Goal: Task Accomplishment & Management: Complete application form

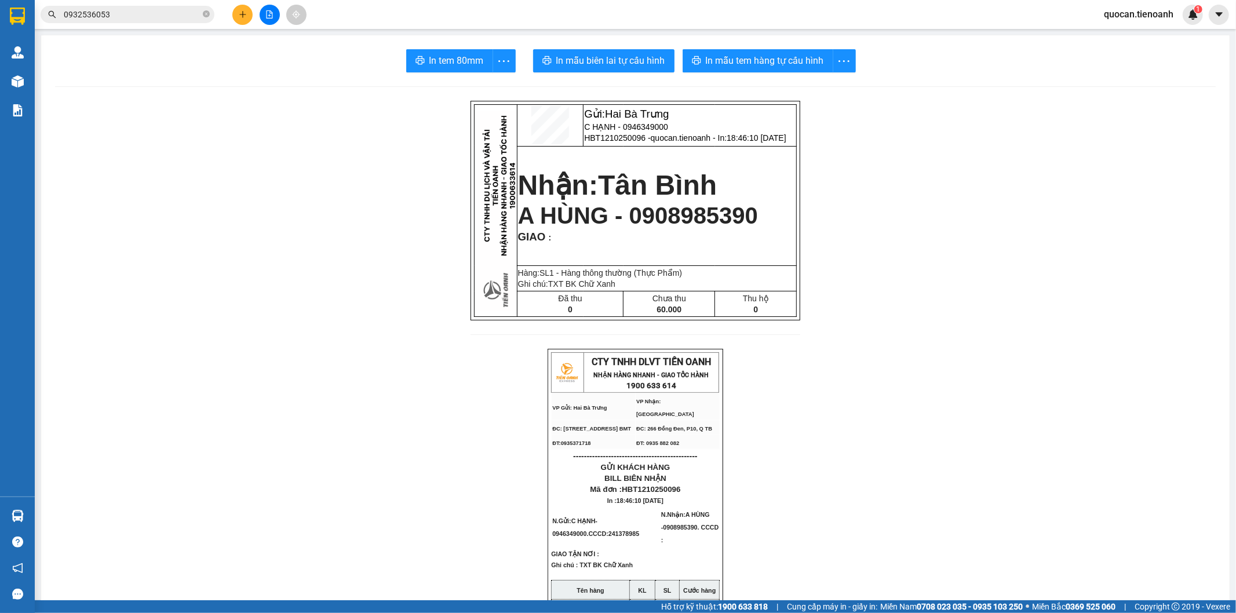
click at [242, 16] on icon "plus" at bounding box center [243, 14] width 8 height 8
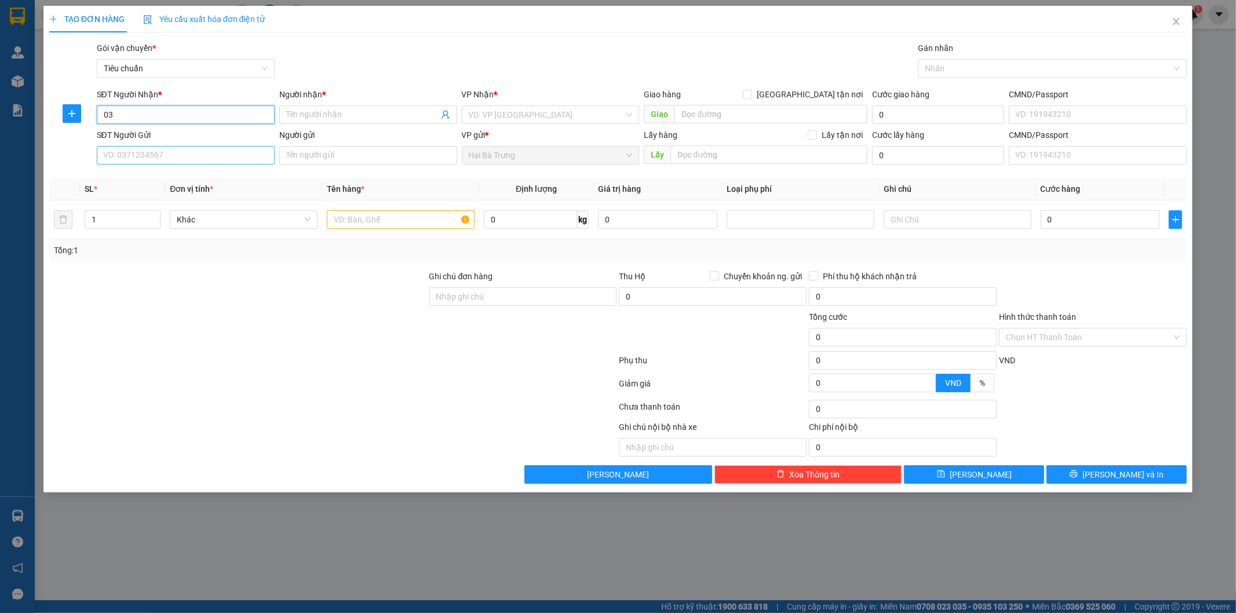
type input "03"
click at [269, 161] on input "SĐT Người Gửi" at bounding box center [186, 155] width 178 height 19
click at [250, 177] on div "0394260970 - C HIỀN" at bounding box center [186, 178] width 164 height 13
type input "0394260970"
type input "C HIỀN"
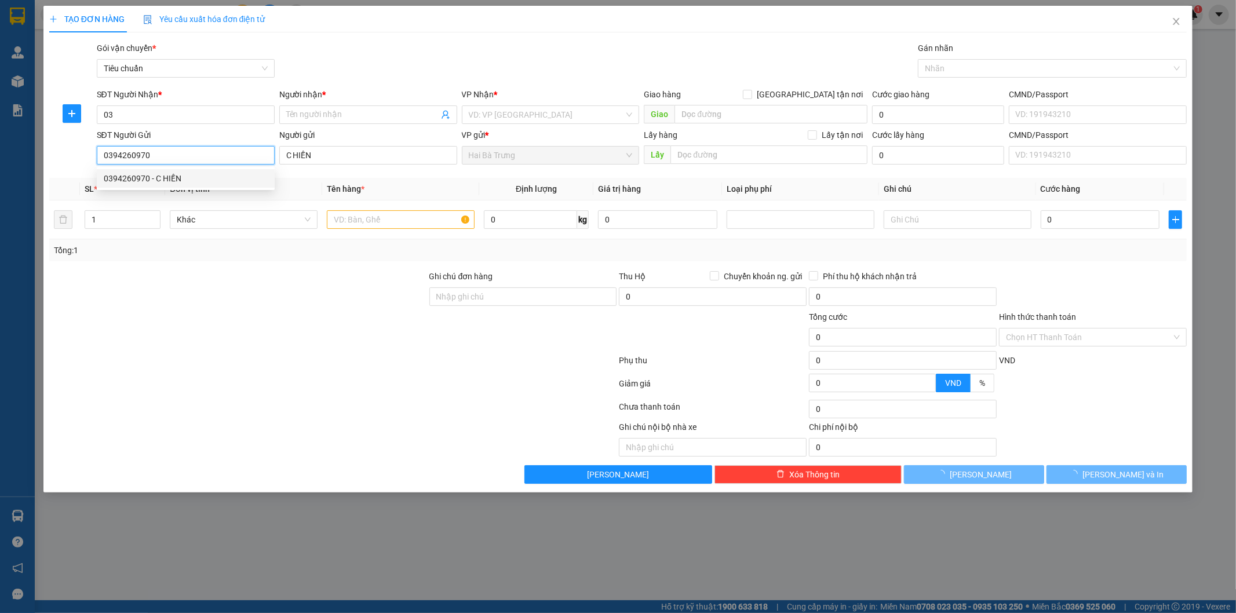
type input "40.000"
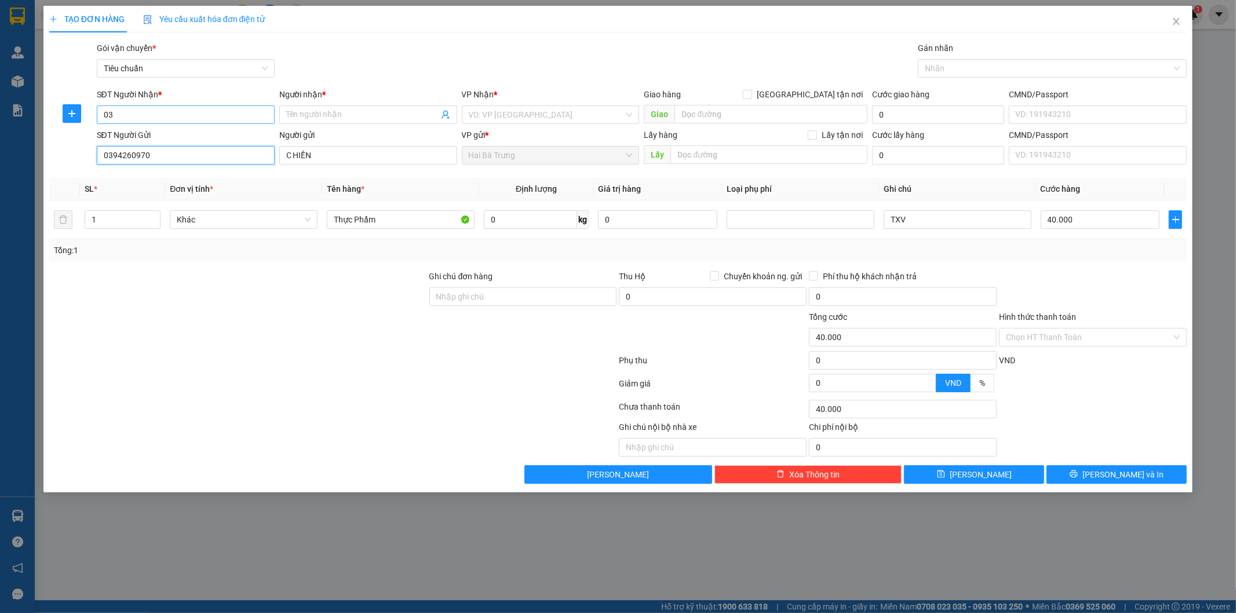
type input "0394260970"
click at [231, 113] on input "03" at bounding box center [186, 114] width 178 height 19
click at [209, 191] on div "0972269779 - C Trinh" at bounding box center [186, 193] width 164 height 13
type input "0972269779"
type input "C Trinh"
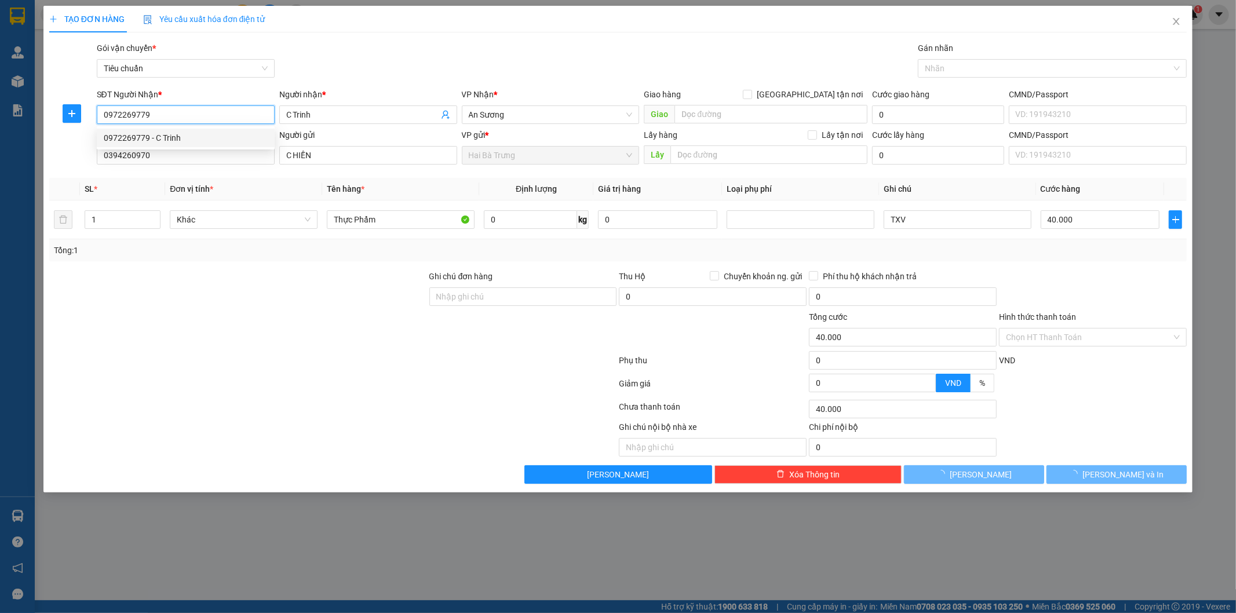
type input "70.000"
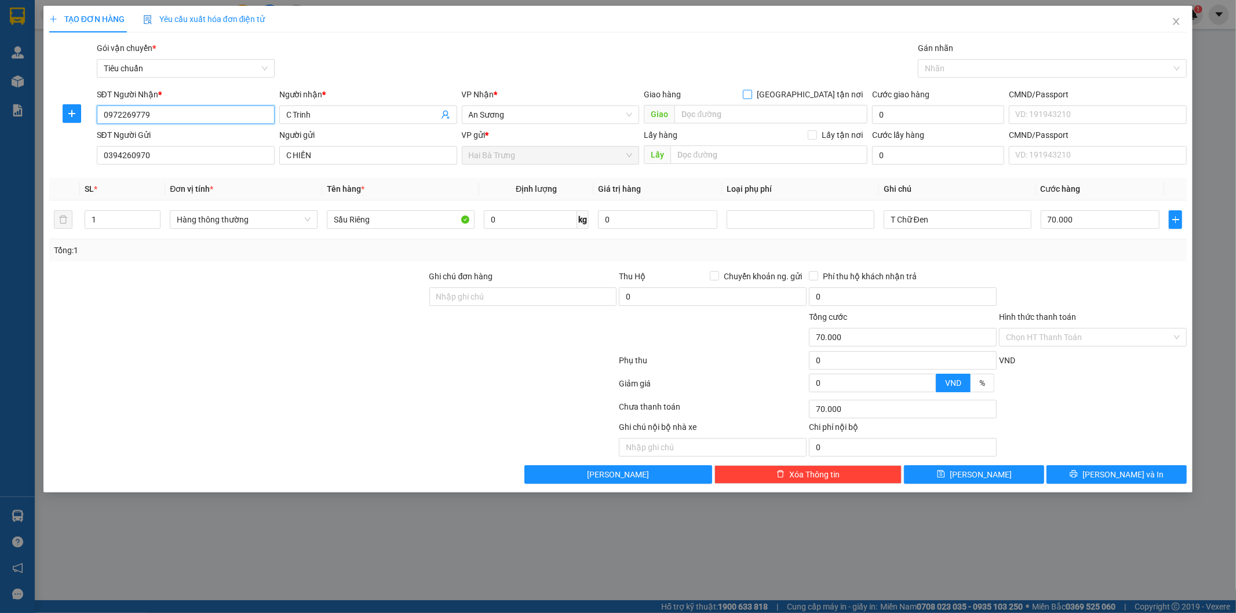
type input "0972269779"
click at [836, 94] on span "[GEOGRAPHIC_DATA] tận nơi" at bounding box center [809, 94] width 115 height 13
click at [751, 94] on input "[GEOGRAPHIC_DATA] tận nơi" at bounding box center [747, 94] width 8 height 8
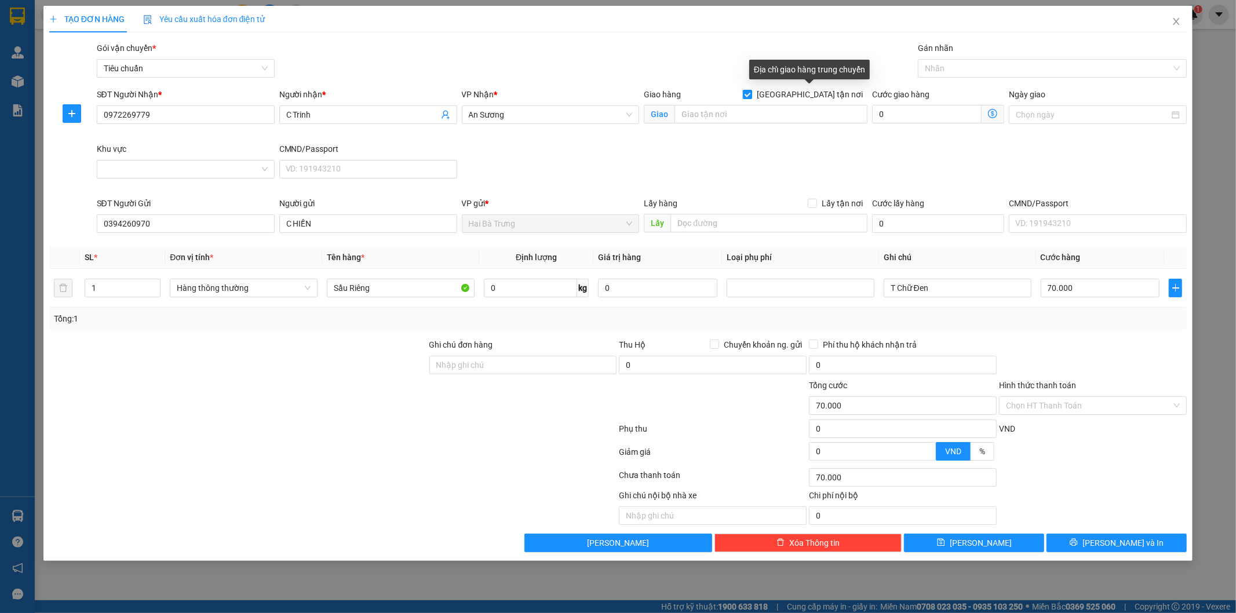
click at [836, 94] on span "[GEOGRAPHIC_DATA] tận nơi" at bounding box center [809, 94] width 115 height 13
click at [751, 94] on input "[GEOGRAPHIC_DATA] tận nơi" at bounding box center [747, 94] width 8 height 8
checkbox input "false"
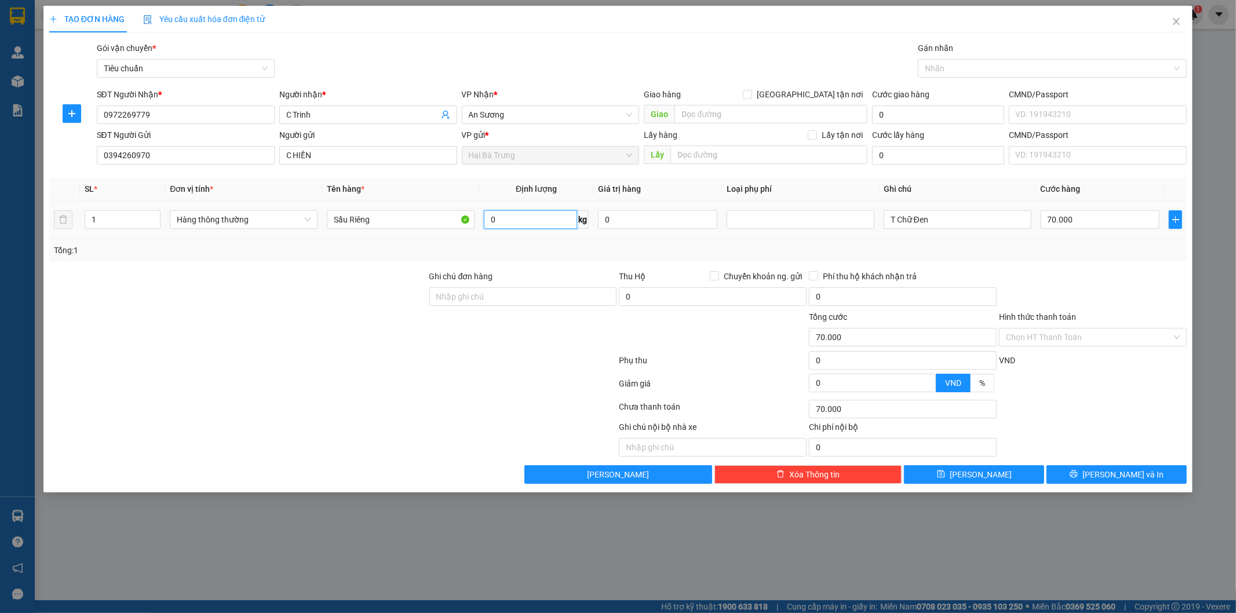
click at [548, 221] on input "0" at bounding box center [530, 219] width 93 height 19
type input "15"
type input "50.000"
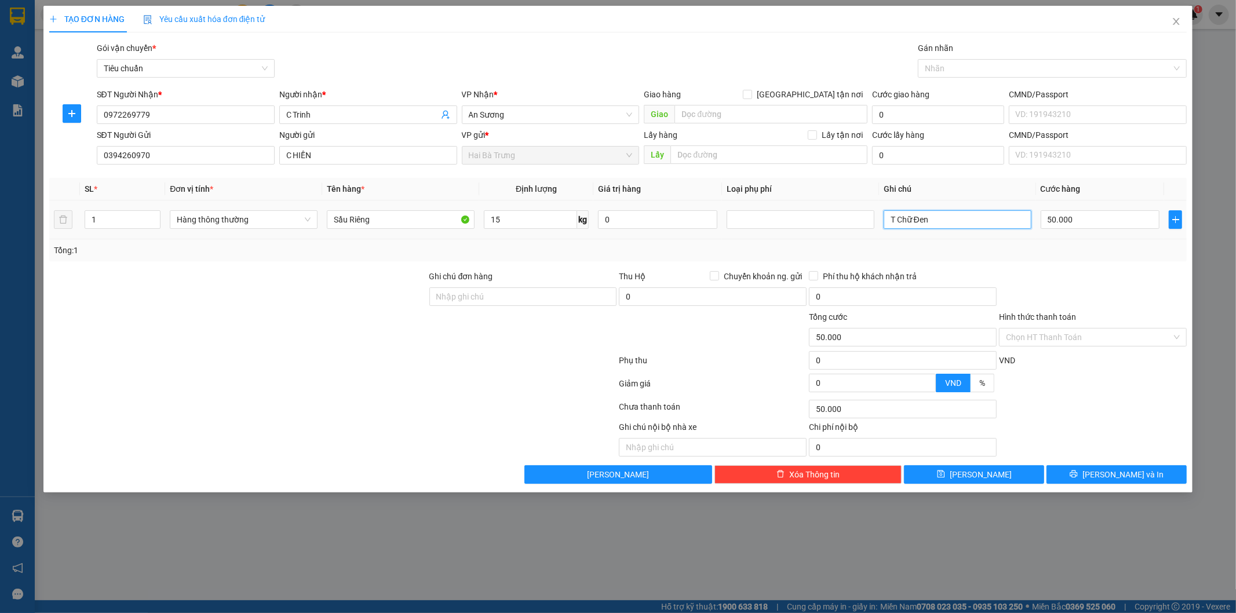
click at [984, 216] on input "T Chữ Đen" at bounding box center [958, 219] width 148 height 19
type input "T Trắng Chữ Xanh"
click at [1149, 479] on button "[PERSON_NAME] và In" at bounding box center [1116, 474] width 140 height 19
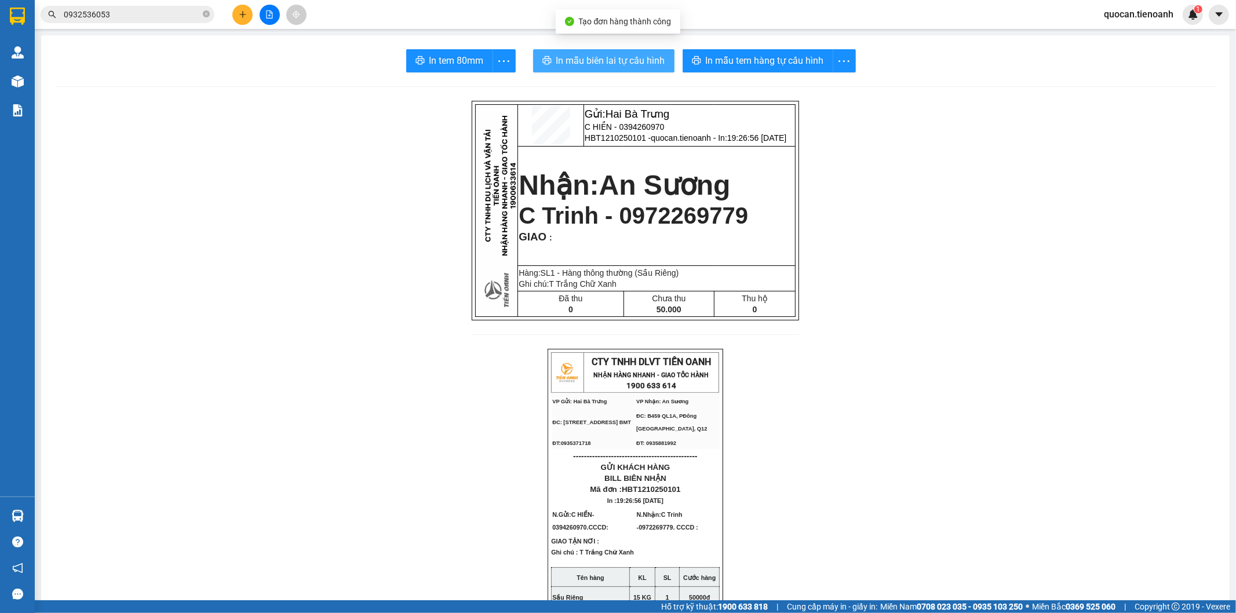
click at [630, 61] on span "In mẫu biên lai tự cấu hình" at bounding box center [610, 60] width 109 height 14
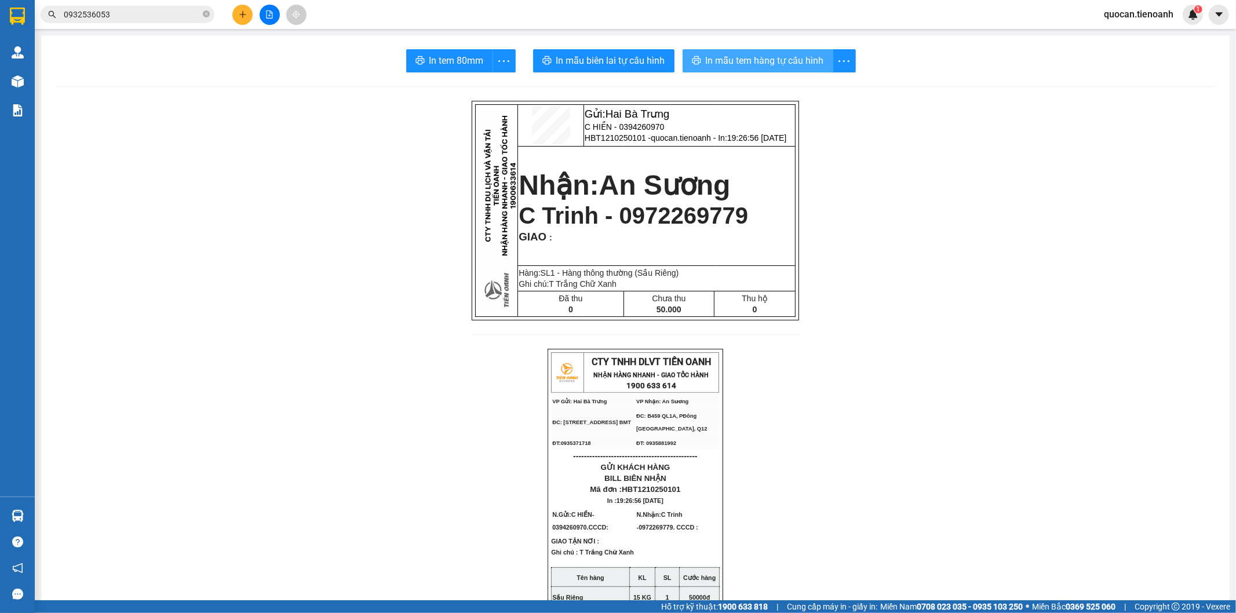
click at [802, 64] on span "In mẫu tem hàng tự cấu hình" at bounding box center [765, 60] width 118 height 14
click at [239, 19] on button at bounding box center [242, 15] width 20 height 20
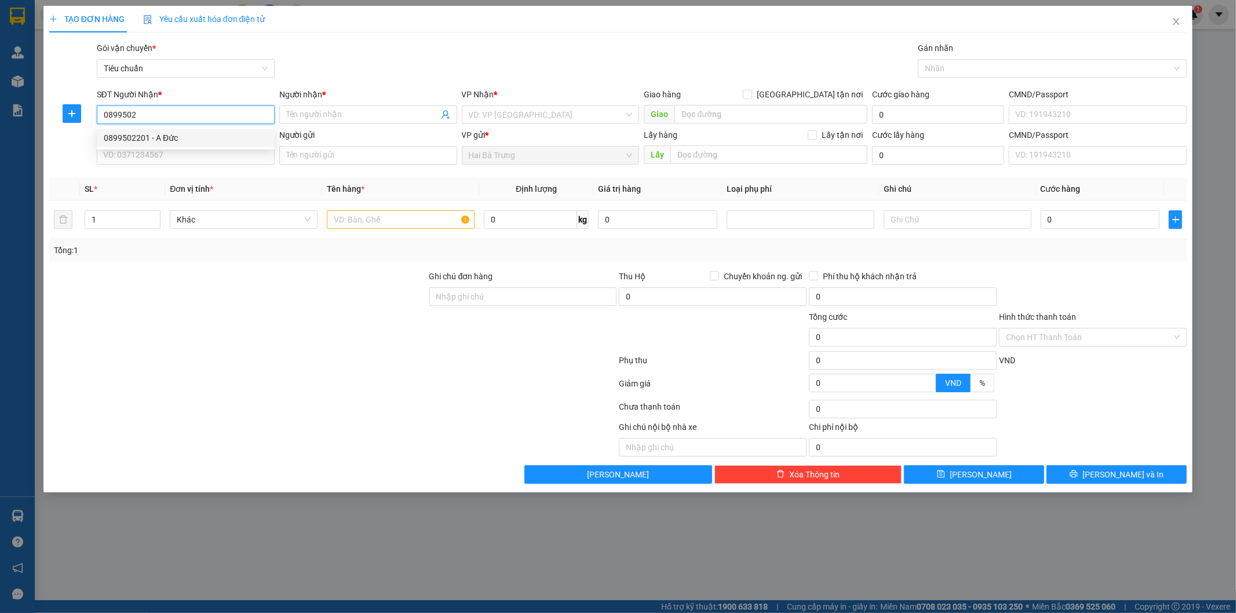
click at [177, 137] on div "0899502201 - A Đức" at bounding box center [186, 138] width 164 height 13
type input "0899502201"
type input "A Đức"
type input "0899502201"
type input "50.000"
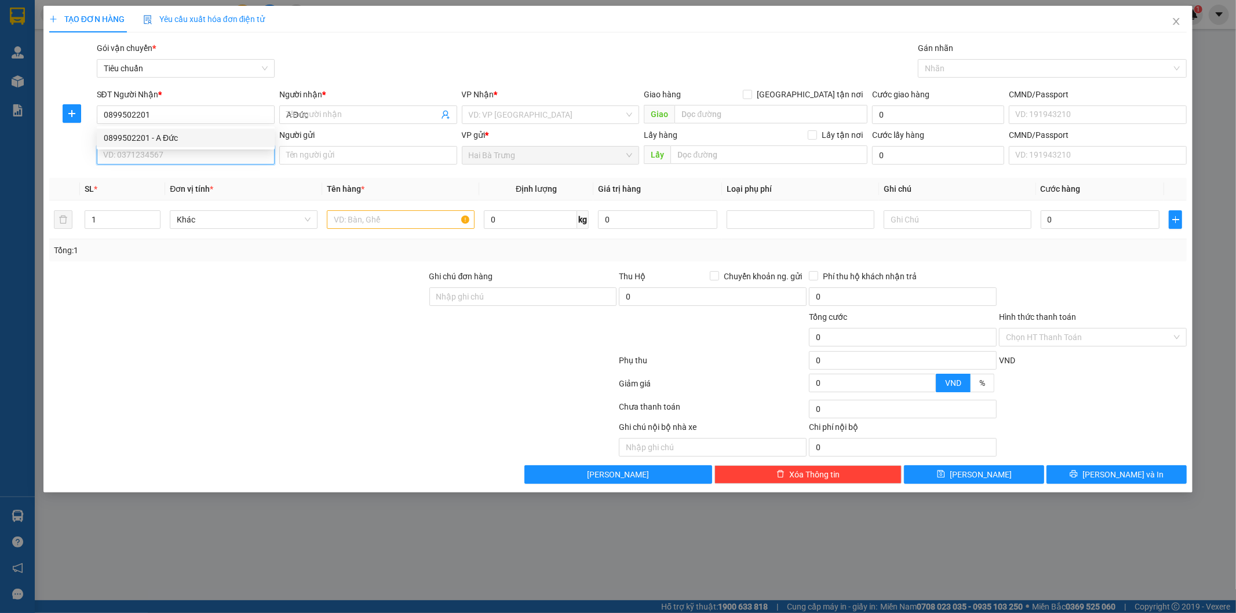
type input "50.000"
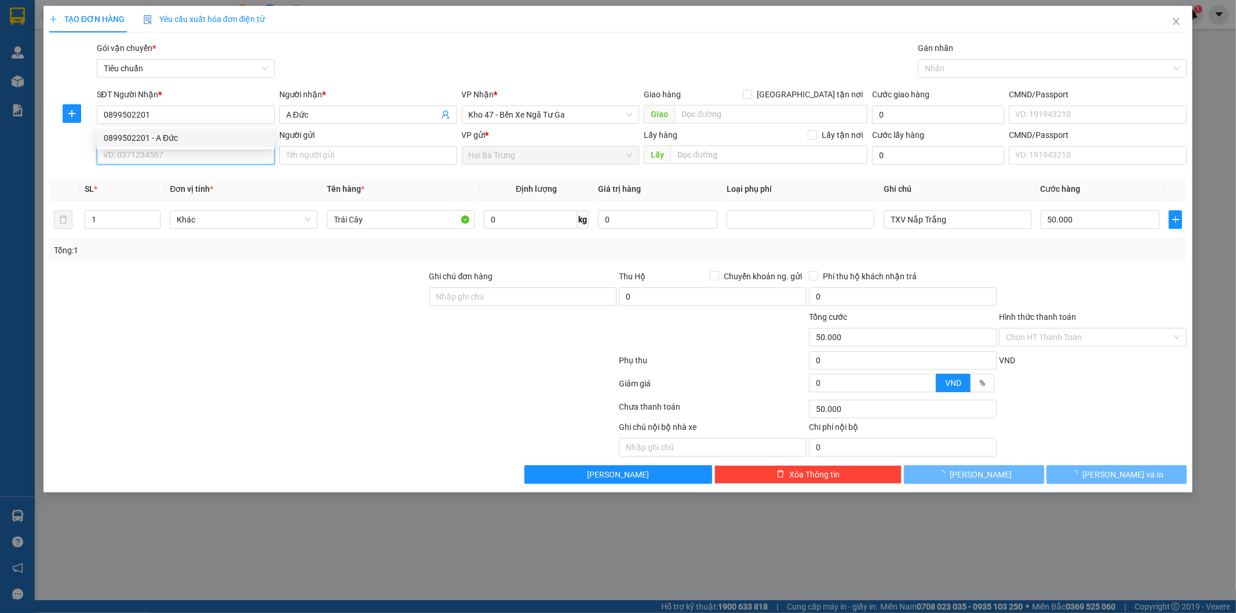
click at [181, 153] on input "SĐT Người Gửi" at bounding box center [186, 155] width 178 height 19
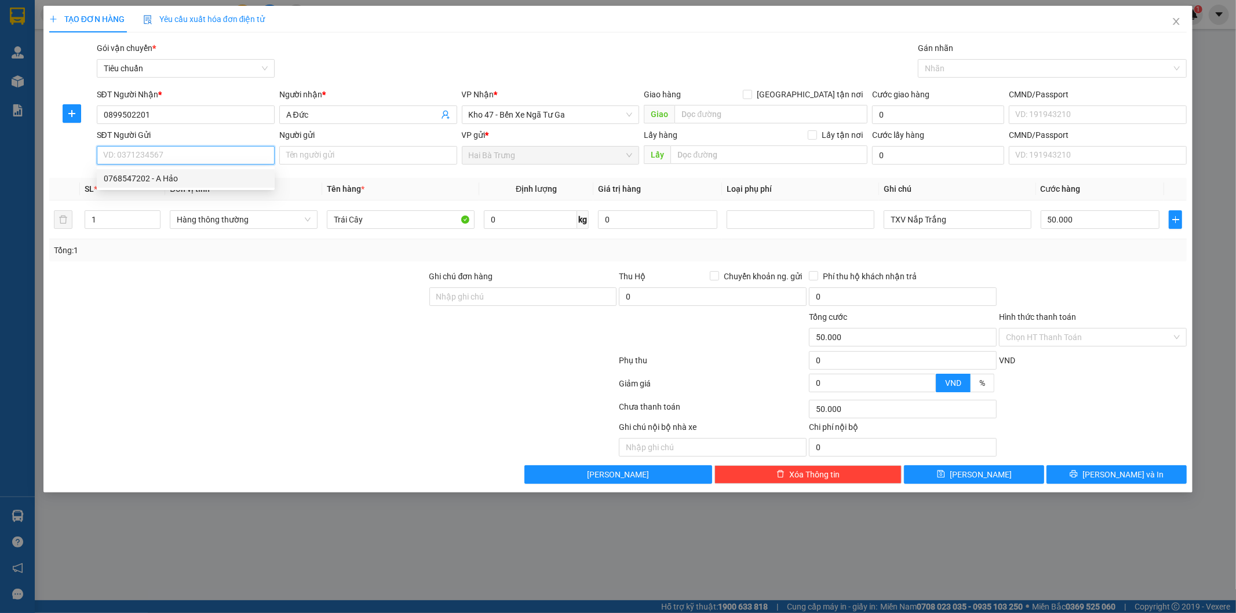
click at [201, 183] on div "0768547202 - A Hảo" at bounding box center [186, 178] width 164 height 13
type input "0768547202"
type input "A Hảo"
click at [112, 213] on input "1" at bounding box center [122, 219] width 75 height 17
type input "2"
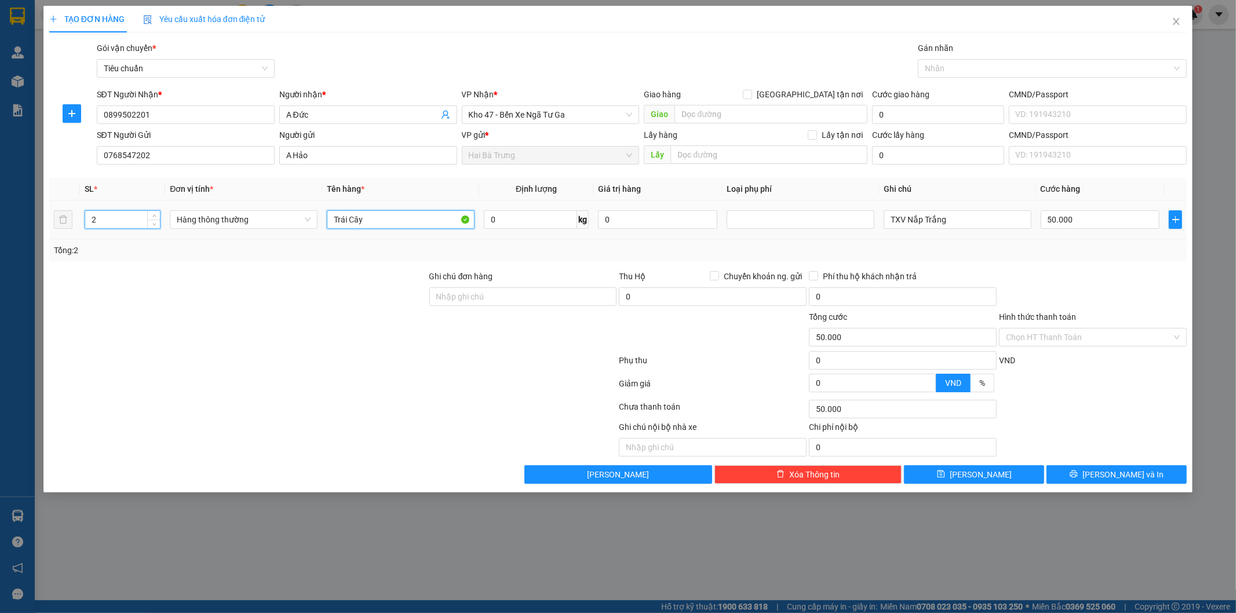
click at [399, 214] on input "Trái Cây" at bounding box center [401, 219] width 148 height 19
type input "0"
type input "T"
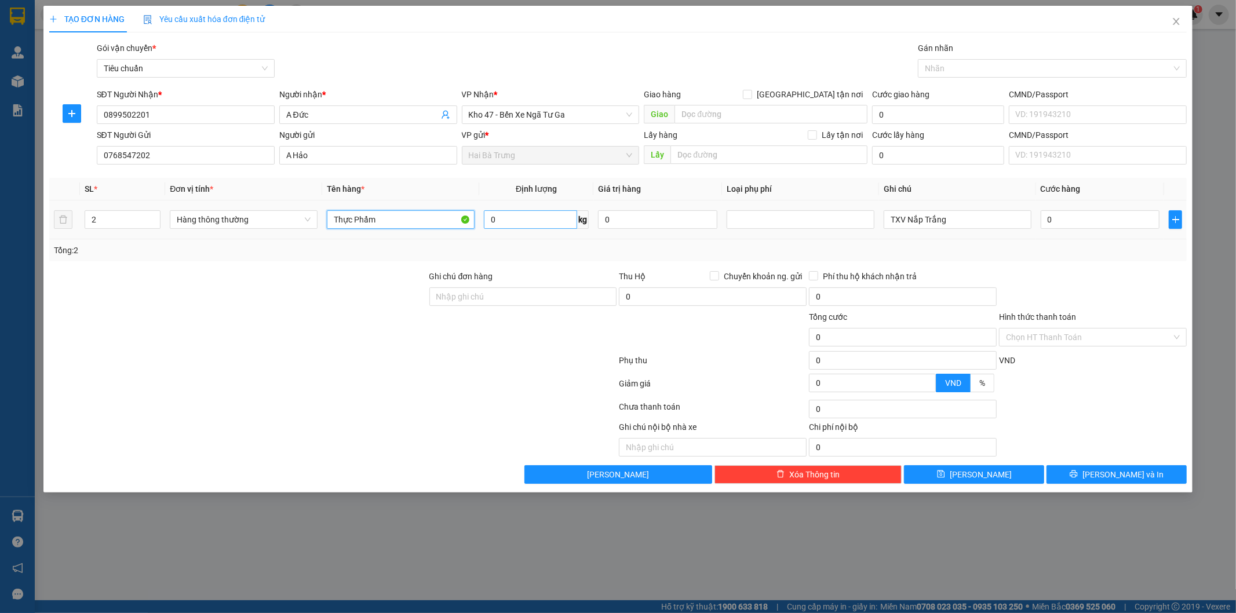
type input "Thực Phẩm"
type input "14"
type input "50.000"
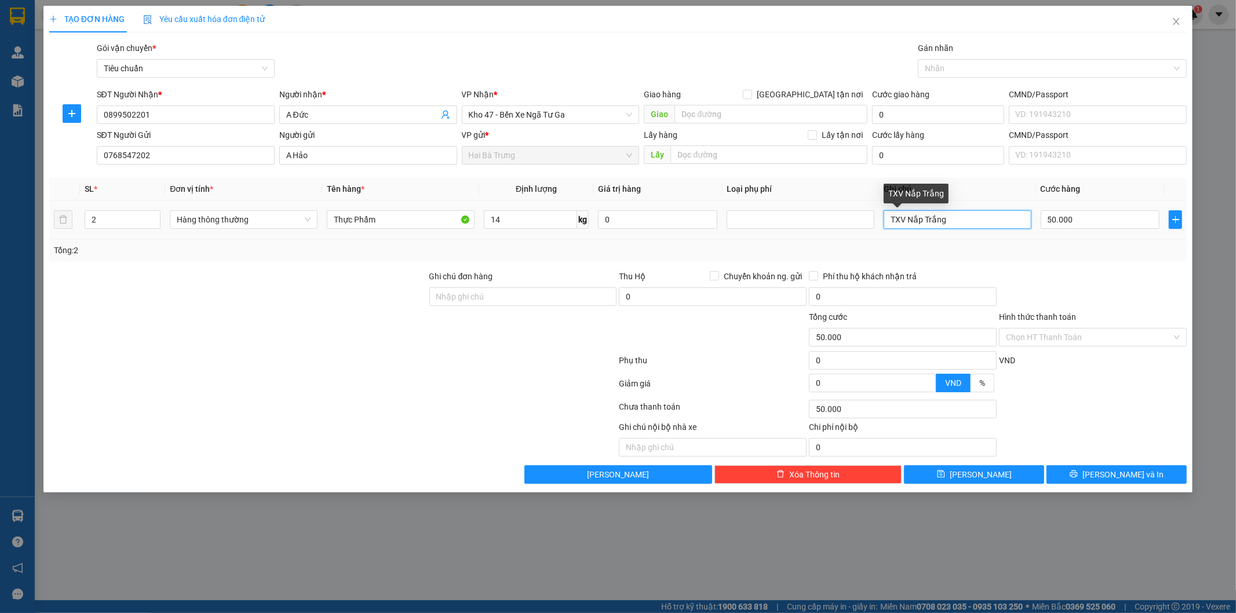
click at [975, 214] on input "TXV Nắp Trắng" at bounding box center [958, 219] width 148 height 19
type input "TXV + TXT BKV"
type input "0"
type input "100.000"
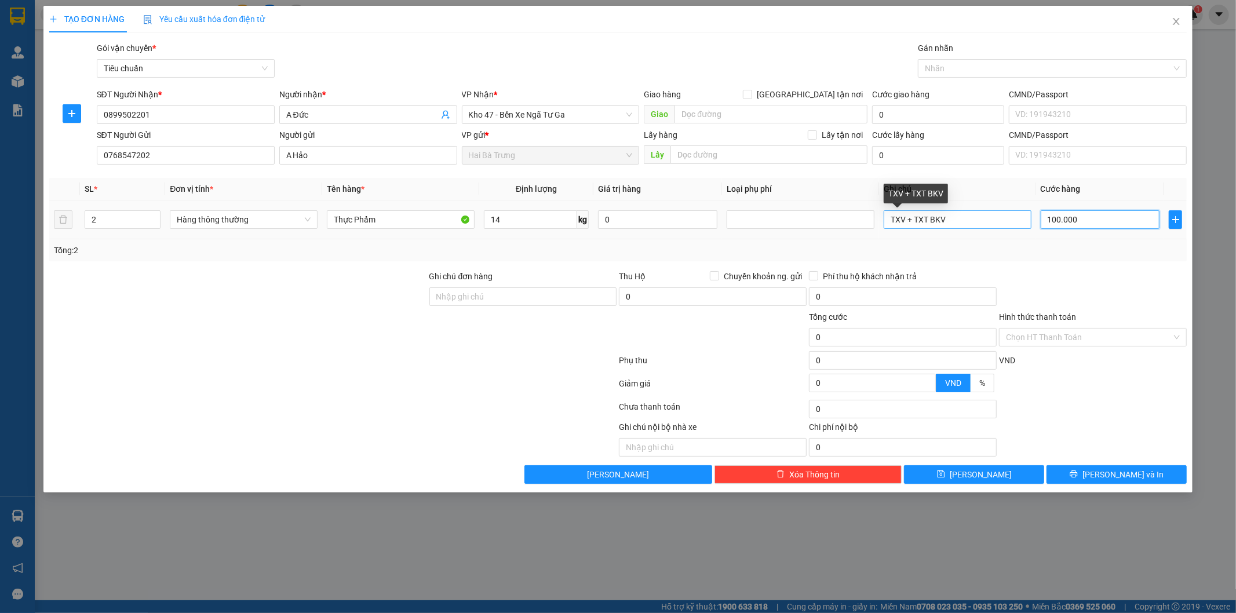
type input "100.000"
click at [1028, 351] on div "Phụ thu 0 VND" at bounding box center [618, 362] width 1140 height 23
click at [1030, 340] on input "Hình thức thanh toán" at bounding box center [1089, 337] width 166 height 17
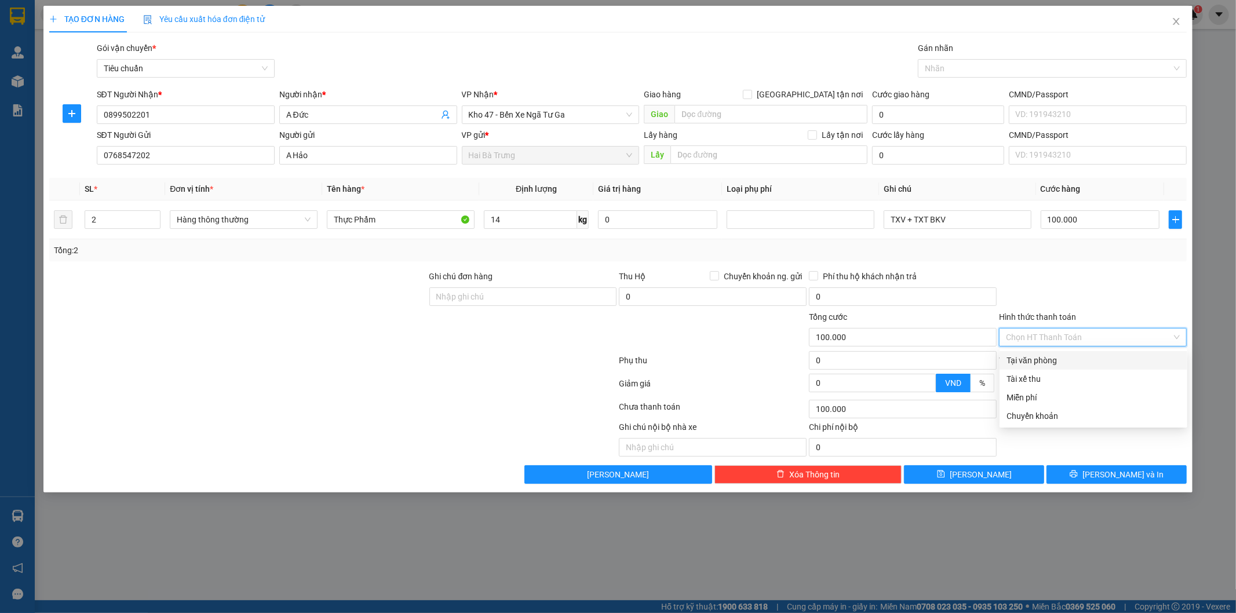
click at [1029, 354] on div "Tại văn phòng" at bounding box center [1093, 360] width 174 height 13
type input "0"
click at [1092, 476] on button "[PERSON_NAME] và In" at bounding box center [1116, 474] width 140 height 19
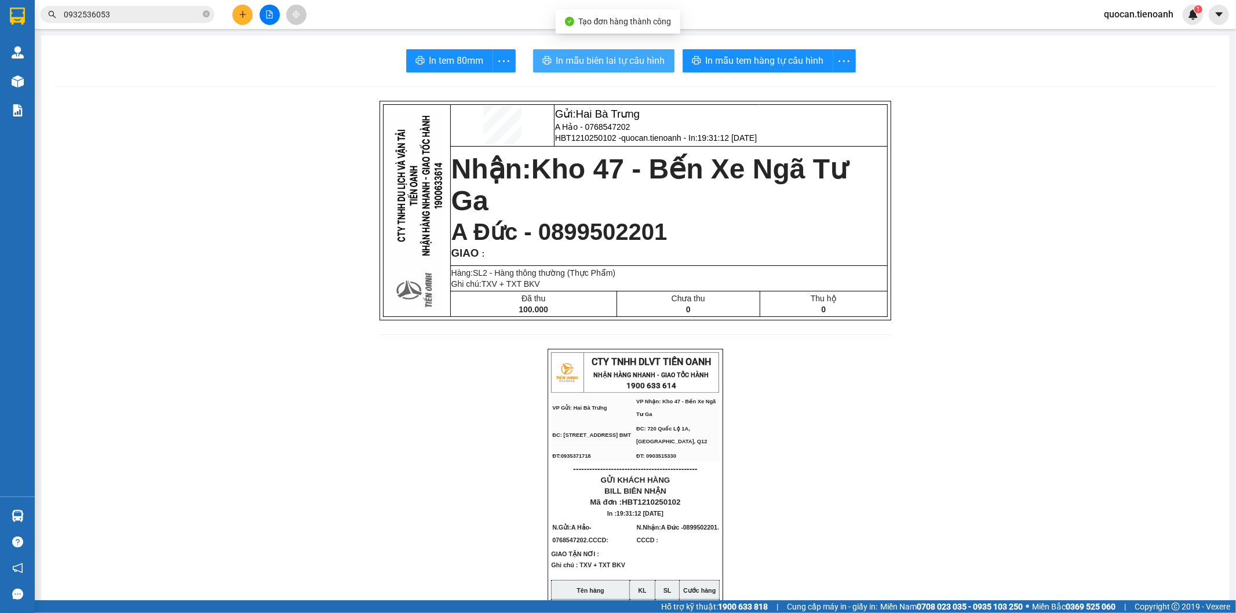
click at [597, 61] on span "In mẫu biên lai tự cấu hình" at bounding box center [610, 60] width 109 height 14
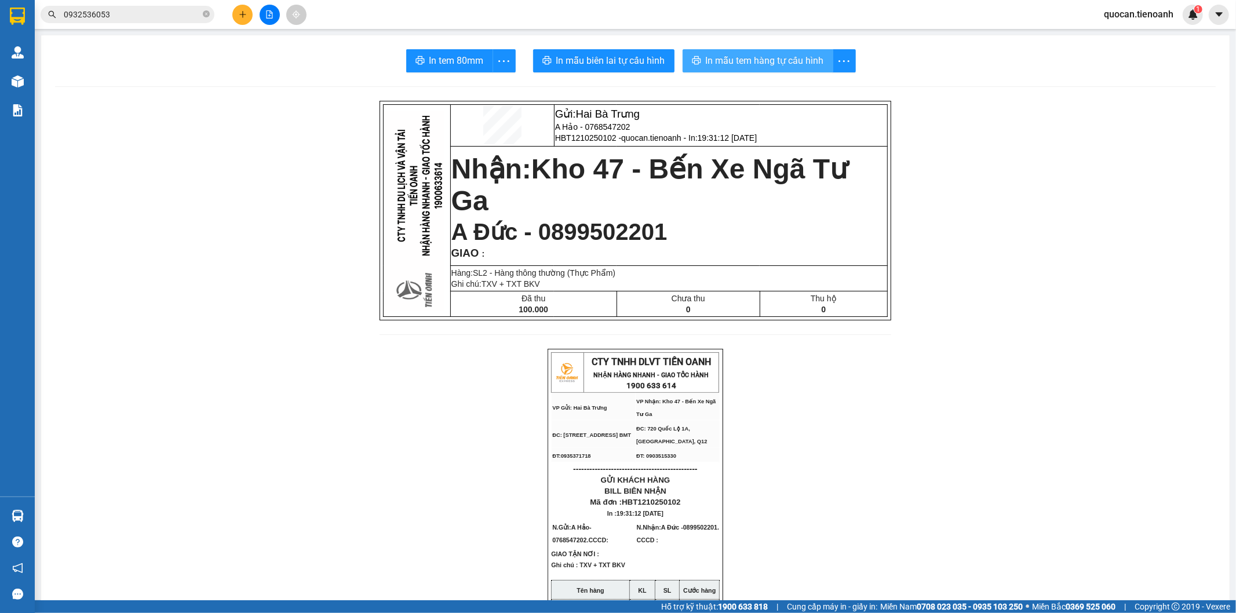
click at [717, 52] on button "In mẫu tem hàng tự cấu hình" at bounding box center [758, 60] width 151 height 23
click at [742, 61] on span "In mẫu tem hàng tự cấu hình" at bounding box center [765, 60] width 118 height 14
click at [251, 14] on button at bounding box center [242, 15] width 20 height 20
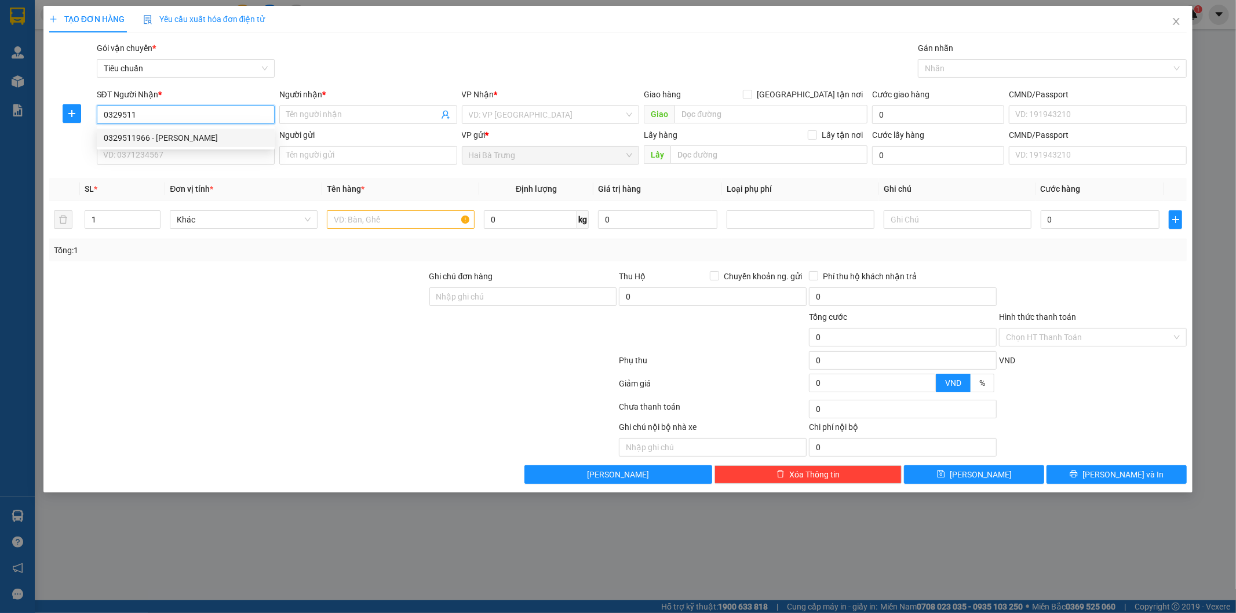
click at [212, 141] on div "0329511966 - [PERSON_NAME]" at bounding box center [186, 138] width 164 height 13
type input "0329511966"
type input "[PERSON_NAME]"
checkbox input "true"
type input "5B [PERSON_NAME], [GEOGRAPHIC_DATA], [GEOGRAPHIC_DATA], [GEOGRAPHIC_DATA]"
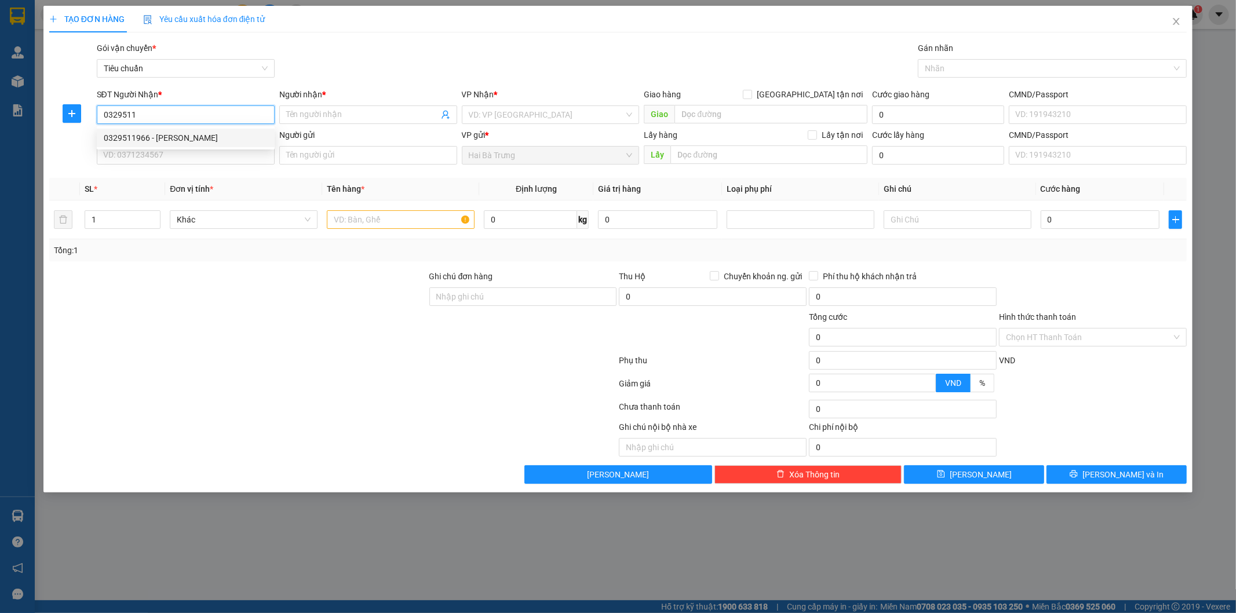
type input "40.000"
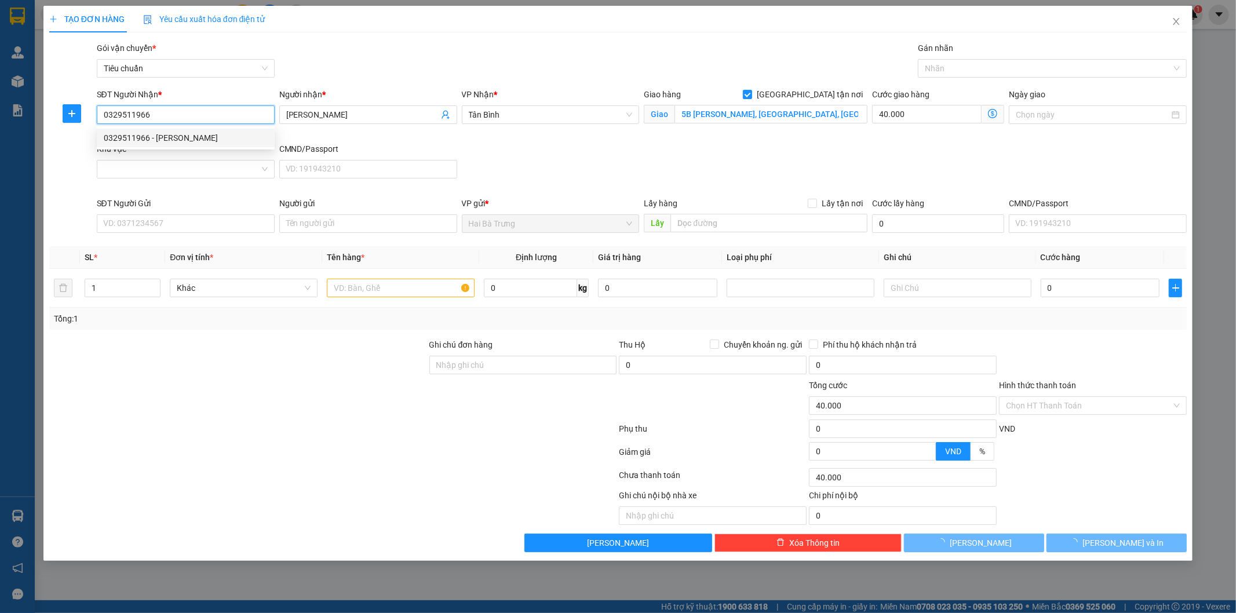
type input "0329511966"
click at [210, 158] on div "Khu vực" at bounding box center [186, 151] width 178 height 17
type input "80.000"
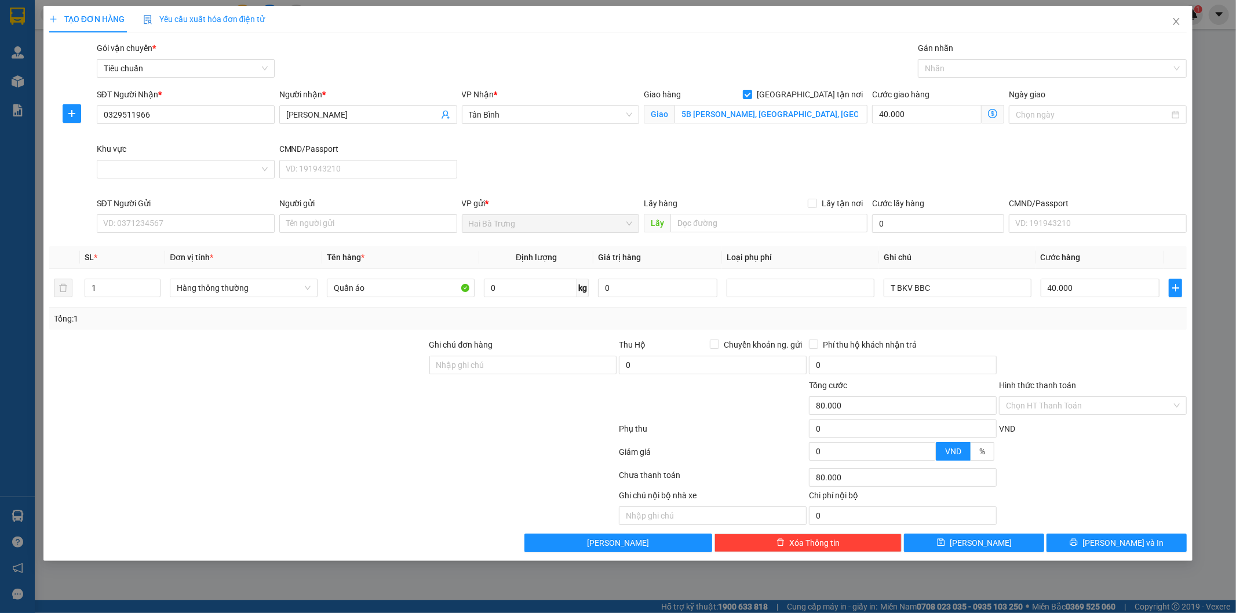
click at [197, 184] on div "Khu vực" at bounding box center [185, 170] width 183 height 54
click at [205, 169] on input "Khu vực" at bounding box center [182, 168] width 156 height 17
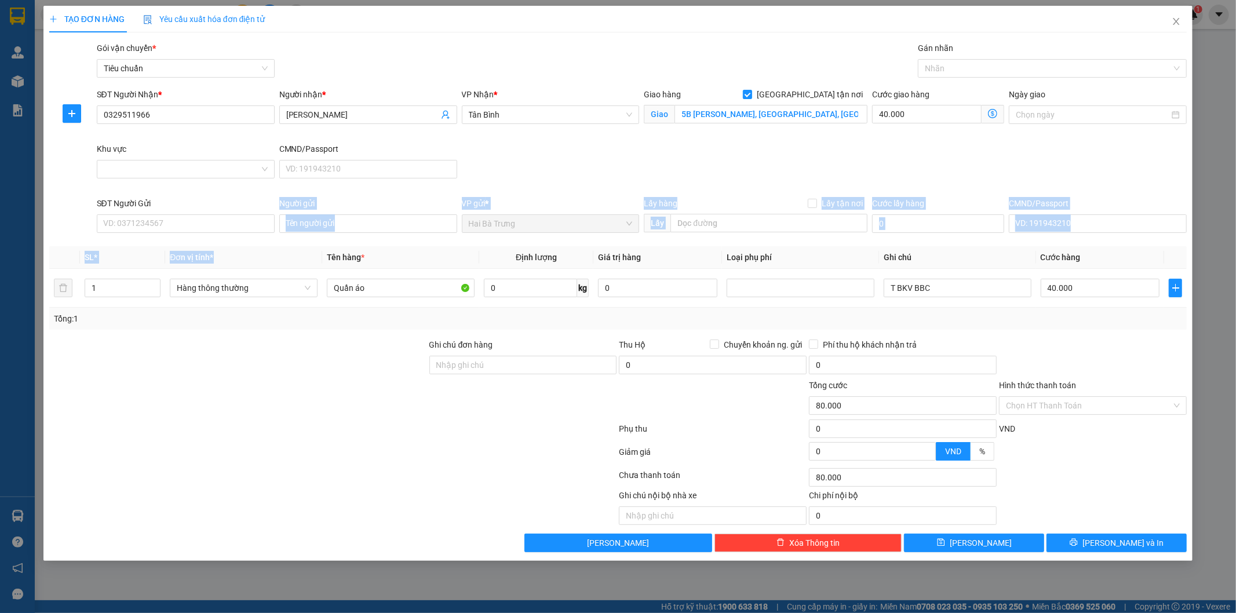
drag, startPoint x: 275, startPoint y: 227, endPoint x: 267, endPoint y: 186, distance: 41.9
click at [268, 234] on div "SĐT Người Gửi VD: 0371234567" at bounding box center [185, 217] width 183 height 41
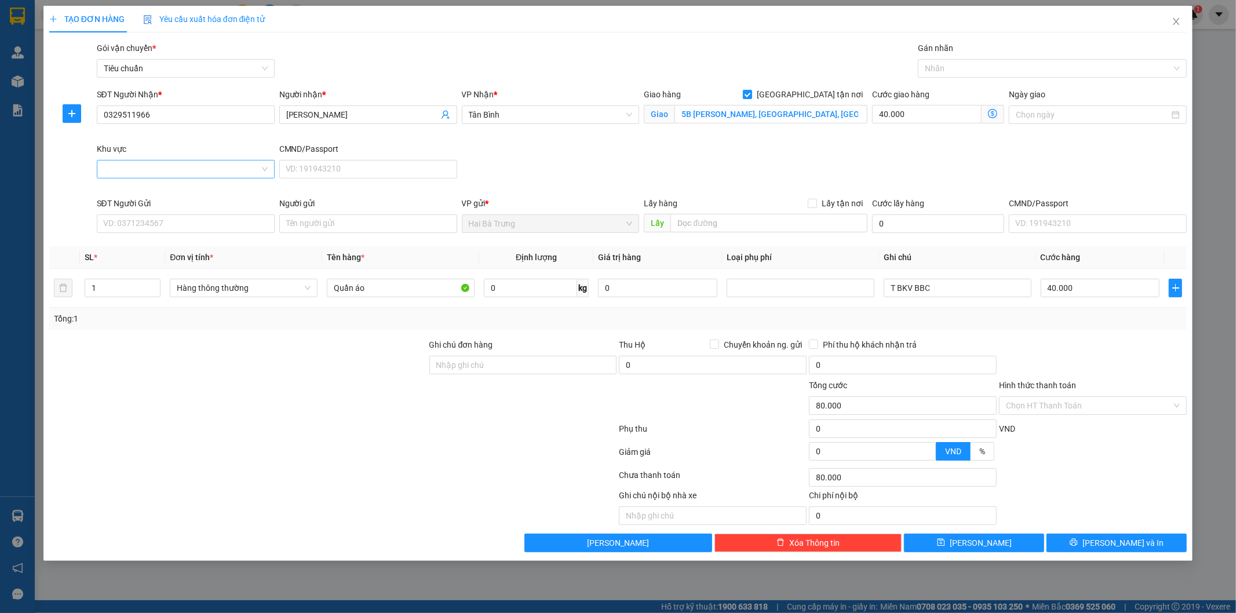
click at [250, 176] on div at bounding box center [186, 169] width 178 height 19
click at [248, 170] on input "Khu vực" at bounding box center [182, 168] width 156 height 17
click at [255, 172] on input "Khu vực" at bounding box center [182, 168] width 156 height 17
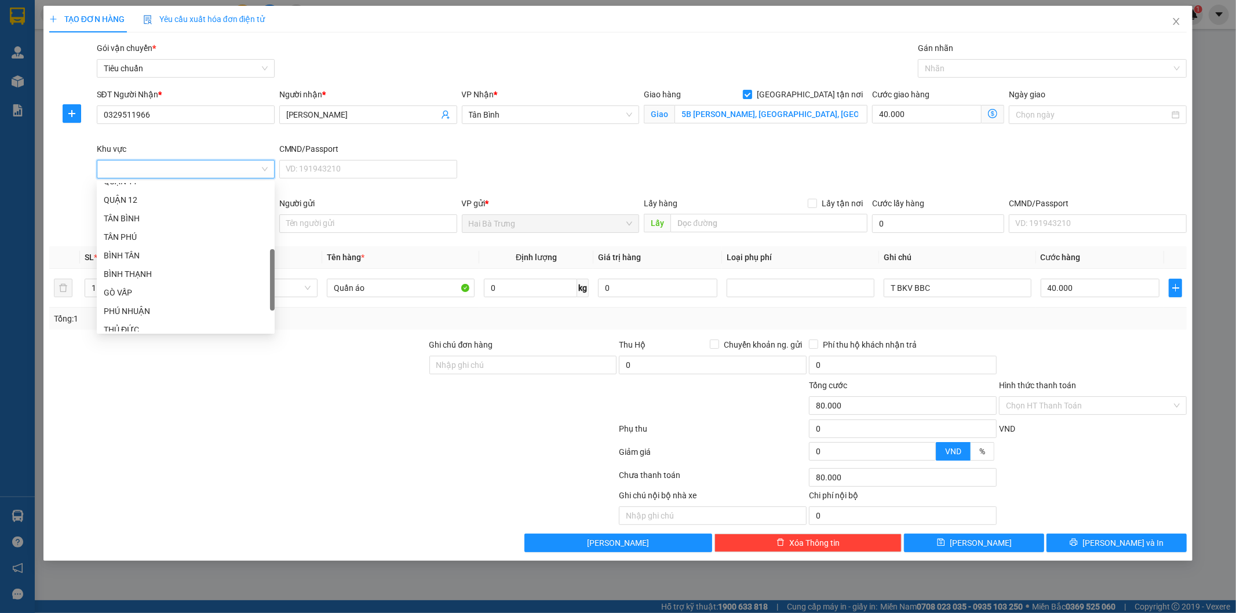
drag, startPoint x: 271, startPoint y: 192, endPoint x: 276, endPoint y: 258, distance: 66.3
click at [276, 258] on body "Kết quả tìm kiếm ( 4 ) Bộ lọc Mã ĐH Trạng thái Món hàng Thu hộ Tổng cước Chưa c…" at bounding box center [618, 306] width 1236 height 613
click at [189, 220] on div "TÂN BÌNH" at bounding box center [186, 218] width 164 height 13
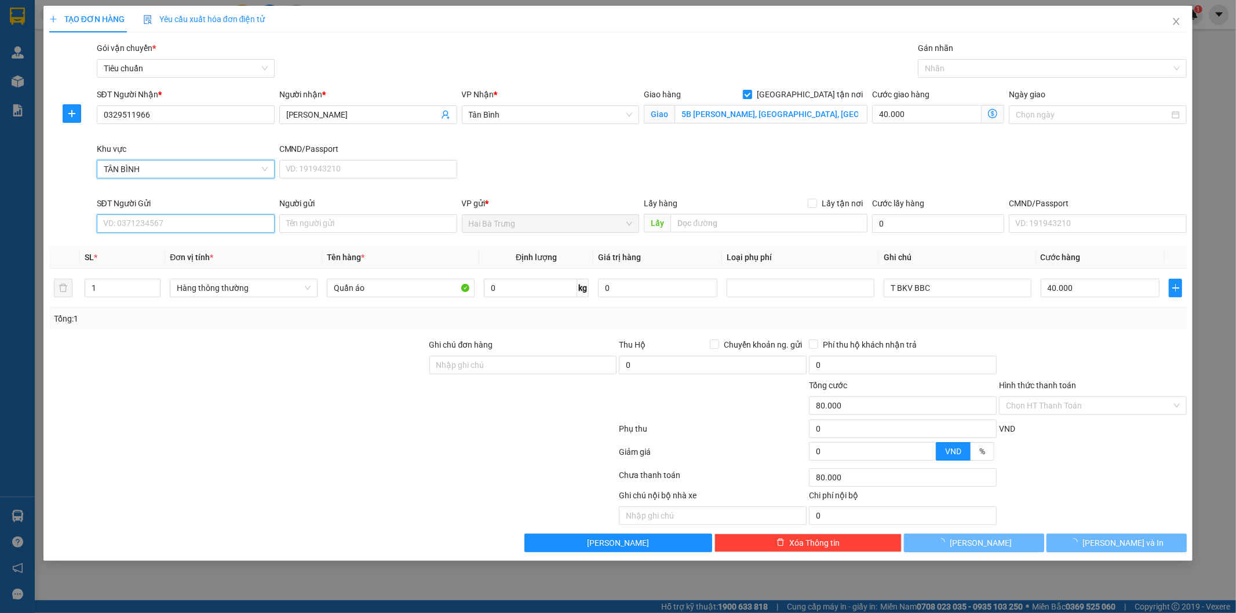
click at [217, 224] on input "SĐT Người Gửi" at bounding box center [186, 223] width 178 height 19
click at [210, 246] on div "0935902389 - [PERSON_NAME]" at bounding box center [186, 246] width 164 height 13
type input "0935902389"
type input "C Nhung"
type input "40.000"
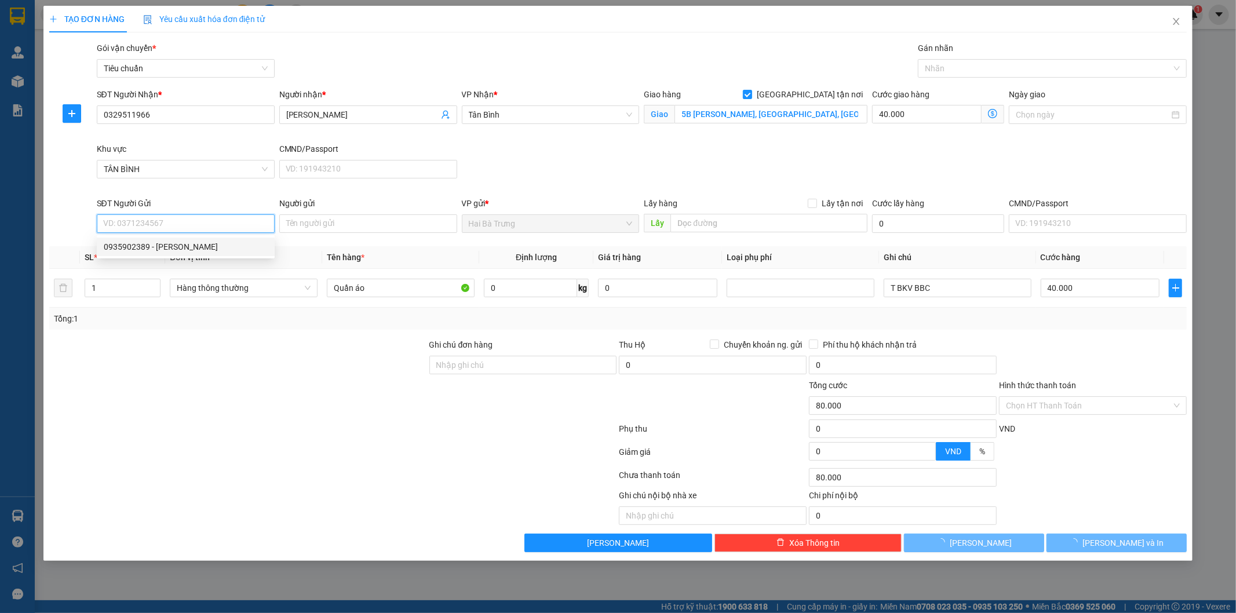
type input "40.000"
type input "0"
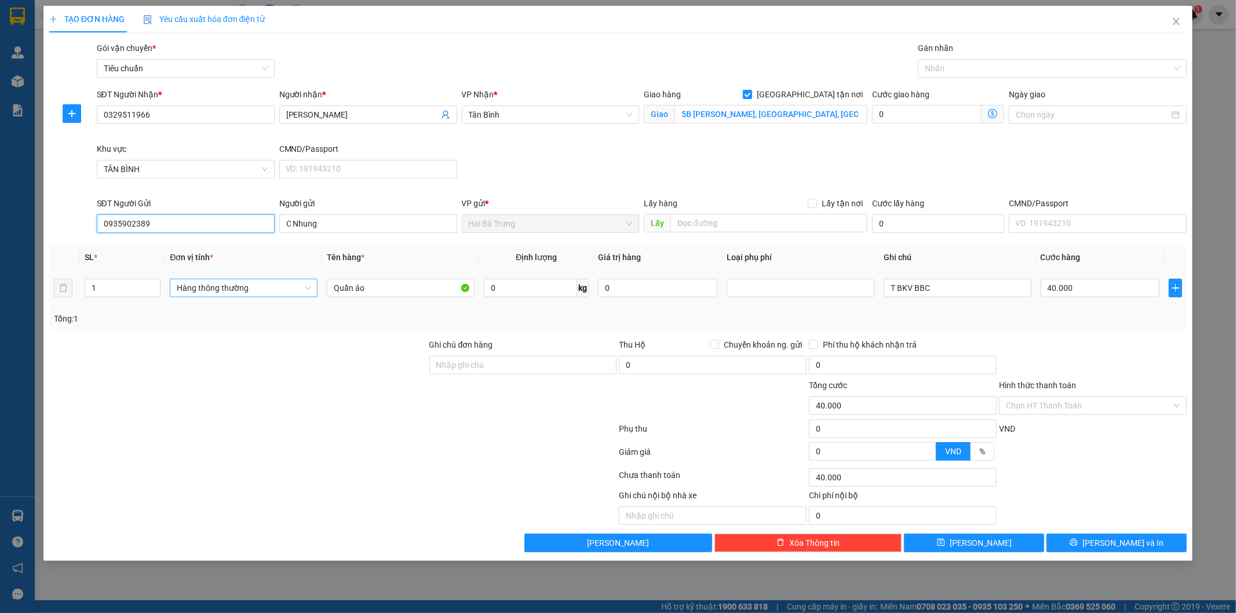
click at [269, 284] on span "Hàng thông thường" at bounding box center [244, 287] width 134 height 17
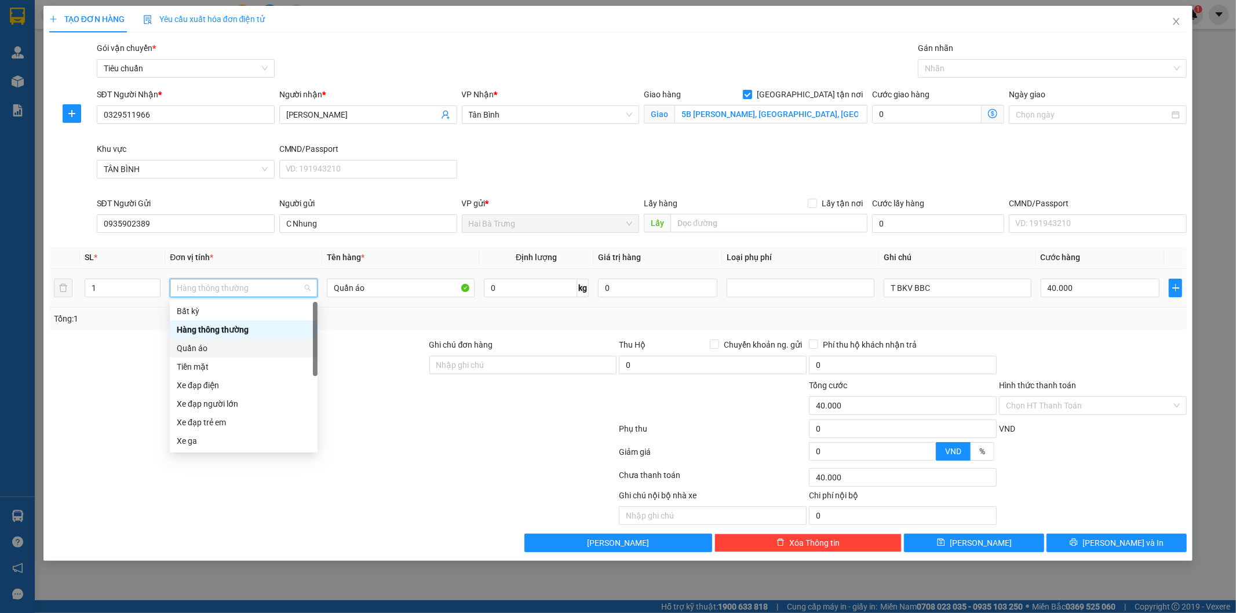
click at [221, 348] on div "Quần áo" at bounding box center [244, 348] width 134 height 13
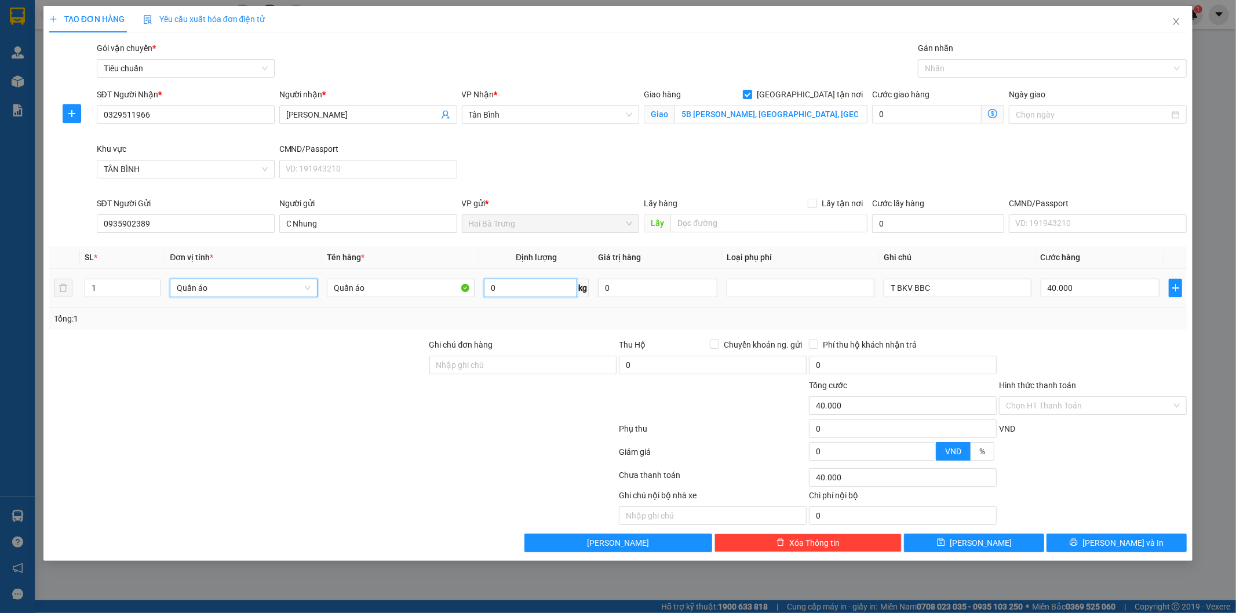
click at [548, 293] on input "0" at bounding box center [530, 288] width 93 height 19
type input "0"
type input "4"
type input "0"
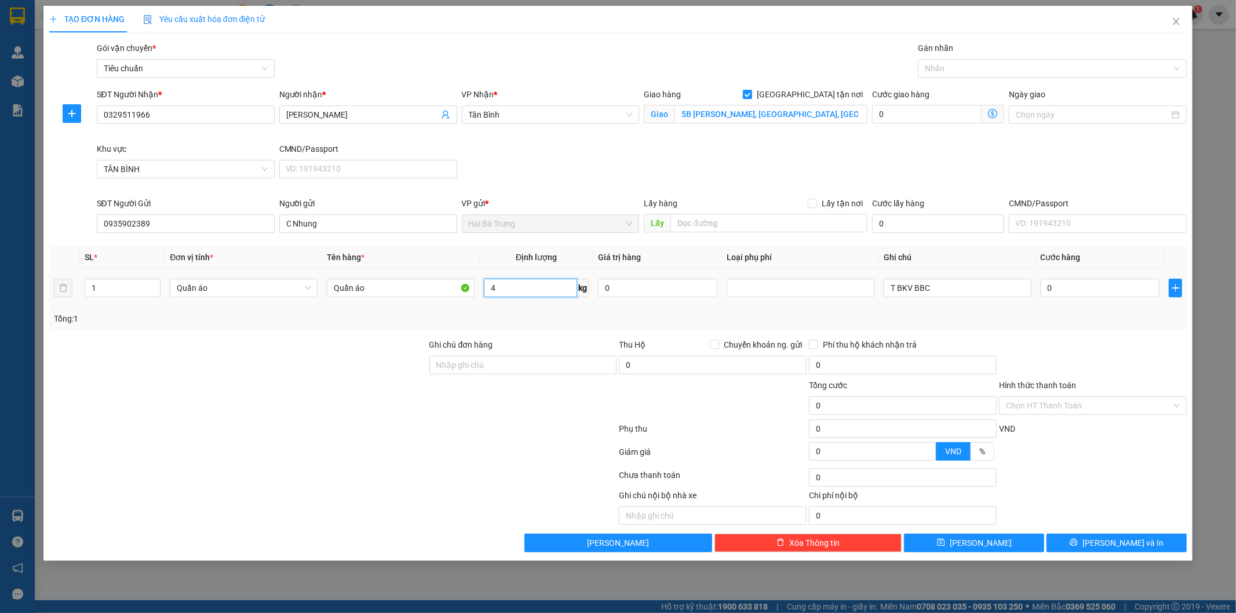
type input "4"
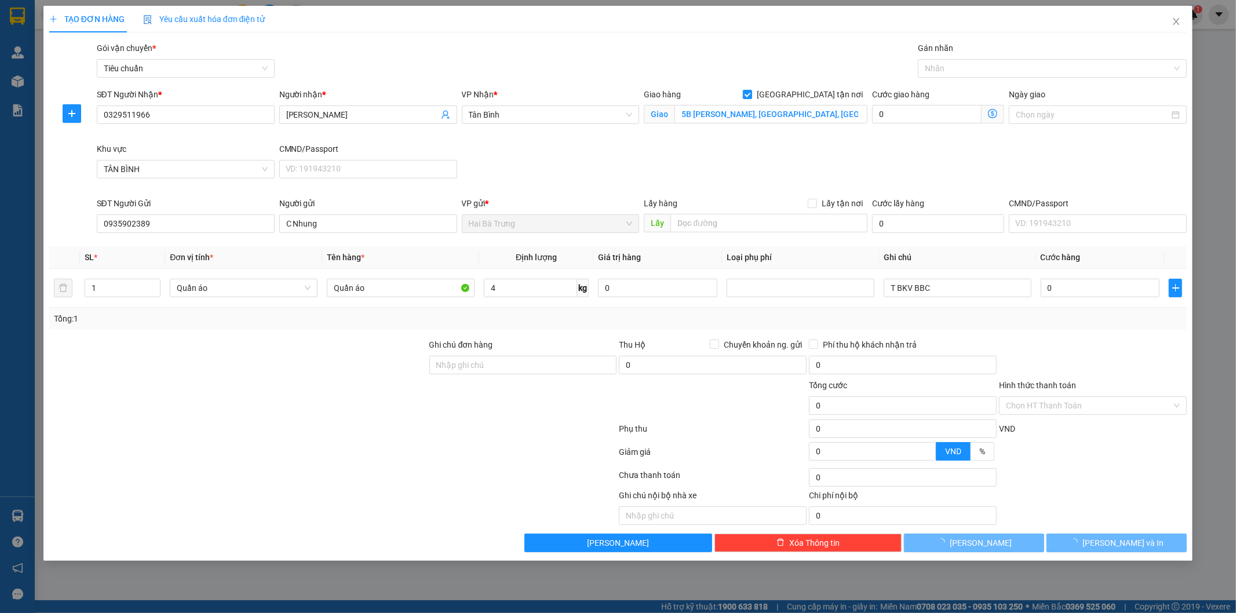
click at [554, 308] on div "Tổng: 1" at bounding box center [618, 319] width 1138 height 22
type input "30.000"
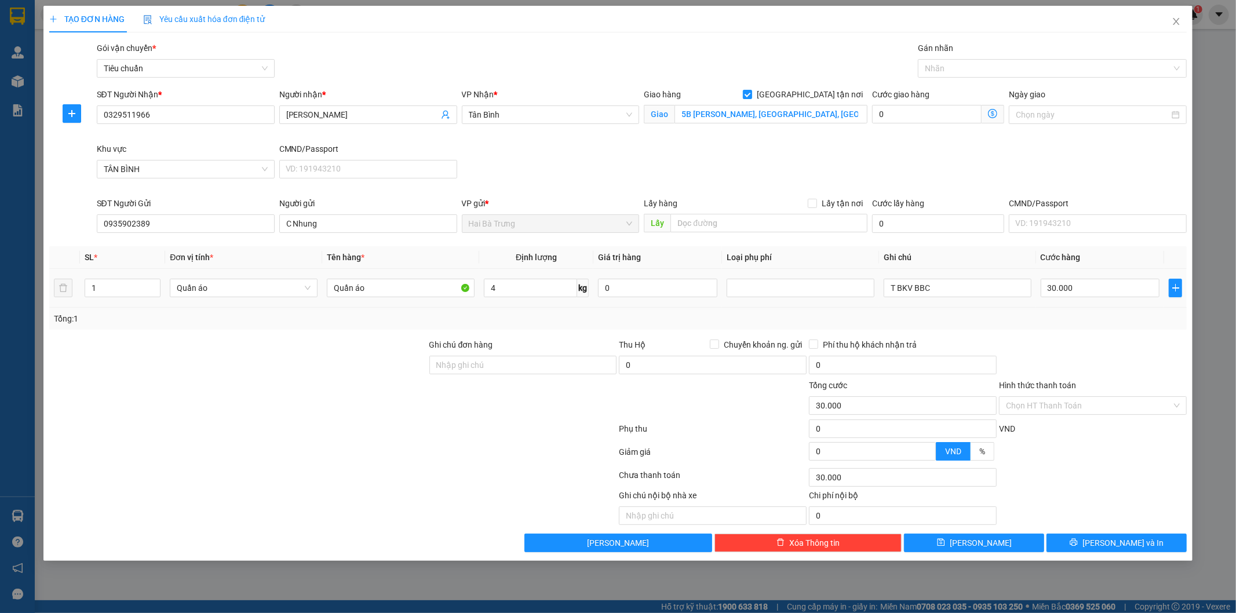
type input "70.000"
type input "40.000"
click at [974, 290] on input "T BKV BBC" at bounding box center [958, 288] width 148 height 19
type input "T Trơn BBC"
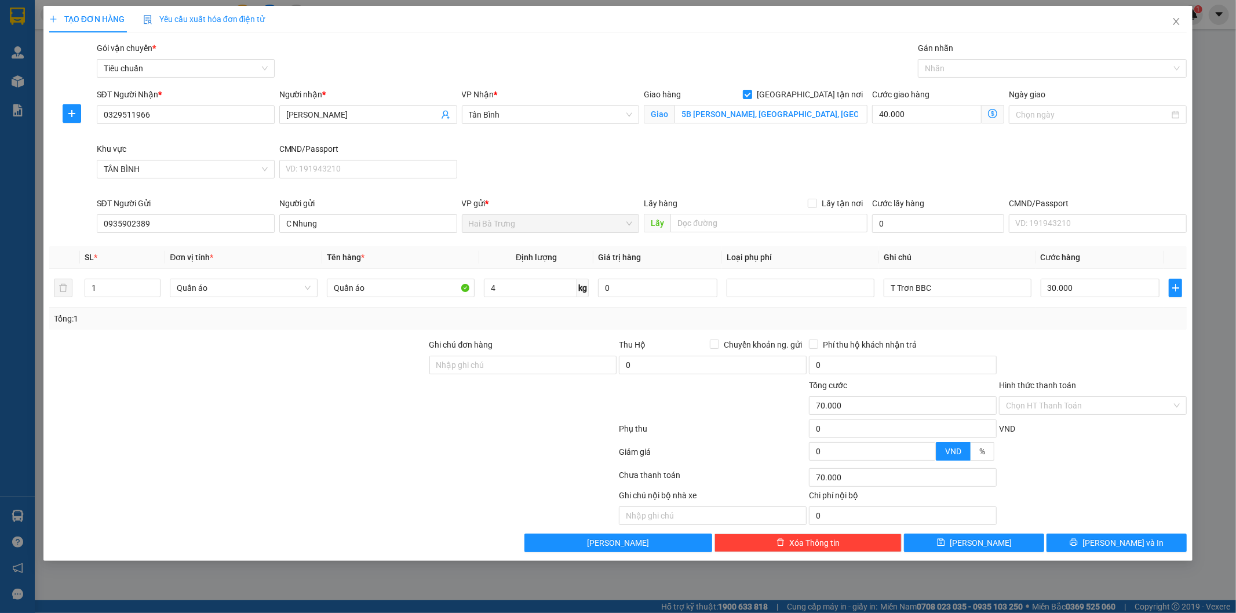
click at [993, 116] on icon "dollar-circle" at bounding box center [992, 113] width 9 height 9
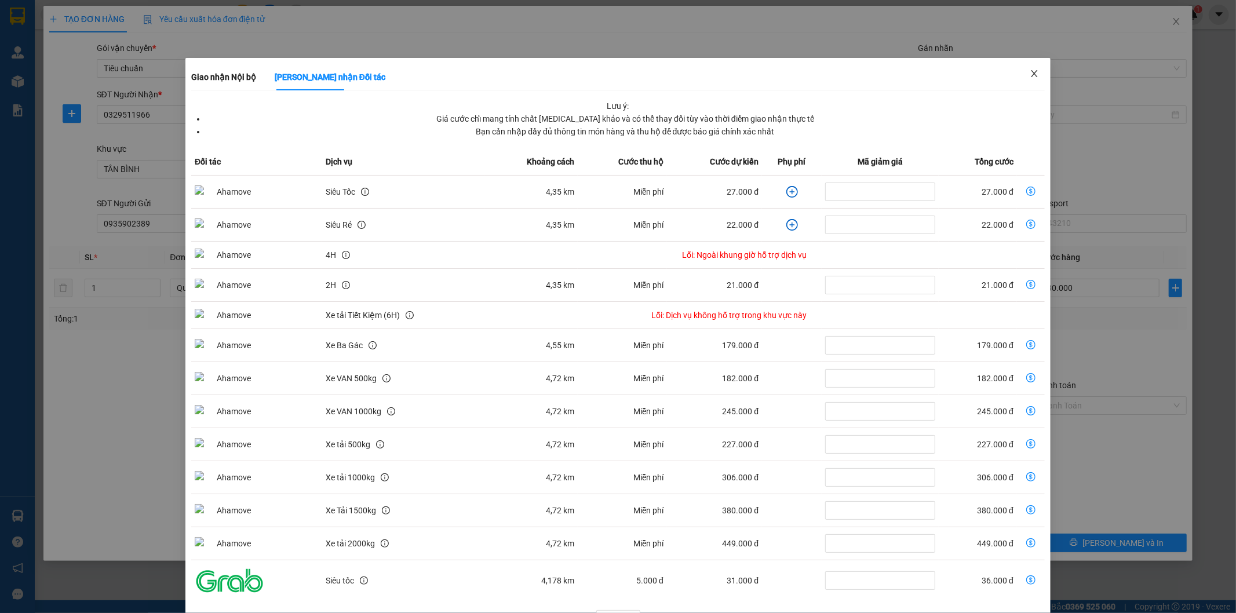
click at [1030, 78] on icon "close" at bounding box center [1034, 73] width 9 height 9
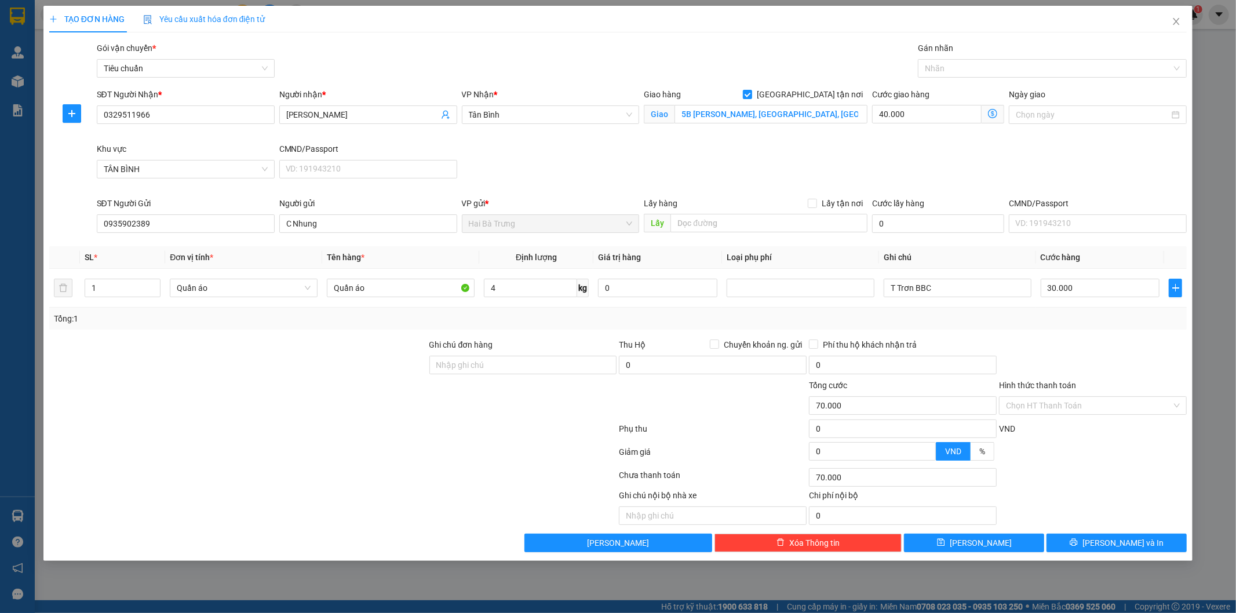
click at [914, 101] on div "Cước giao hàng" at bounding box center [938, 96] width 132 height 17
click at [829, 192] on div "SĐT Người Nhận * 0329511966 Người nhận * [PERSON_NAME] VP Nhận * Tân Bình Giao …" at bounding box center [641, 142] width 1095 height 109
click at [1072, 404] on input "Hình thức thanh toán" at bounding box center [1089, 405] width 166 height 17
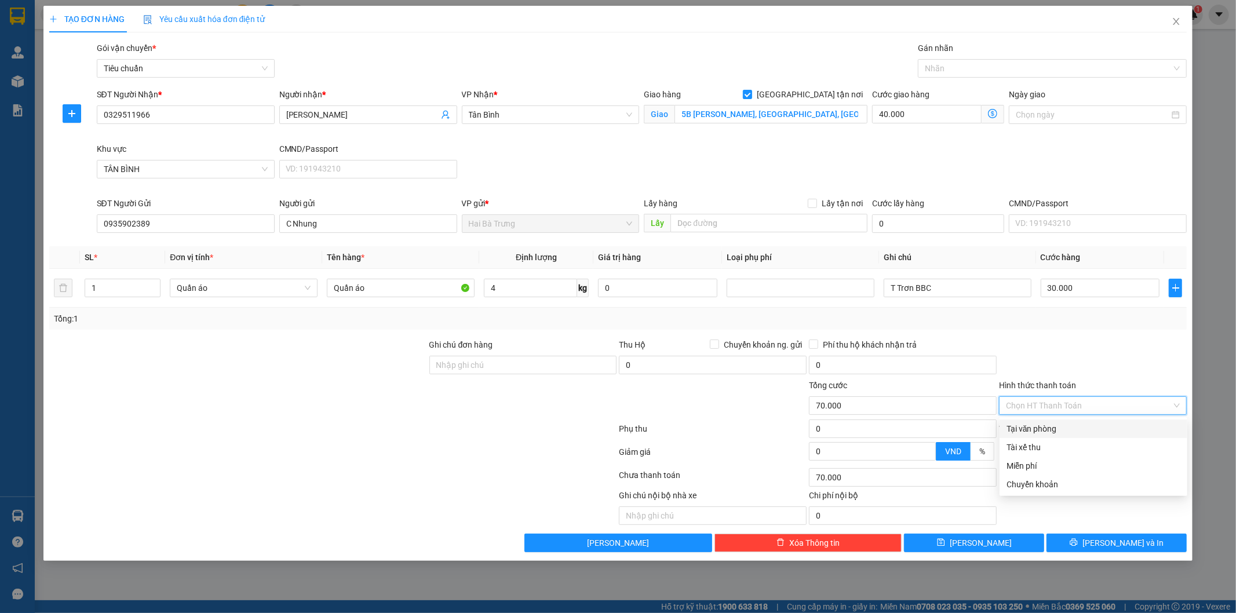
click at [1029, 427] on div "Tại văn phòng" at bounding box center [1093, 428] width 174 height 13
type input "0"
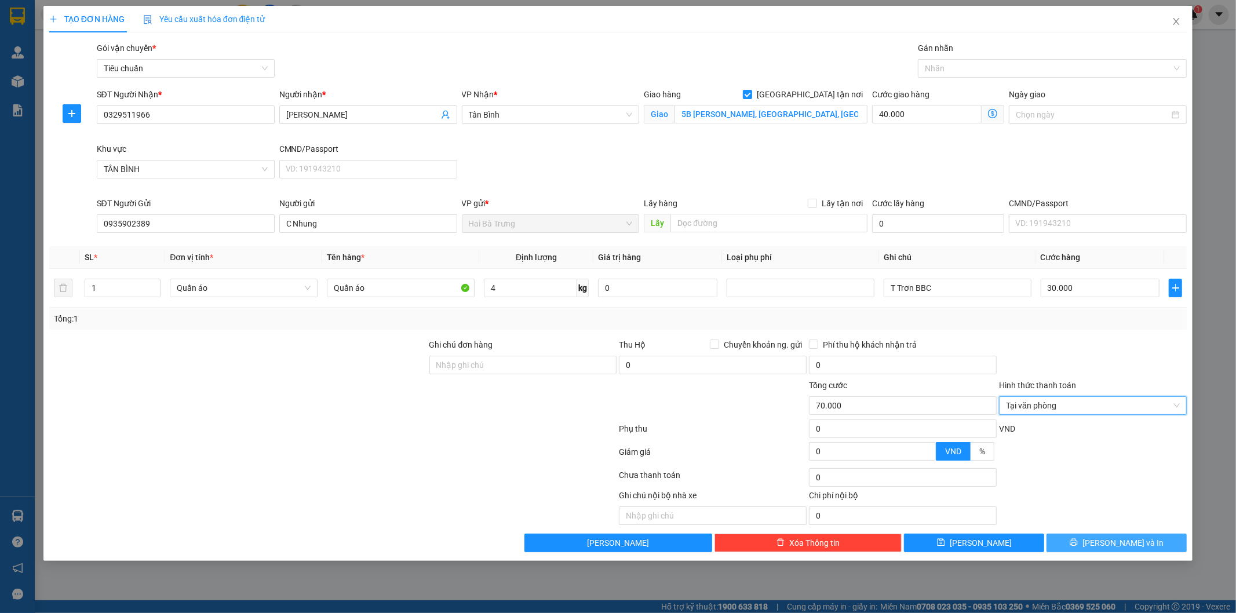
click at [1111, 542] on span "[PERSON_NAME] và In" at bounding box center [1122, 543] width 81 height 13
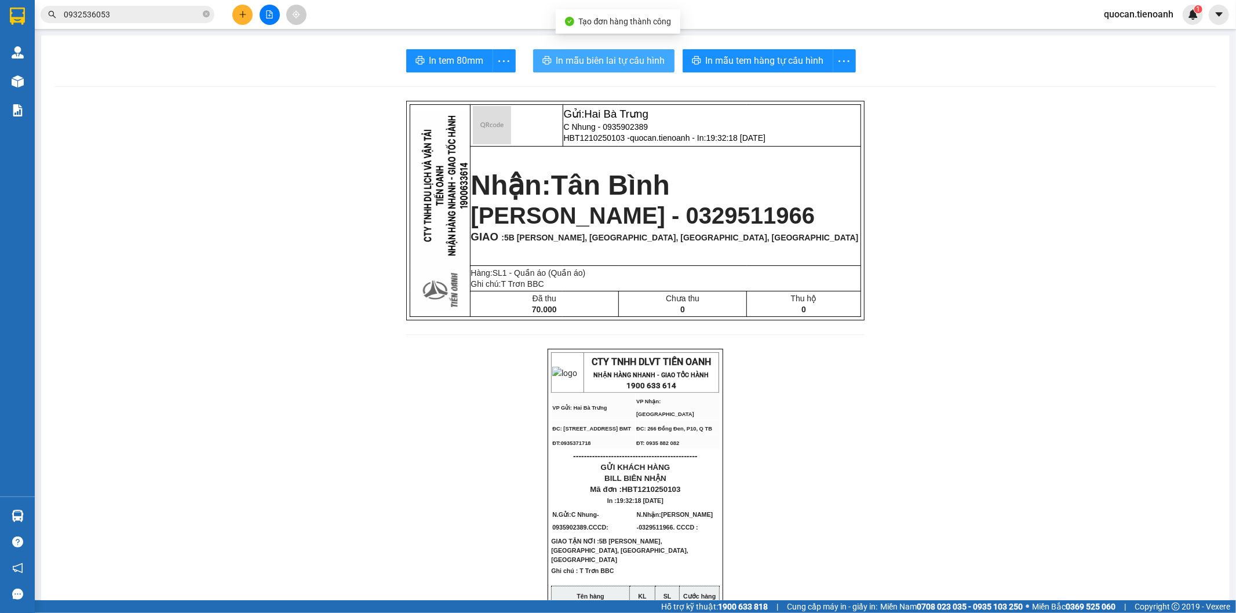
click at [587, 61] on span "In mẫu biên lai tự cấu hình" at bounding box center [610, 60] width 109 height 14
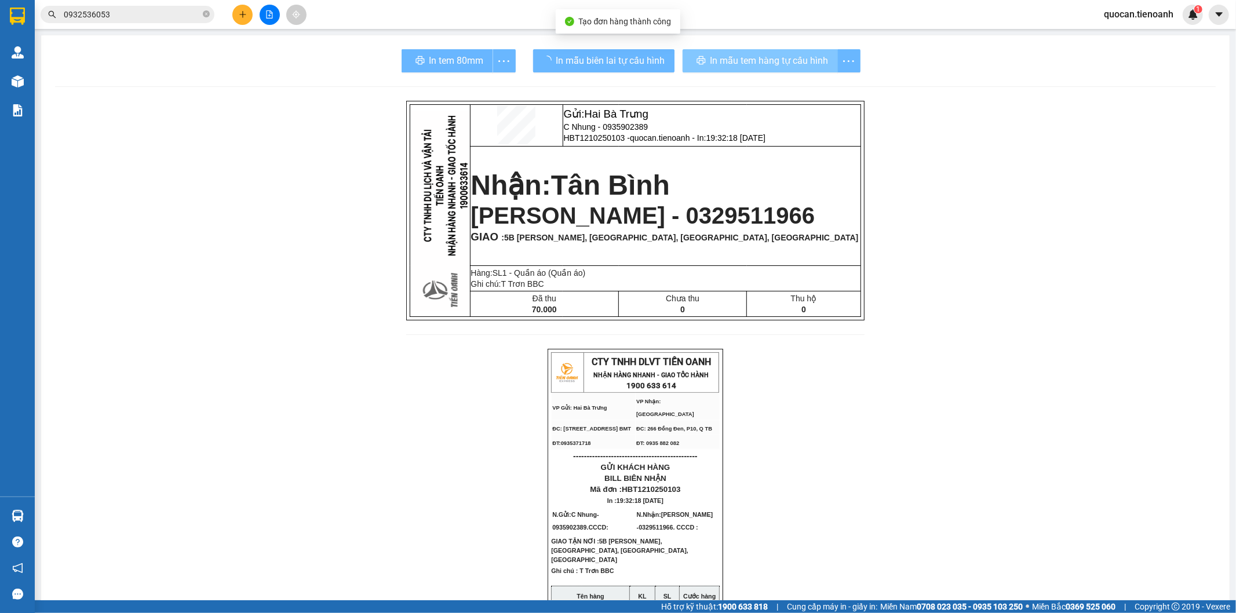
click at [776, 62] on span "In mẫu tem hàng tự cấu hình" at bounding box center [769, 60] width 118 height 14
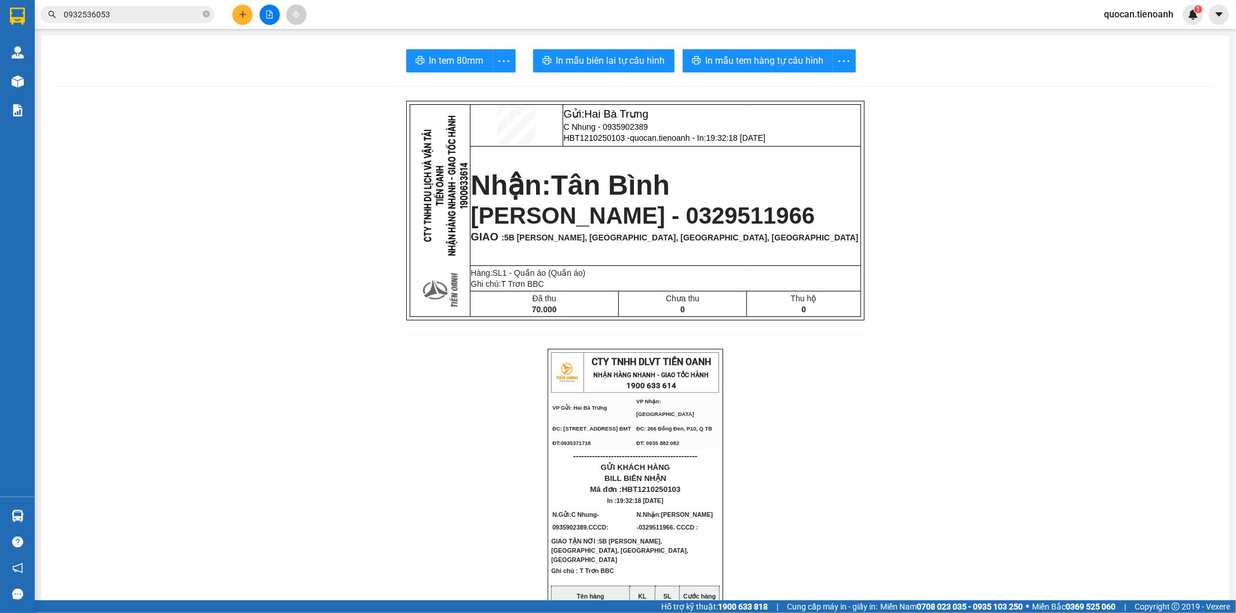
click at [244, 17] on icon "plus" at bounding box center [243, 14] width 8 height 8
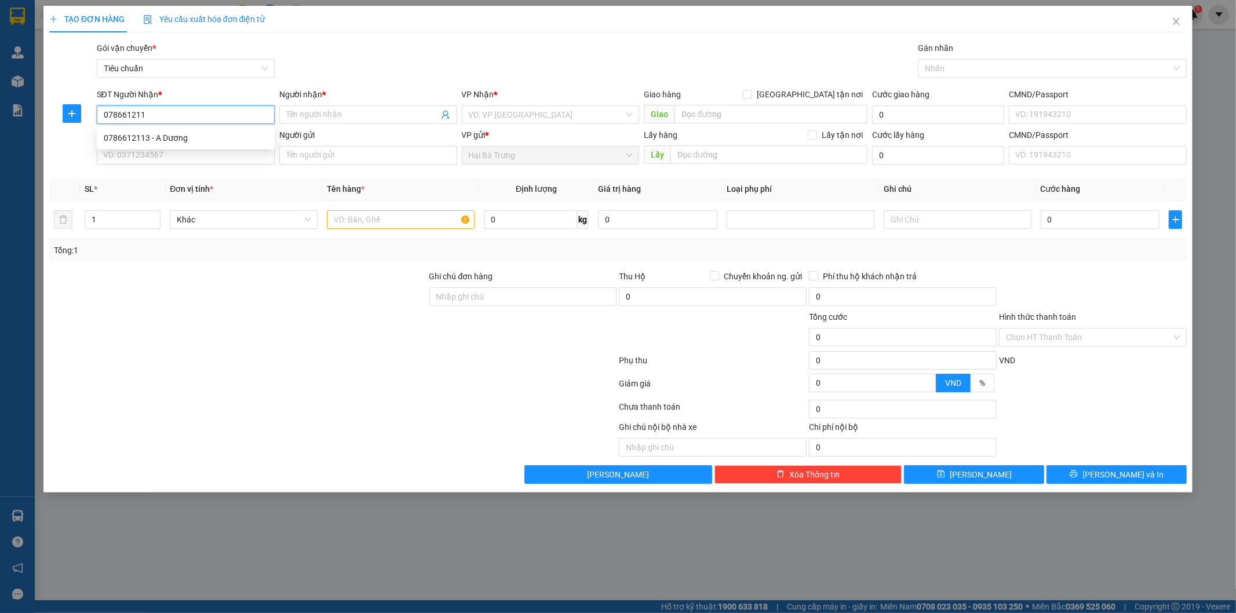
type input "0786612113"
click at [200, 141] on div "0786612113 - A Dương" at bounding box center [186, 138] width 164 height 13
type input "A Dương"
type input "0786612113"
type input "50.000"
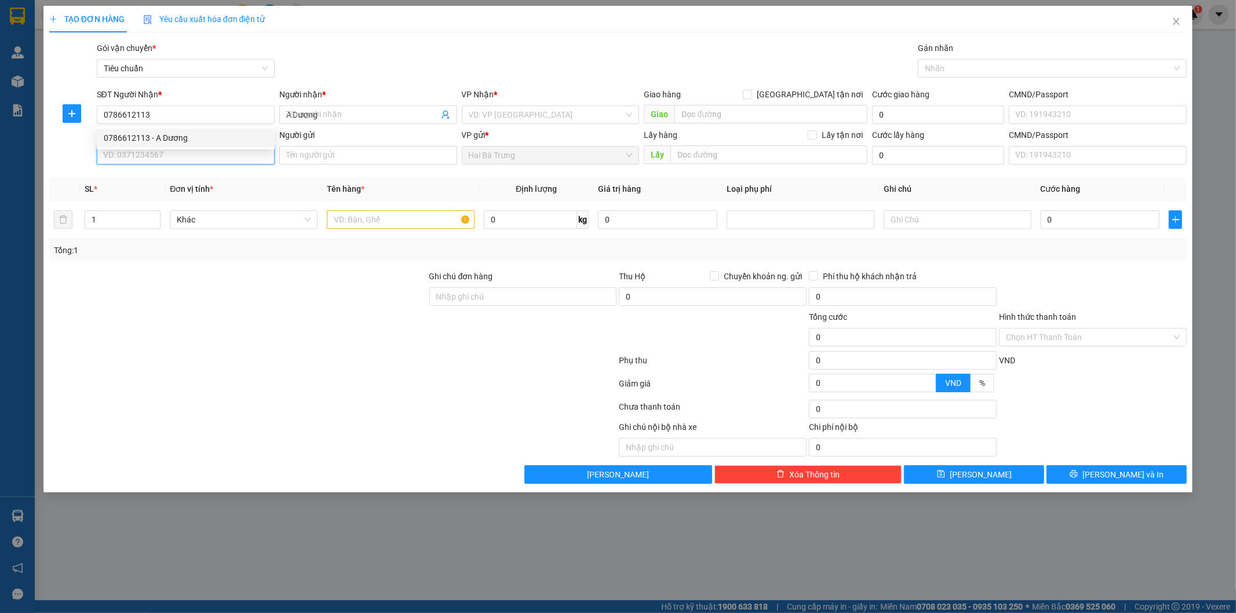
type input "50.000"
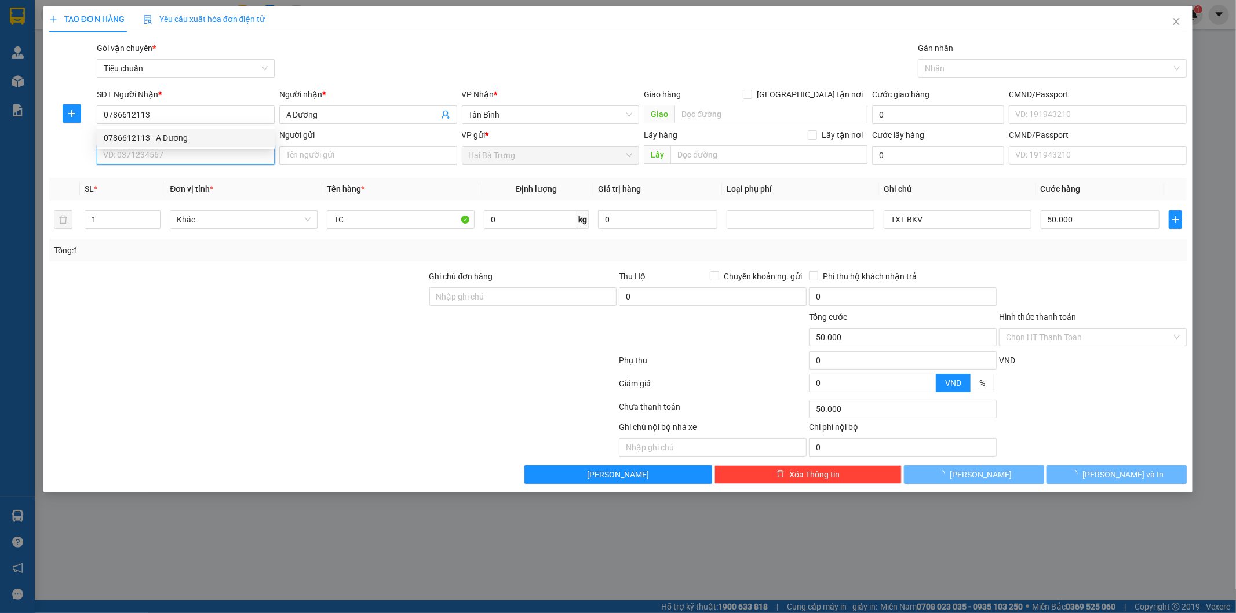
click at [204, 154] on input "SĐT Người Gửi" at bounding box center [186, 155] width 178 height 19
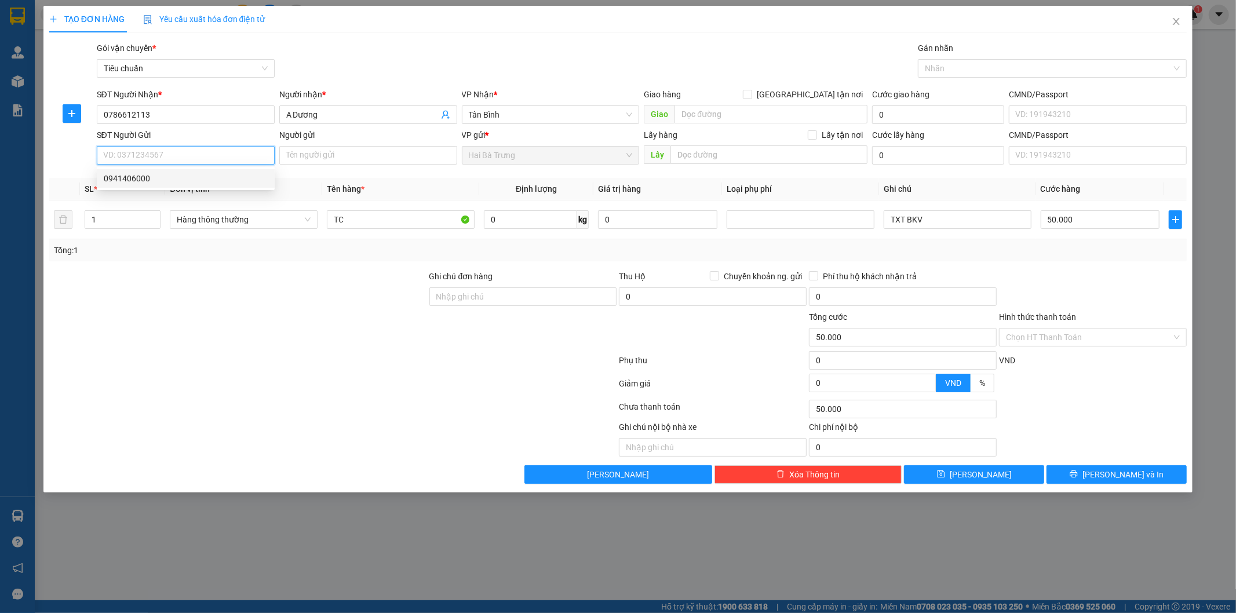
click at [198, 176] on div "0941406000" at bounding box center [186, 178] width 164 height 13
type input "0941406000"
click at [349, 147] on input "Người gửi" at bounding box center [368, 155] width 178 height 19
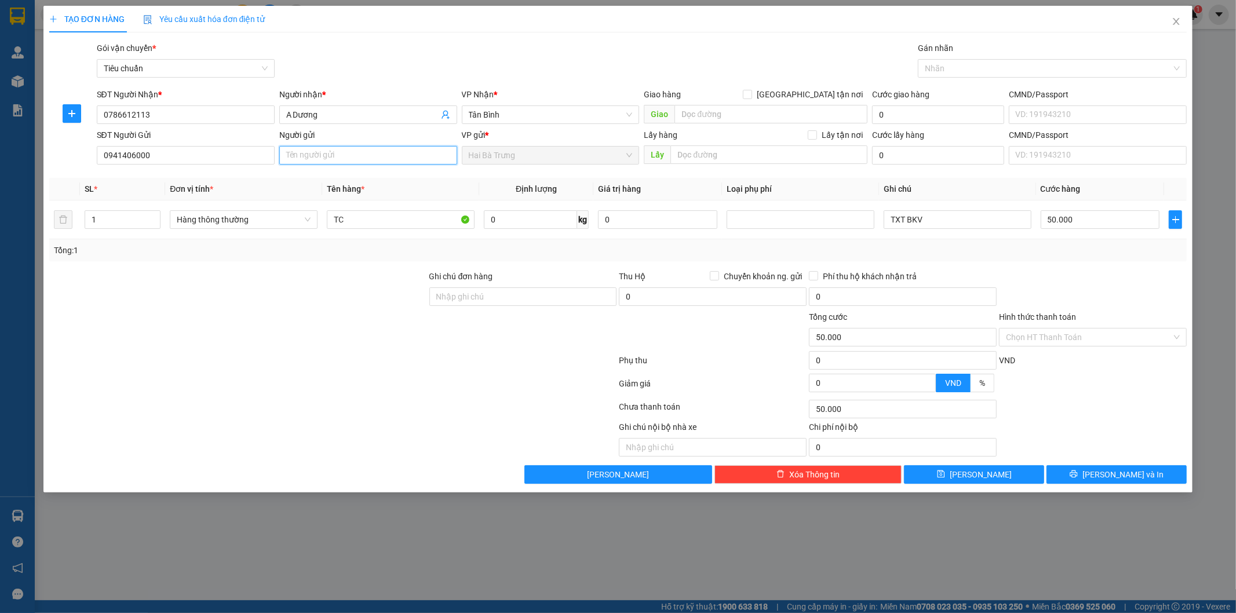
type input "T"
type input "A Trí"
click at [359, 219] on input "TC" at bounding box center [401, 219] width 148 height 19
type input "Sầu Riêng"
click at [522, 219] on input "15" at bounding box center [530, 219] width 93 height 19
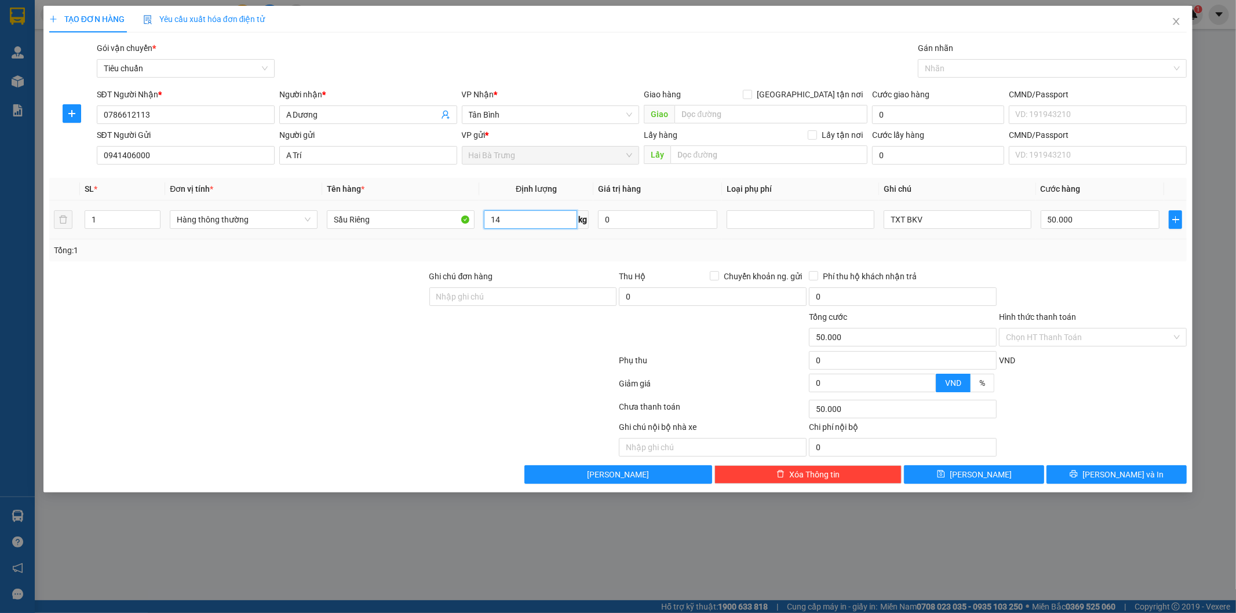
type input "14"
click at [930, 214] on input "TXT BKV" at bounding box center [958, 219] width 148 height 19
type input "TXT BK Chữ Đỏ"
click at [1063, 348] on div "Hình thức thanh toán Chọn HT Thanh Toán" at bounding box center [1093, 331] width 188 height 41
click at [1063, 337] on input "Hình thức thanh toán" at bounding box center [1089, 337] width 166 height 17
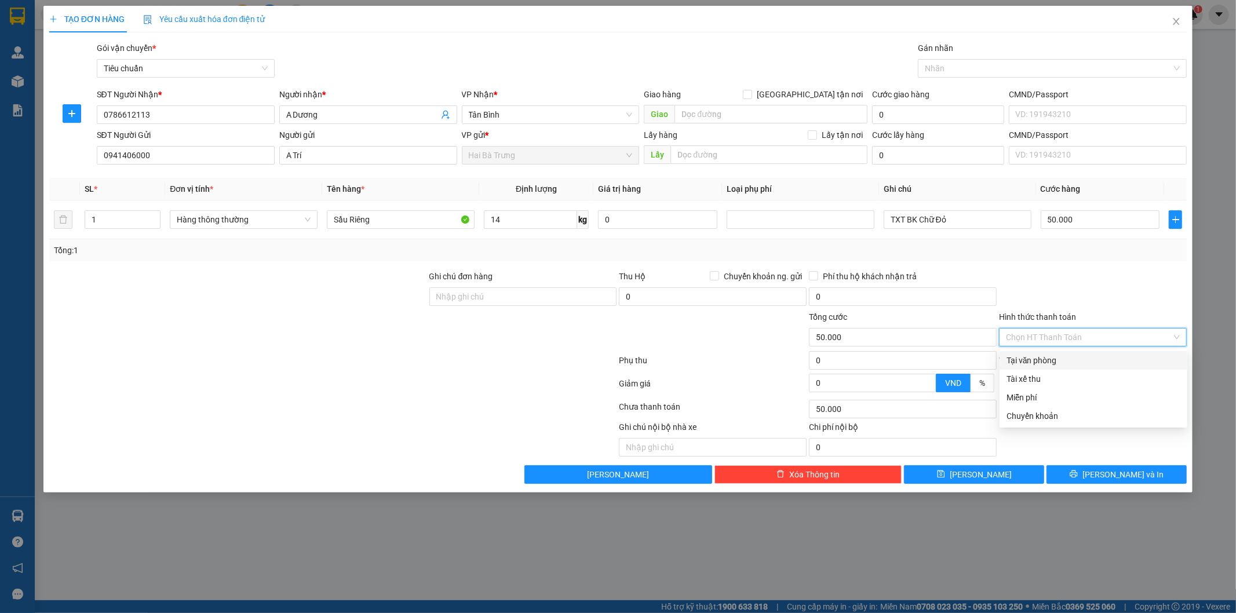
drag, startPoint x: 1067, startPoint y: 357, endPoint x: 1138, endPoint y: 499, distance: 158.8
click at [1067, 358] on div "Tại văn phòng" at bounding box center [1093, 360] width 174 height 13
type input "0"
click at [1122, 472] on span "[PERSON_NAME] và In" at bounding box center [1122, 474] width 81 height 13
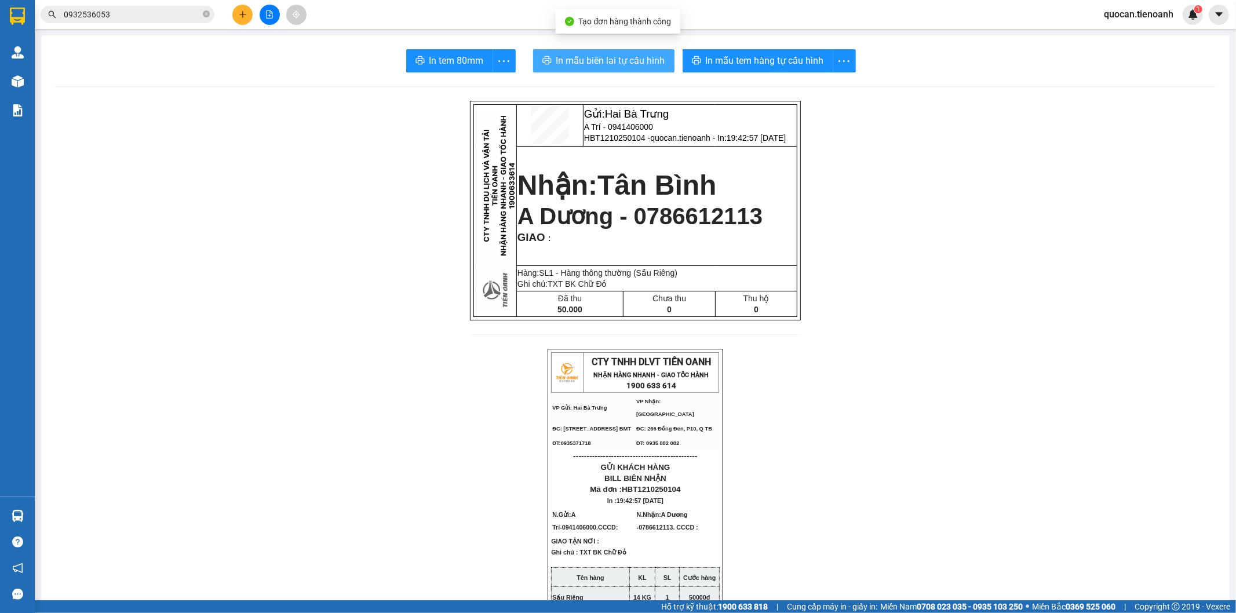
click at [610, 53] on span "In mẫu biên lai tự cấu hình" at bounding box center [610, 60] width 109 height 14
click at [242, 9] on button at bounding box center [242, 15] width 20 height 20
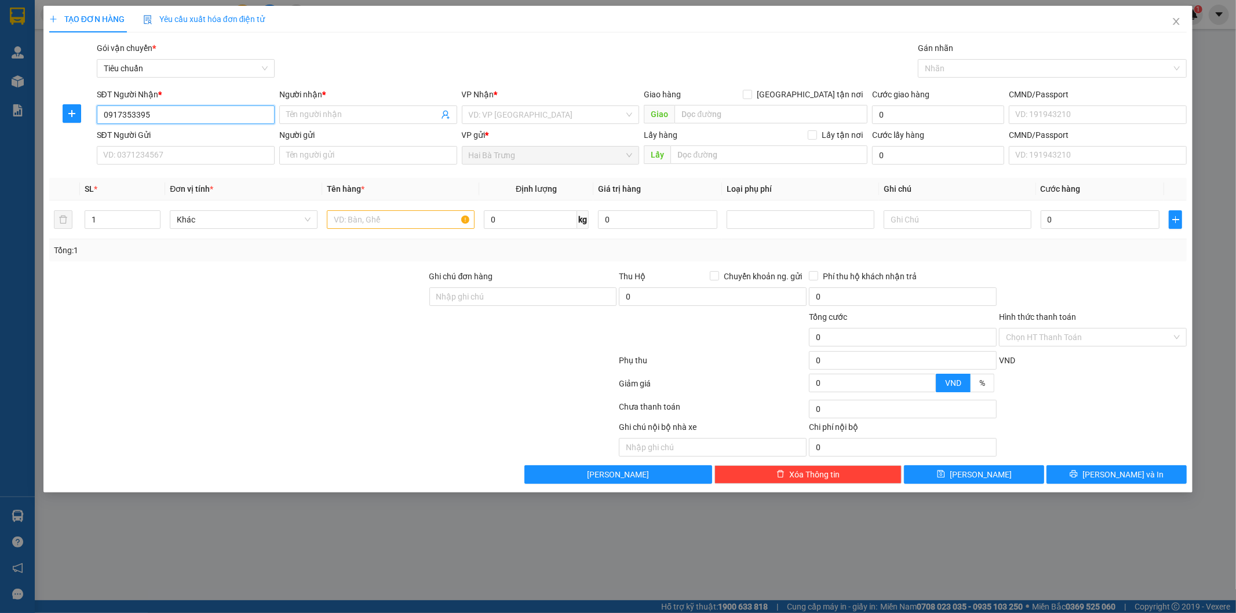
type input "0917353395"
type input "[PERSON_NAME]"
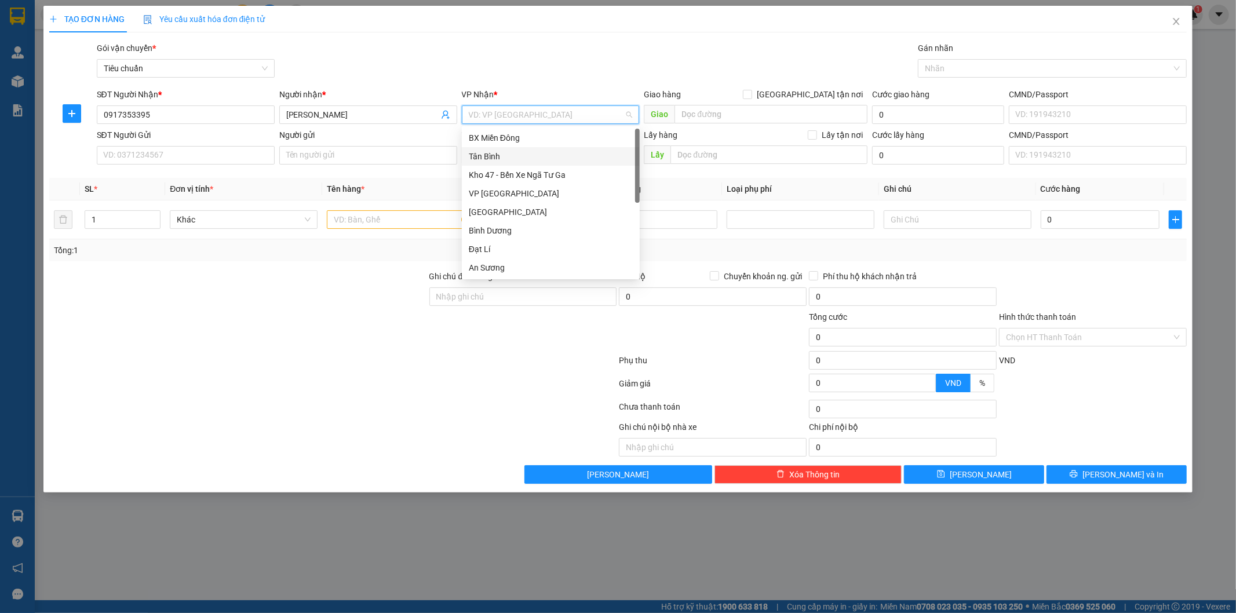
click at [478, 153] on div "Tân Bình" at bounding box center [551, 156] width 164 height 13
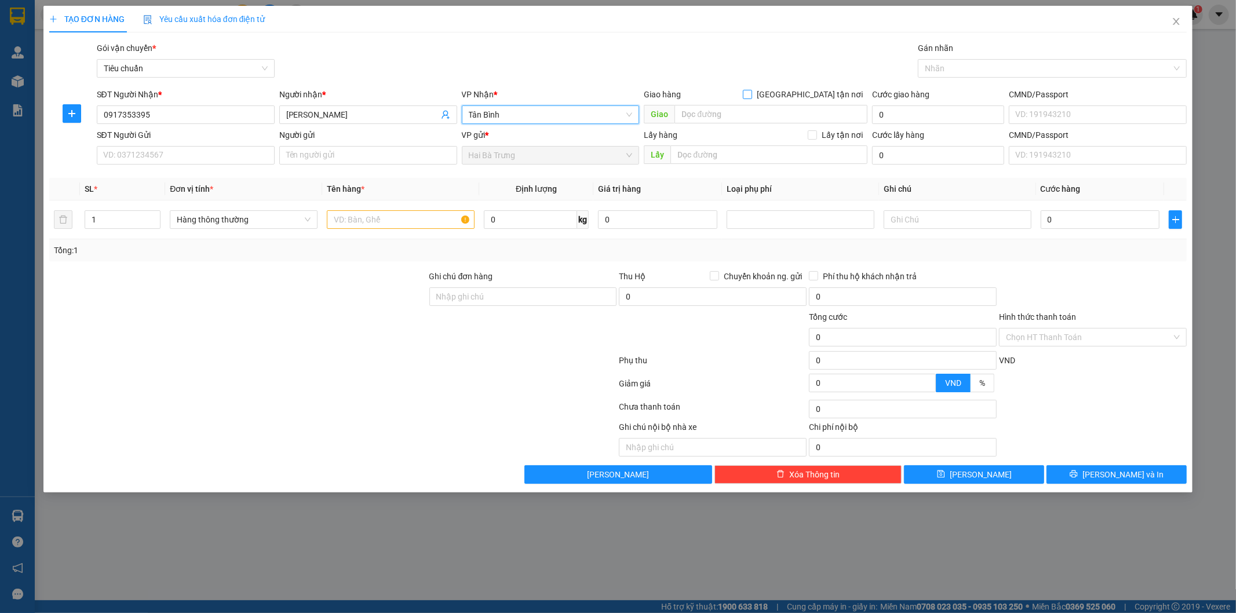
click at [838, 89] on span "[GEOGRAPHIC_DATA] tận nơi" at bounding box center [809, 94] width 115 height 13
click at [751, 90] on input "[GEOGRAPHIC_DATA] tận nơi" at bounding box center [747, 94] width 8 height 8
checkbox input "true"
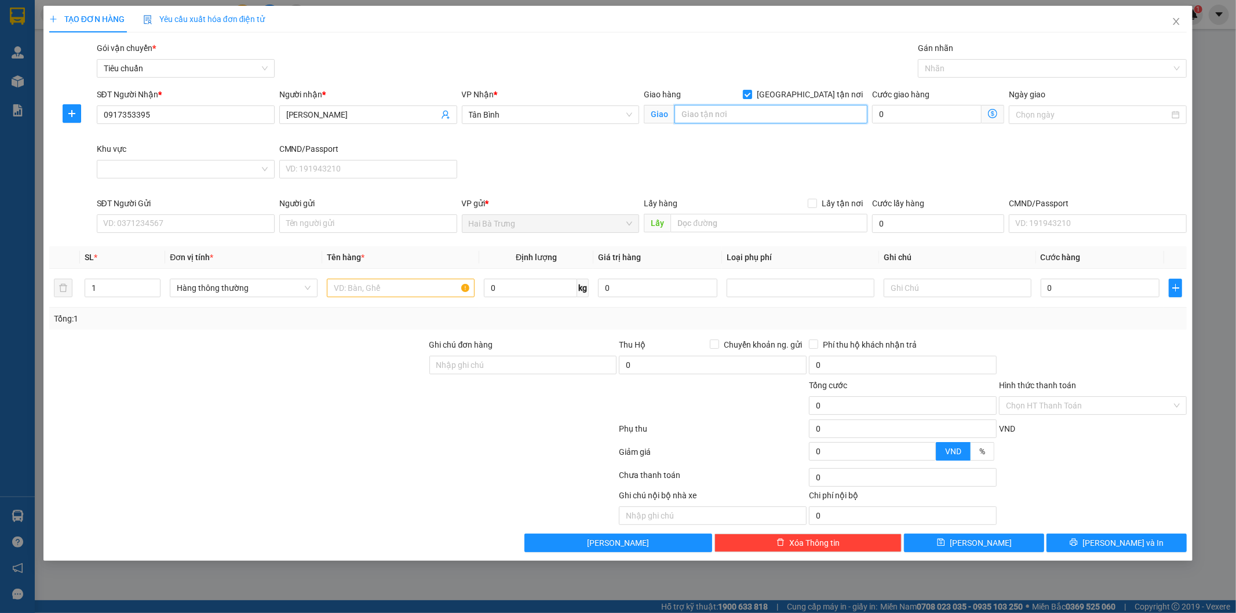
click at [764, 121] on input "search" at bounding box center [770, 114] width 193 height 19
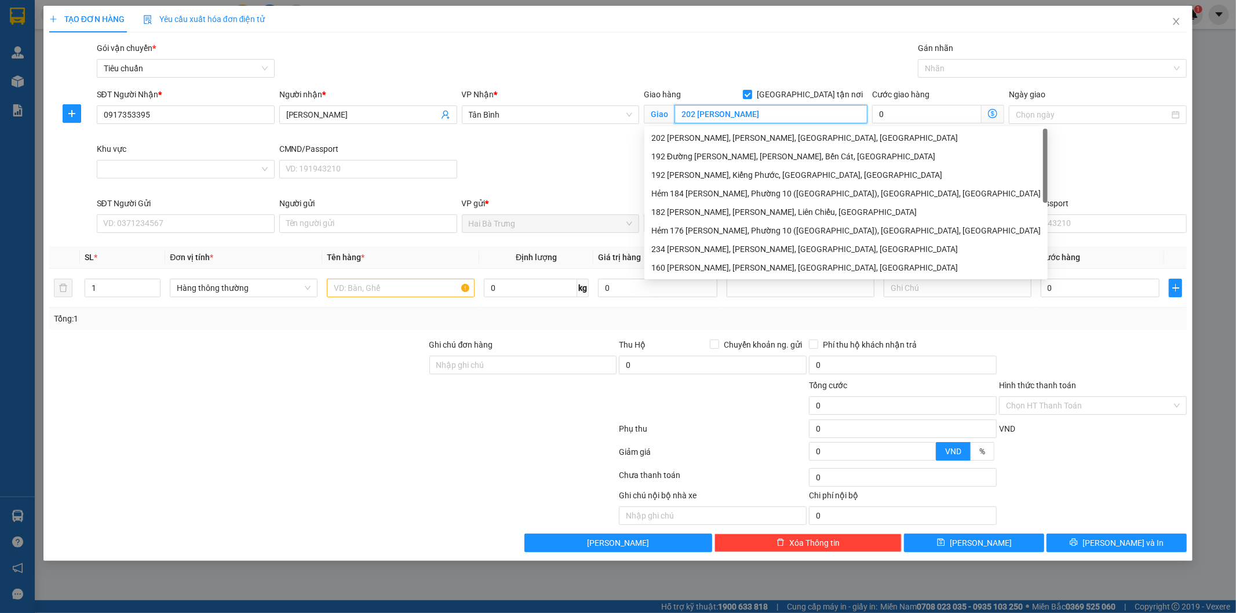
type input "202 [PERSON_NAME]"
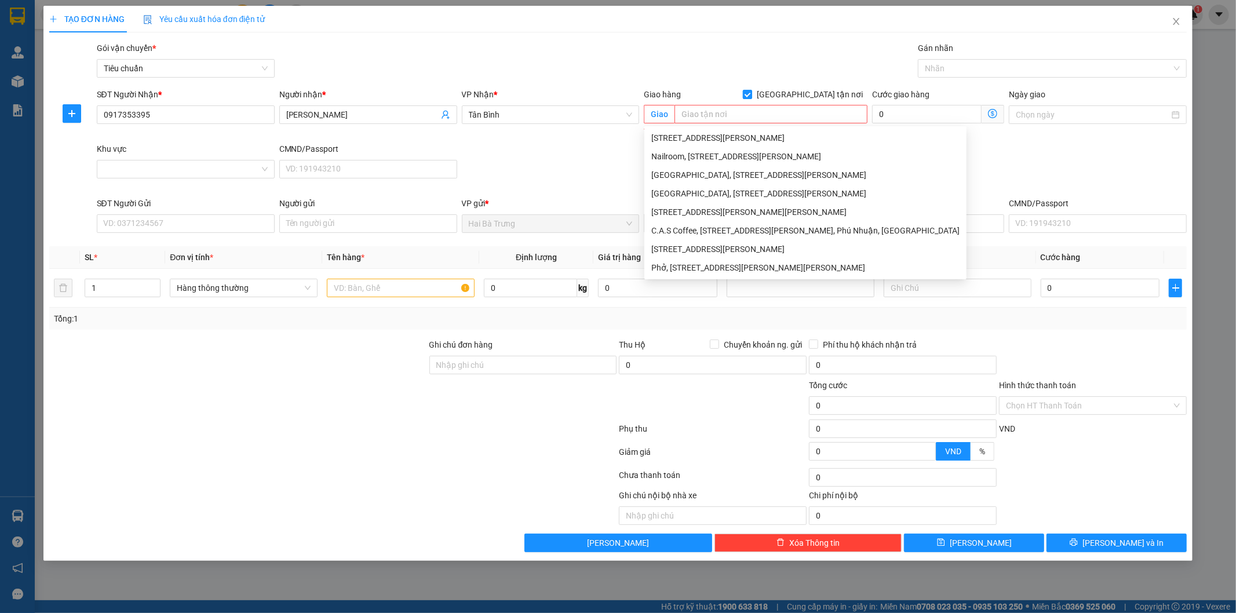
click at [832, 96] on span "[GEOGRAPHIC_DATA] tận nơi" at bounding box center [809, 94] width 115 height 13
click at [751, 96] on input "[GEOGRAPHIC_DATA] tận nơi" at bounding box center [747, 94] width 8 height 8
checkbox input "false"
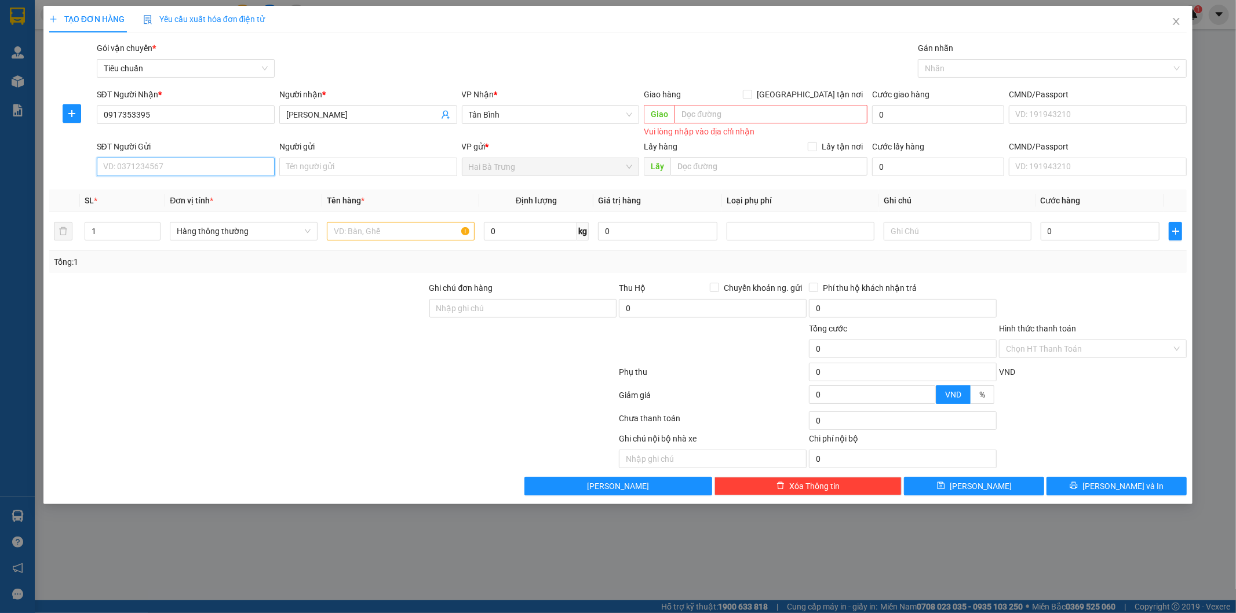
click at [189, 160] on input "SĐT Người Gửi" at bounding box center [186, 167] width 178 height 19
type input "0989245919"
type input "A Khánh"
click at [413, 231] on input "text" at bounding box center [401, 231] width 148 height 19
type input "GT"
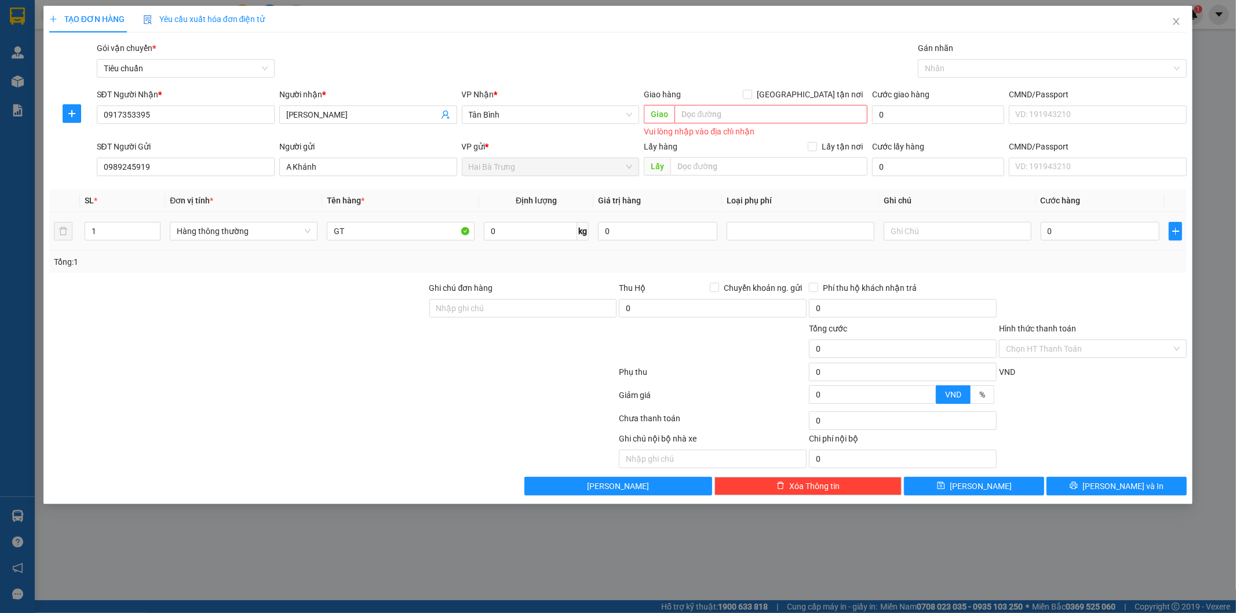
click at [910, 217] on td at bounding box center [957, 231] width 157 height 39
click at [912, 234] on input "text" at bounding box center [958, 231] width 148 height 19
type input "PB TO"
type input "3"
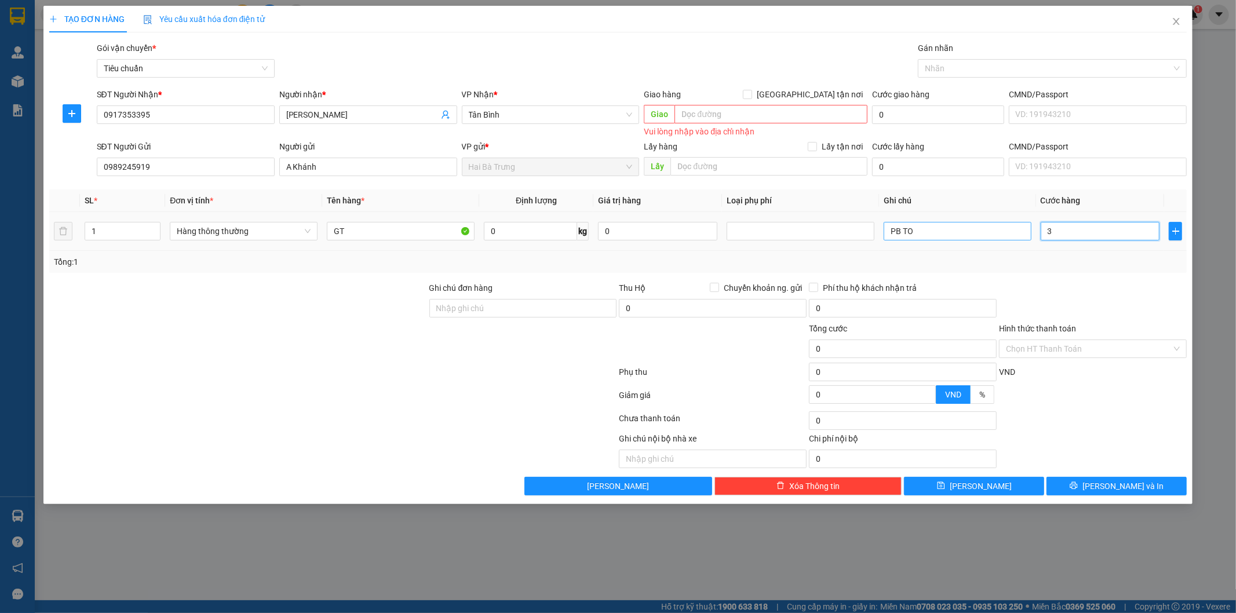
type input "3"
type input "30"
type input "30.000"
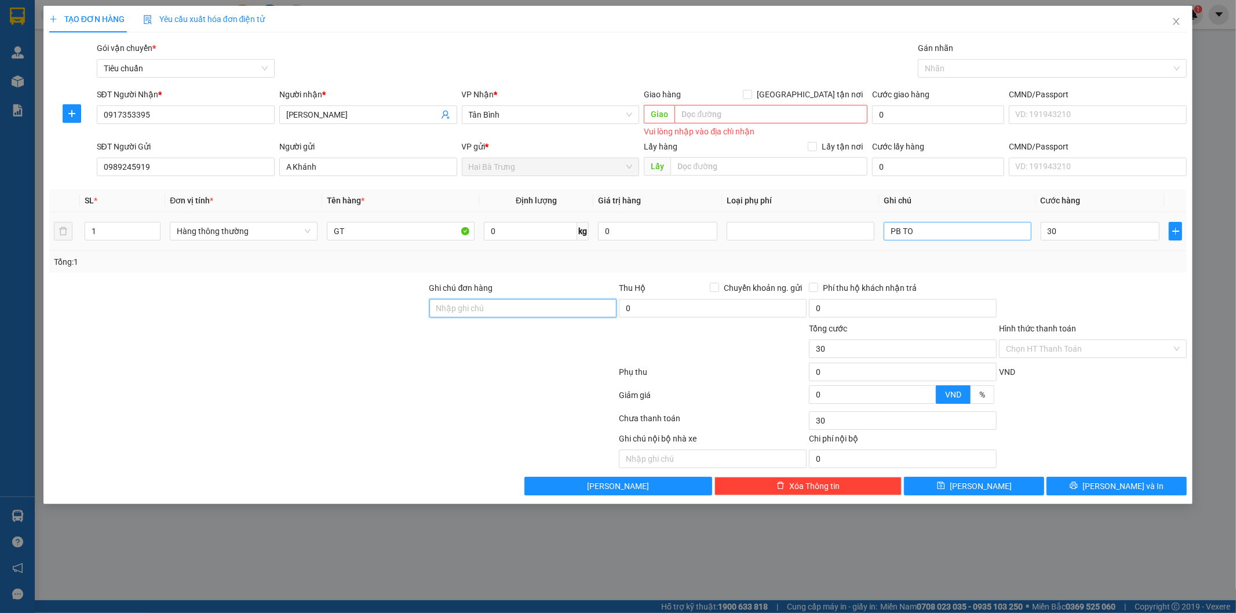
type input "30.000"
click at [1086, 348] on input "Hình thức thanh toán" at bounding box center [1089, 348] width 166 height 17
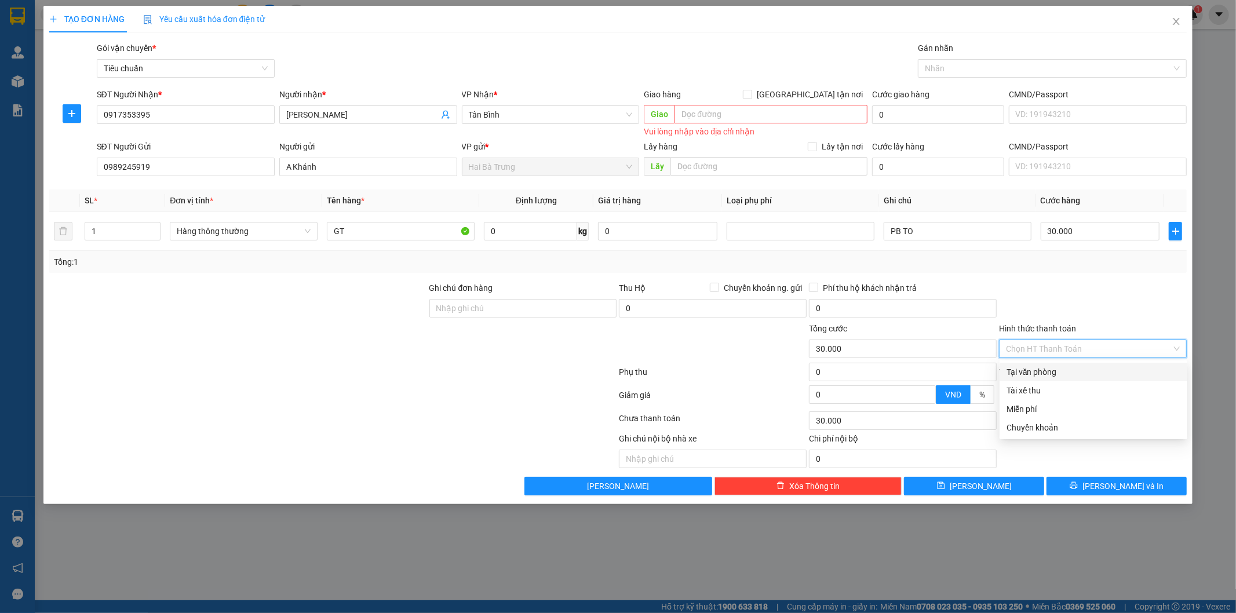
click at [1068, 374] on div "Tại văn phòng" at bounding box center [1093, 372] width 174 height 13
type input "0"
click at [1115, 484] on span "[PERSON_NAME] và In" at bounding box center [1122, 486] width 81 height 13
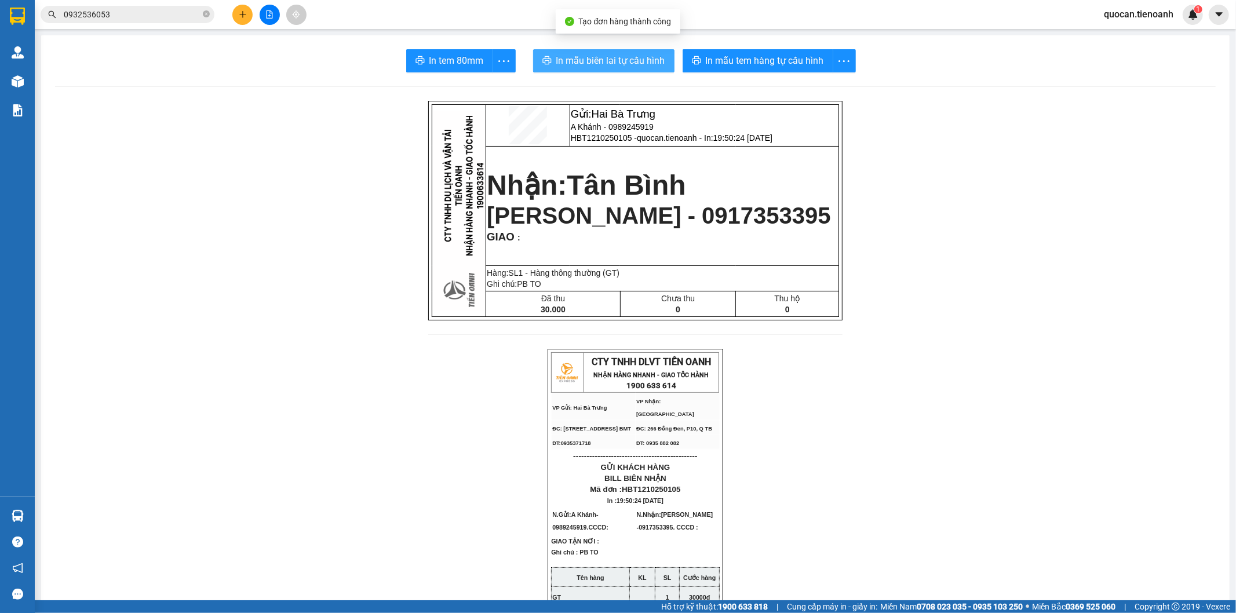
click at [564, 54] on span "In mẫu biên lai tự cấu hình" at bounding box center [610, 60] width 109 height 14
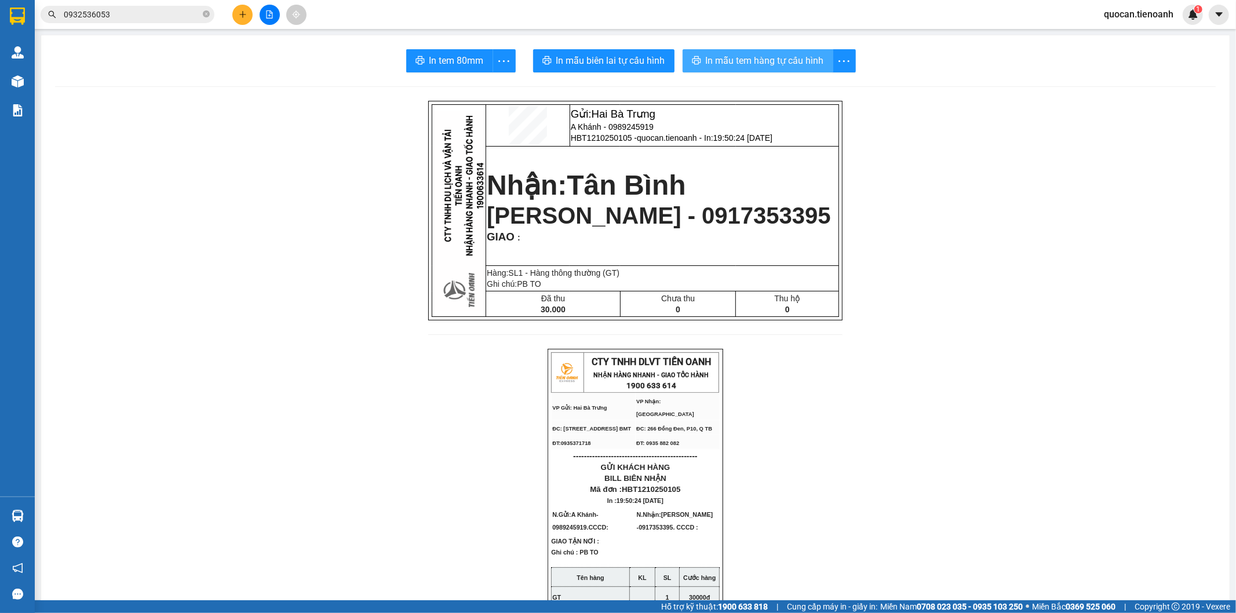
click at [746, 58] on span "In mẫu tem hàng tự cấu hình" at bounding box center [765, 60] width 118 height 14
click at [251, 12] on button at bounding box center [242, 15] width 20 height 20
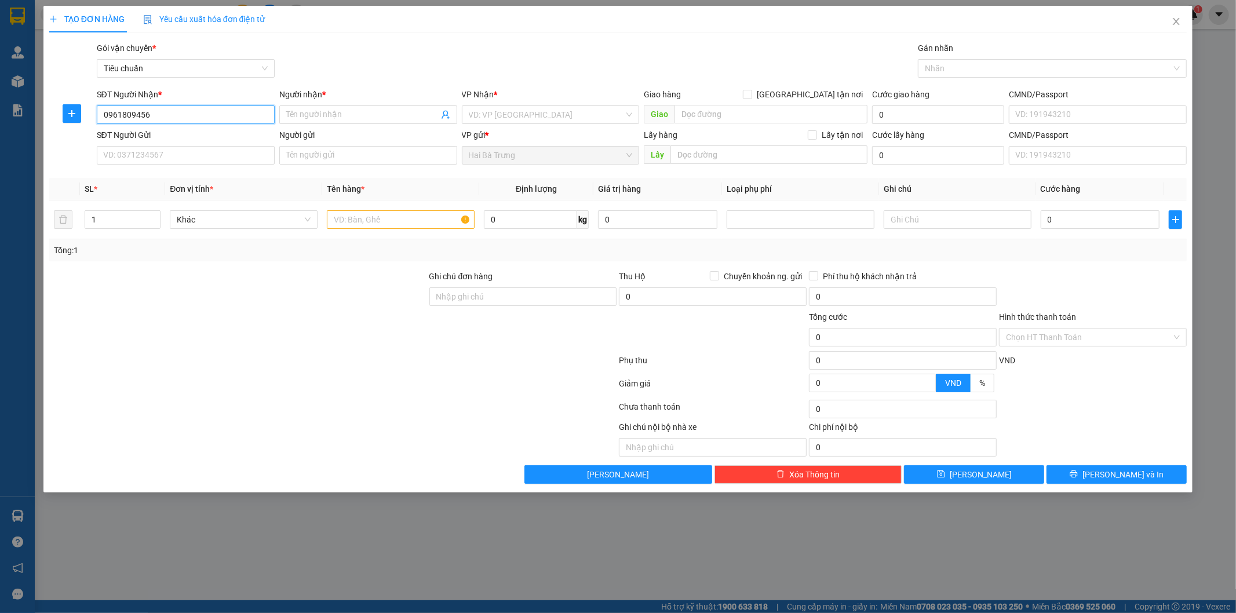
type input "0961809456"
type input "C Thúy"
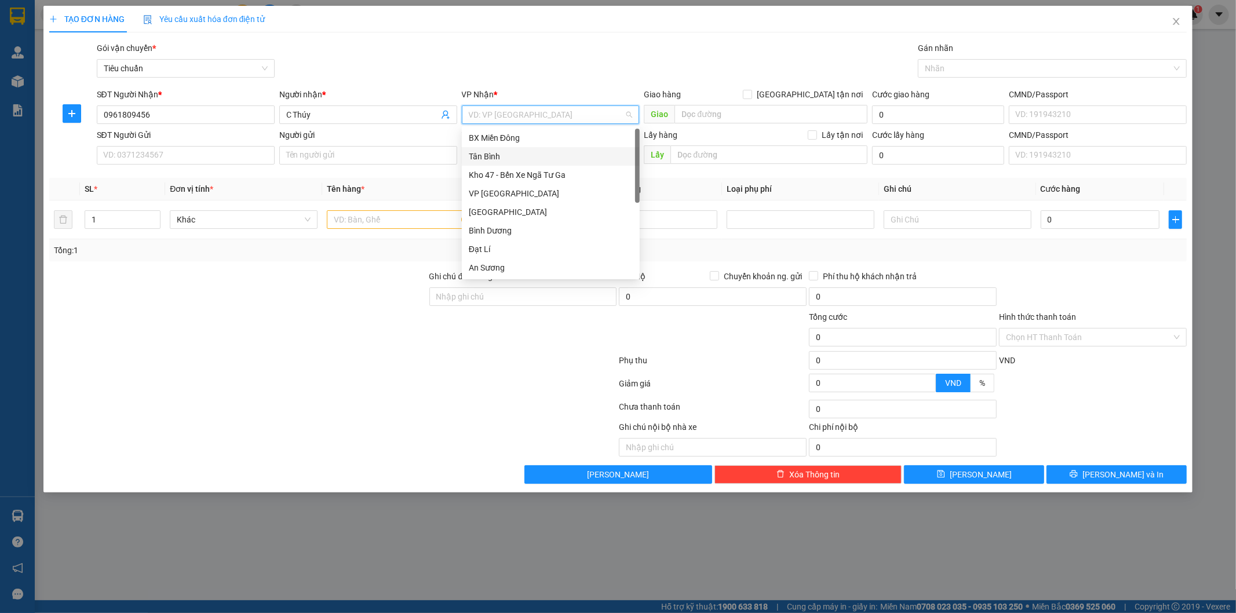
click at [523, 150] on div "Tân Bình" at bounding box center [551, 156] width 164 height 13
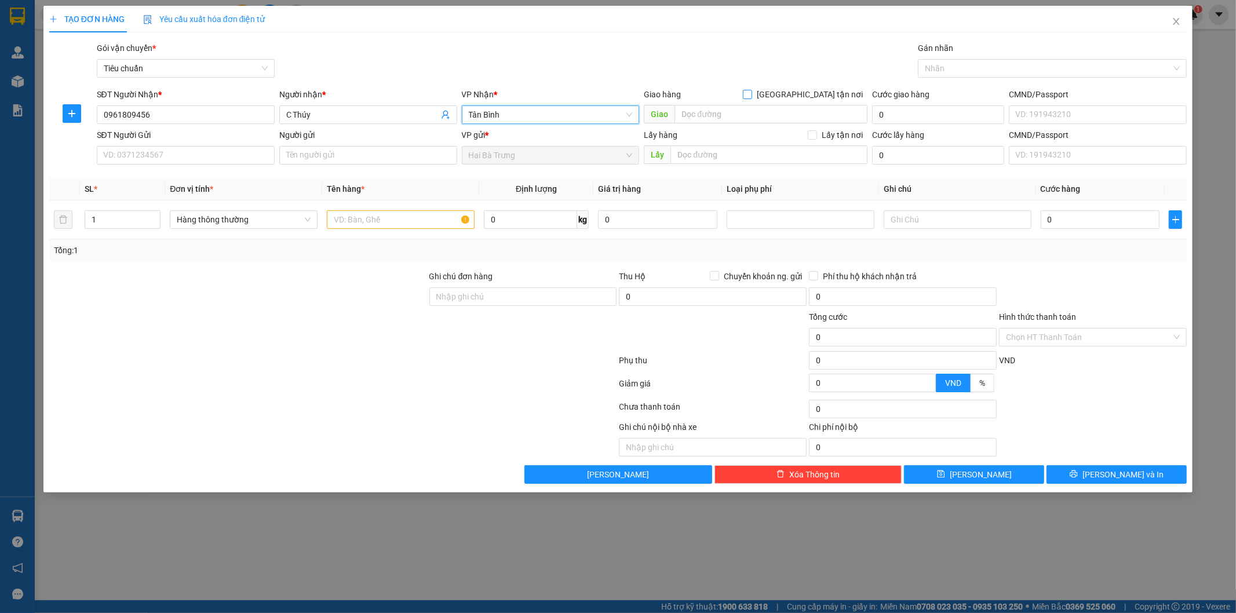
click at [833, 95] on span "[GEOGRAPHIC_DATA] tận nơi" at bounding box center [809, 94] width 115 height 13
click at [751, 95] on input "[GEOGRAPHIC_DATA] tận nơi" at bounding box center [747, 94] width 8 height 8
checkbox input "true"
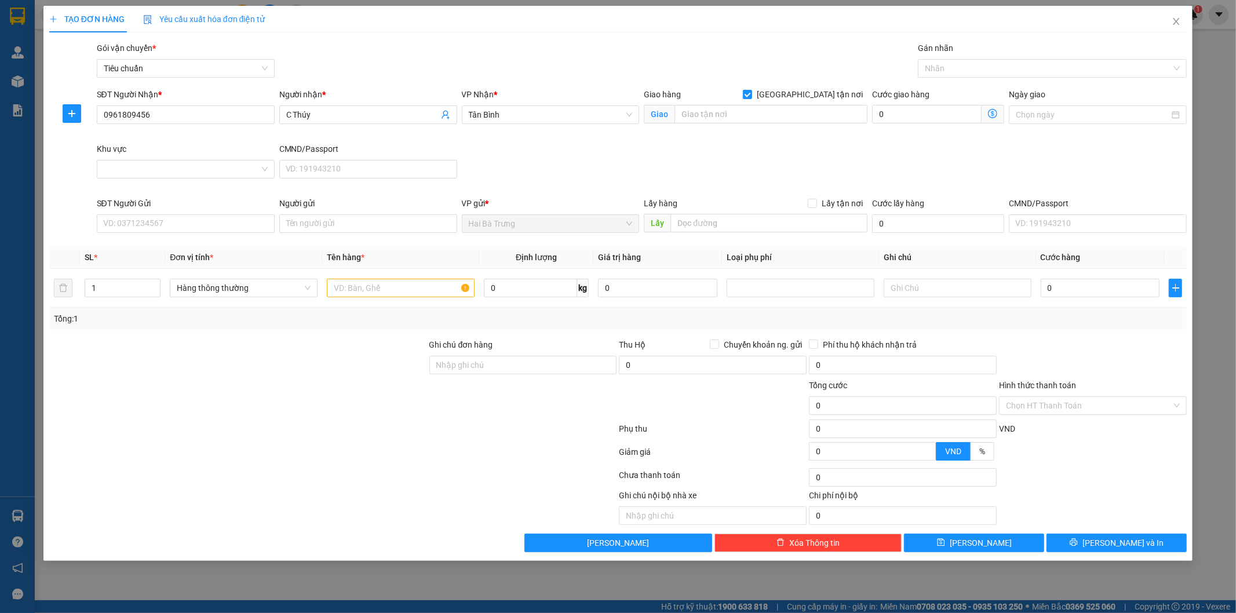
click at [775, 129] on div "Giao hàng [GEOGRAPHIC_DATA] tận nơi [GEOGRAPHIC_DATA]" at bounding box center [756, 108] width 224 height 41
click at [798, 114] on input "search" at bounding box center [770, 114] width 193 height 19
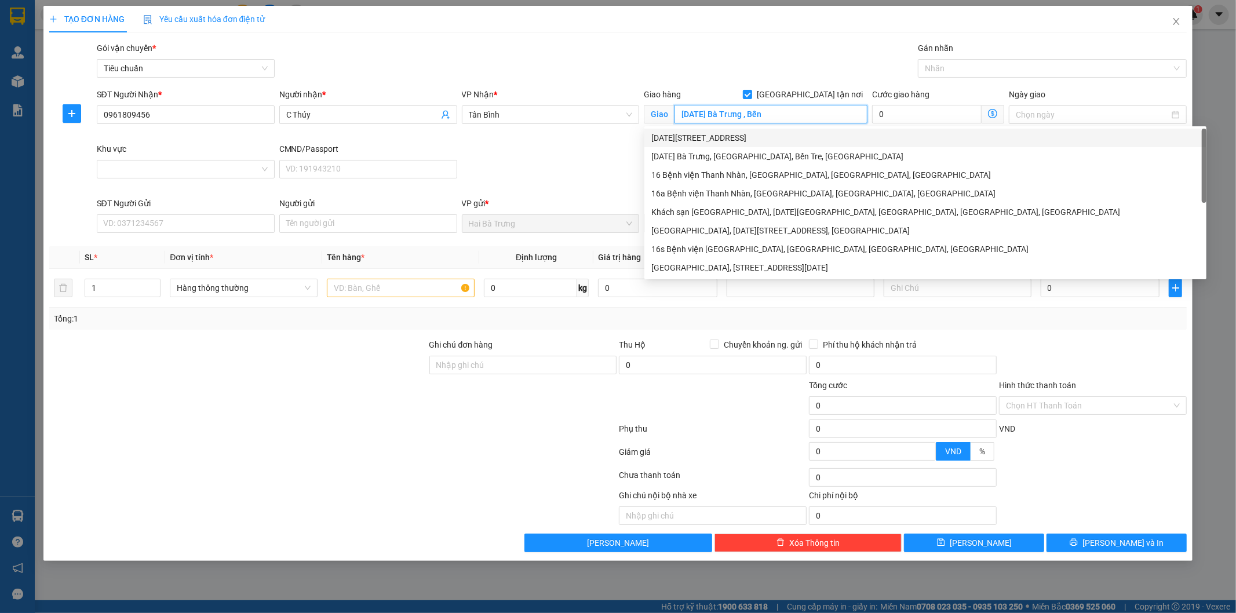
click at [778, 141] on div "[DATE][STREET_ADDRESS]" at bounding box center [925, 138] width 548 height 13
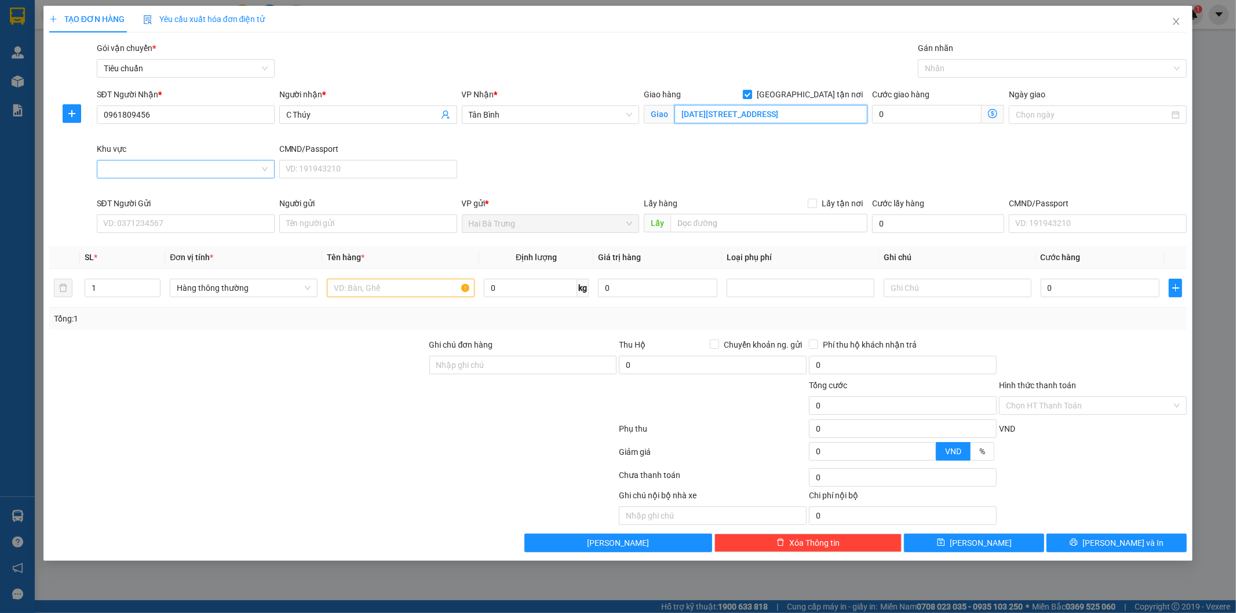
type input "[DATE][STREET_ADDRESS]"
click at [185, 168] on input "Khu vực" at bounding box center [182, 168] width 156 height 17
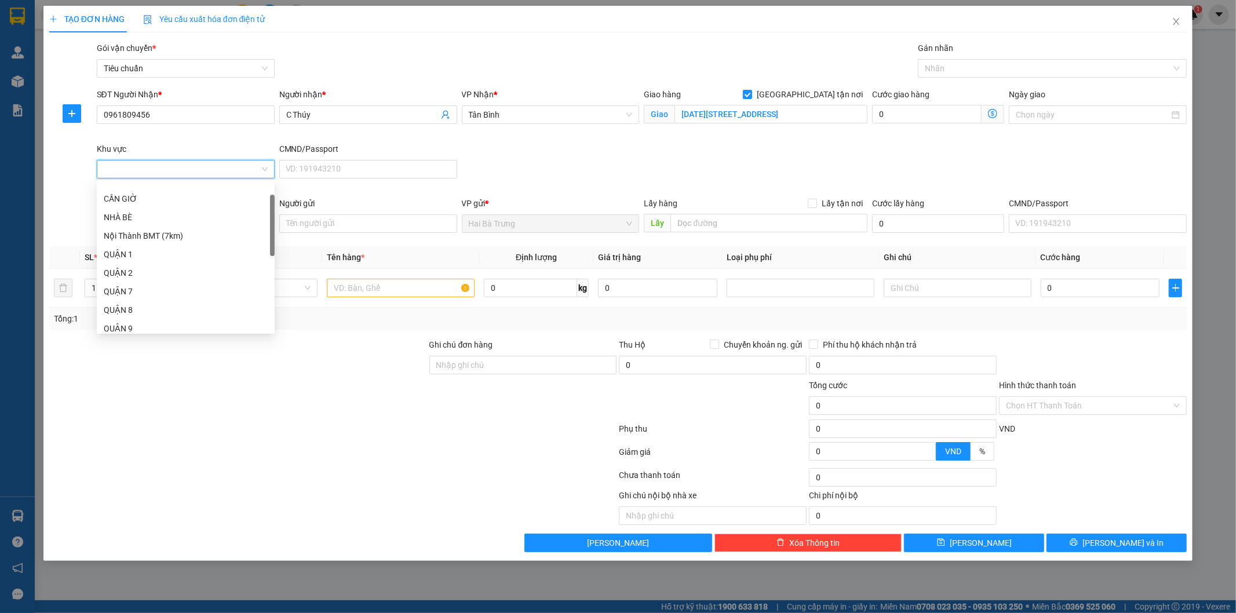
drag, startPoint x: 270, startPoint y: 218, endPoint x: 270, endPoint y: 230, distance: 11.6
click at [270, 230] on div at bounding box center [272, 225] width 5 height 61
click at [176, 252] on div "QUẬN 1" at bounding box center [186, 253] width 164 height 13
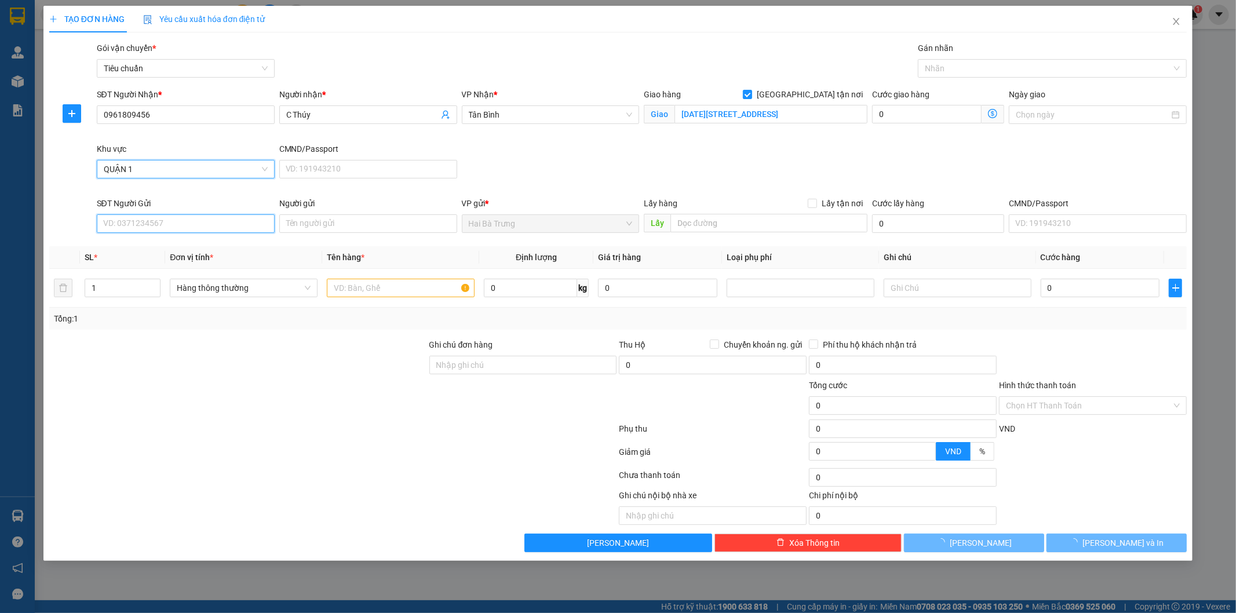
click at [207, 229] on input "SĐT Người Gửi" at bounding box center [186, 223] width 178 height 19
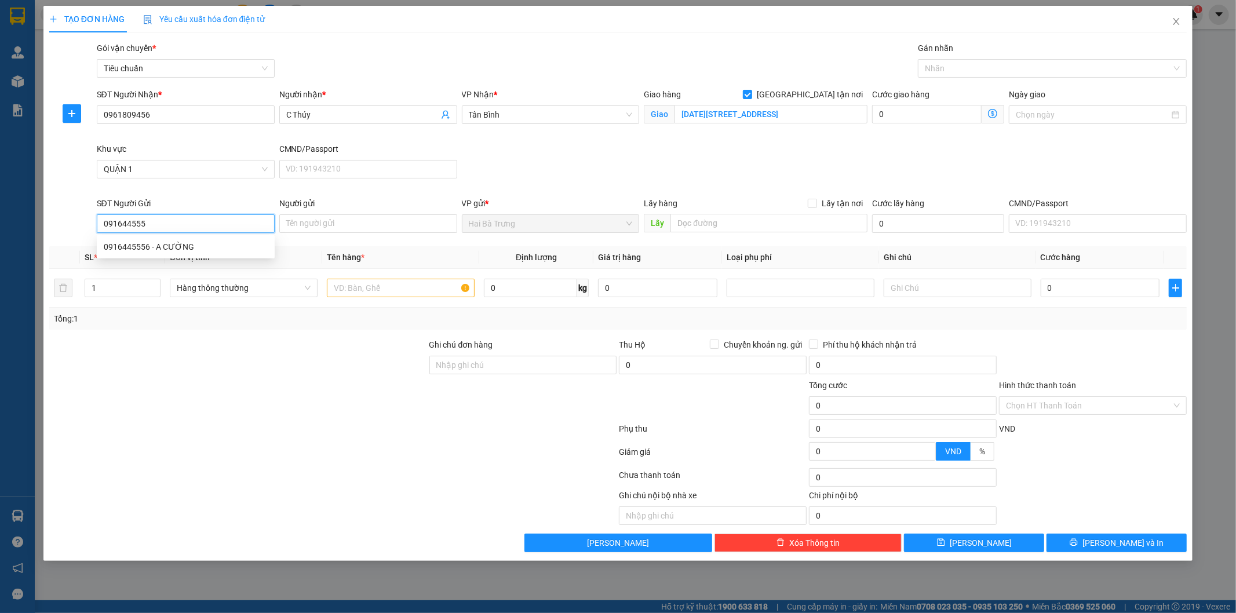
type input "0916445556"
click at [207, 250] on div "0916445556 - A CƯỜNG" at bounding box center [186, 246] width 164 height 13
type input "A CƯỜNG"
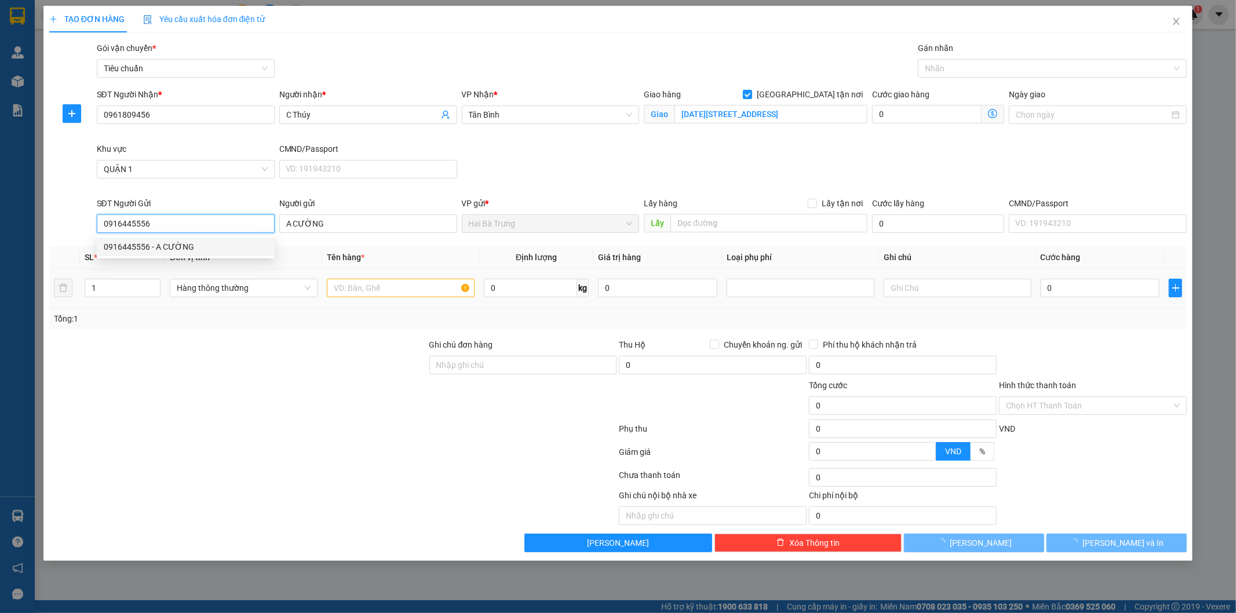
type input "40.000"
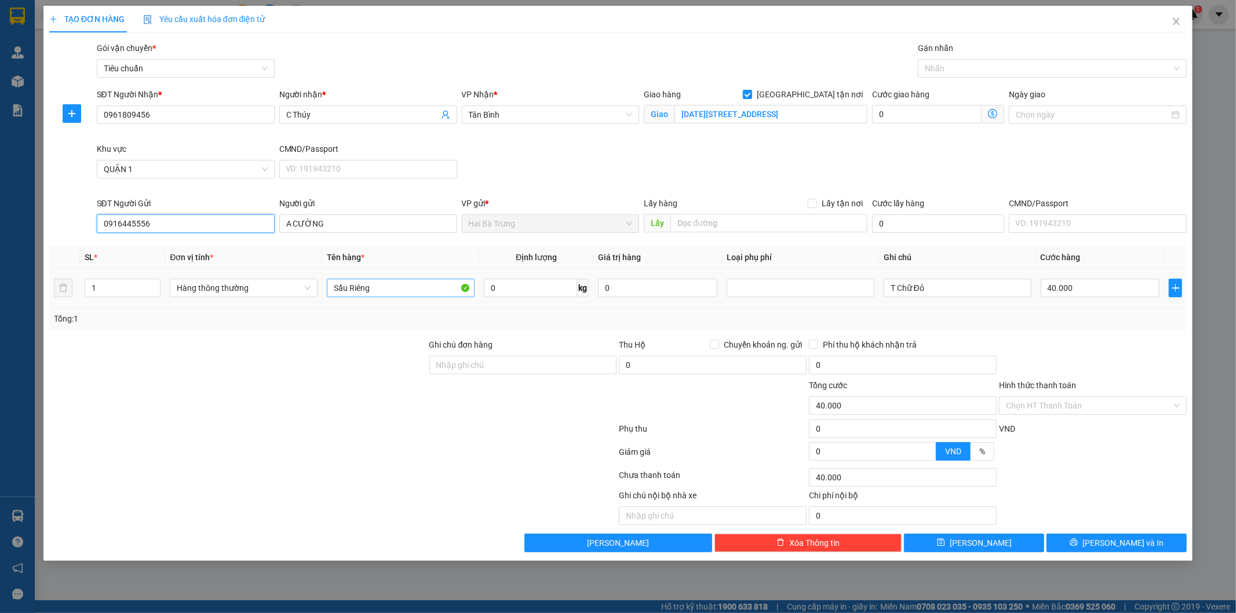
type input "0916445556"
click at [410, 290] on input "Sầu Riêng" at bounding box center [401, 288] width 148 height 19
type input "GT"
type input "1"
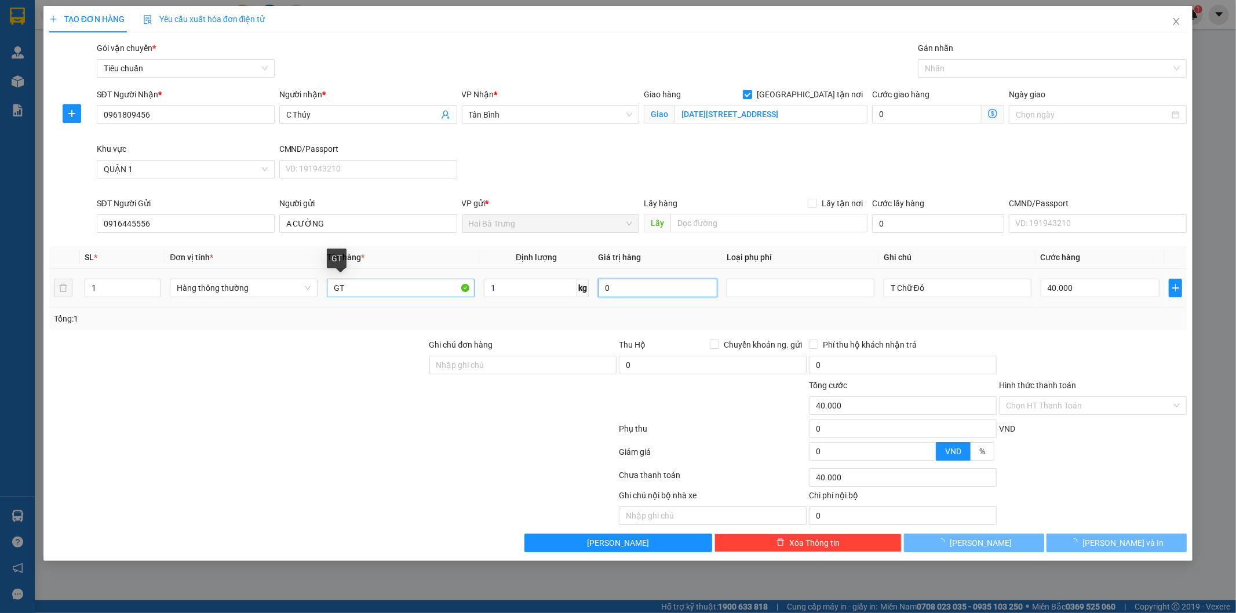
type input "30.000"
type input "80.000"
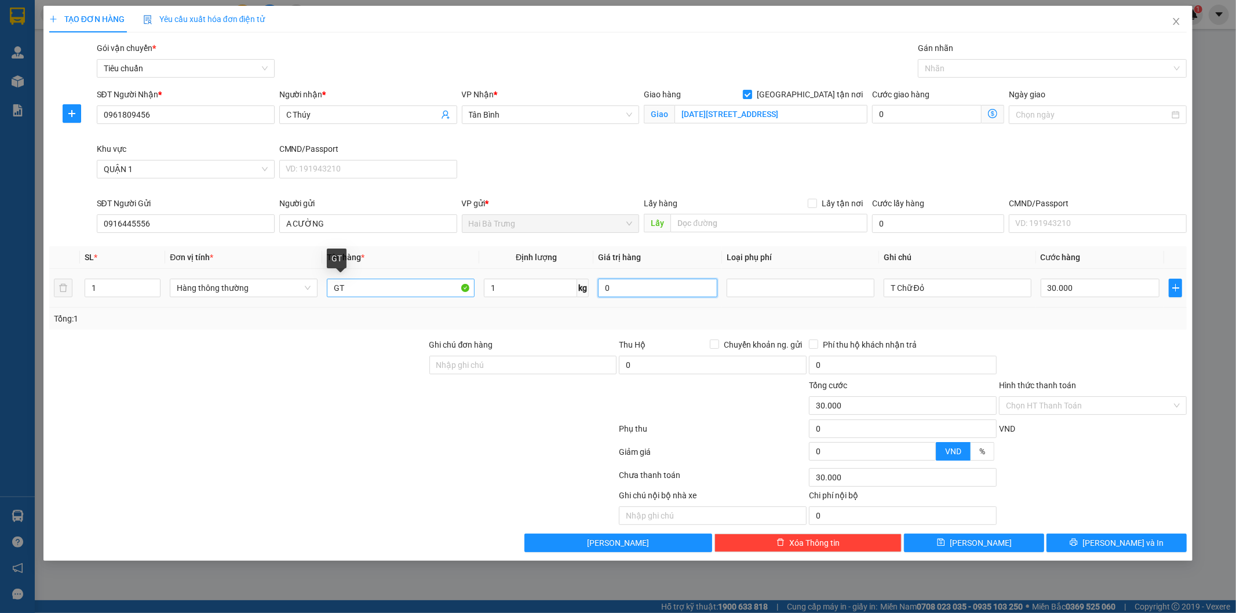
type input "50.000"
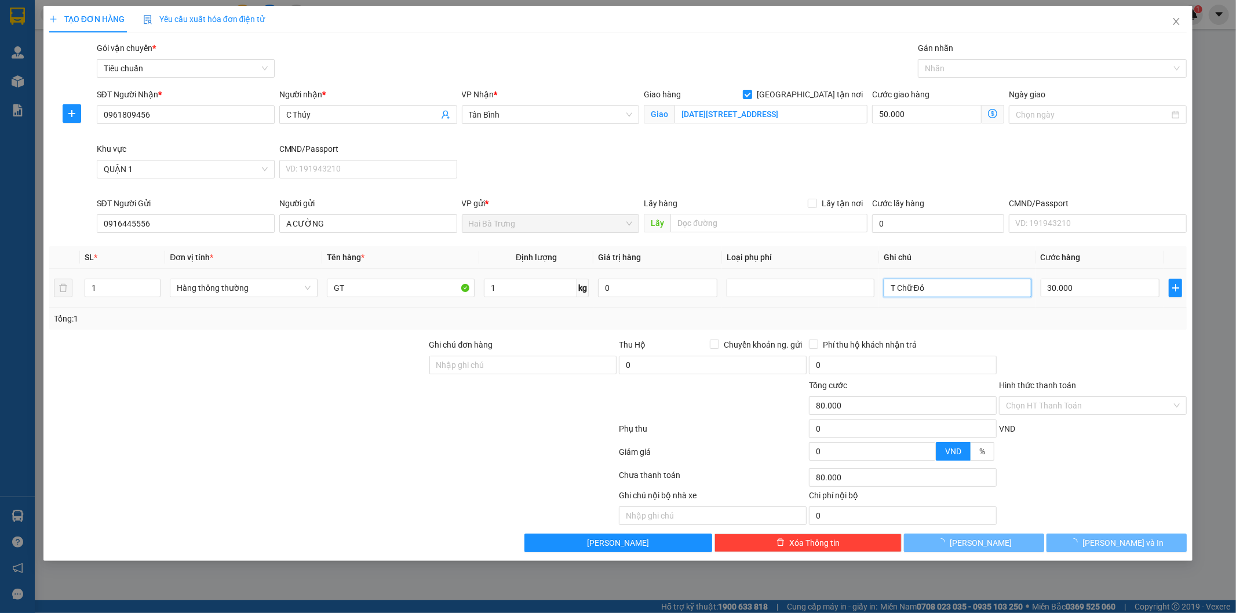
click at [946, 296] on input "T Chữ Đỏ" at bounding box center [958, 288] width 148 height 19
type input "Bìa Nhựa"
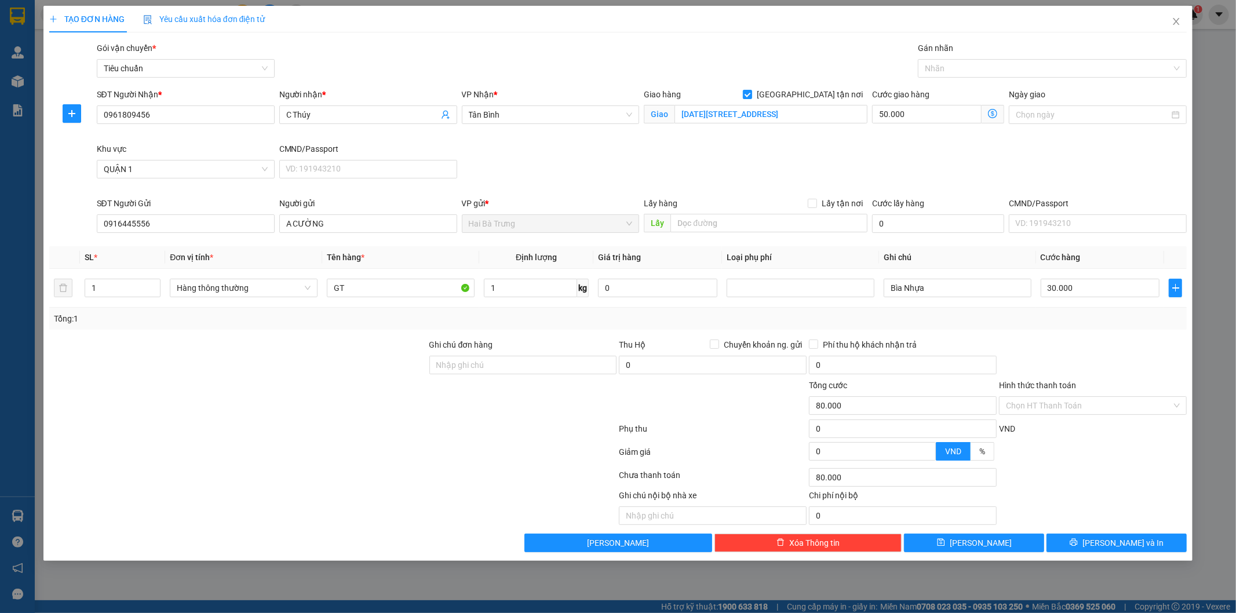
click at [999, 119] on span at bounding box center [993, 114] width 23 height 19
click at [988, 117] on icon "dollar-circle" at bounding box center [992, 113] width 9 height 9
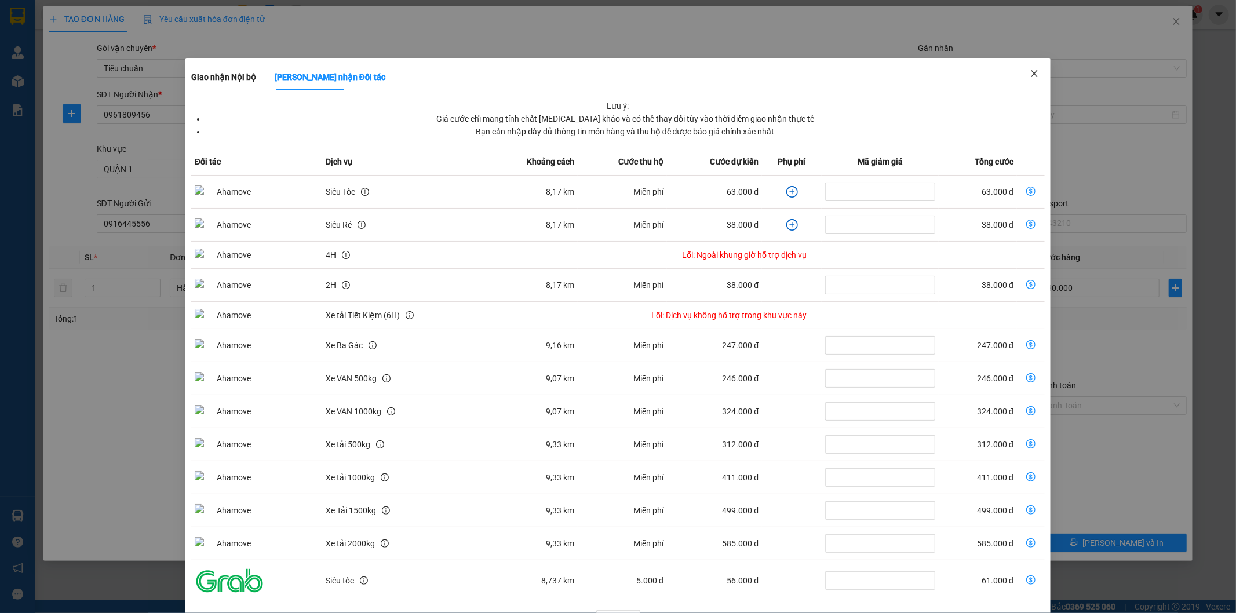
click at [1031, 73] on icon "close" at bounding box center [1034, 73] width 6 height 7
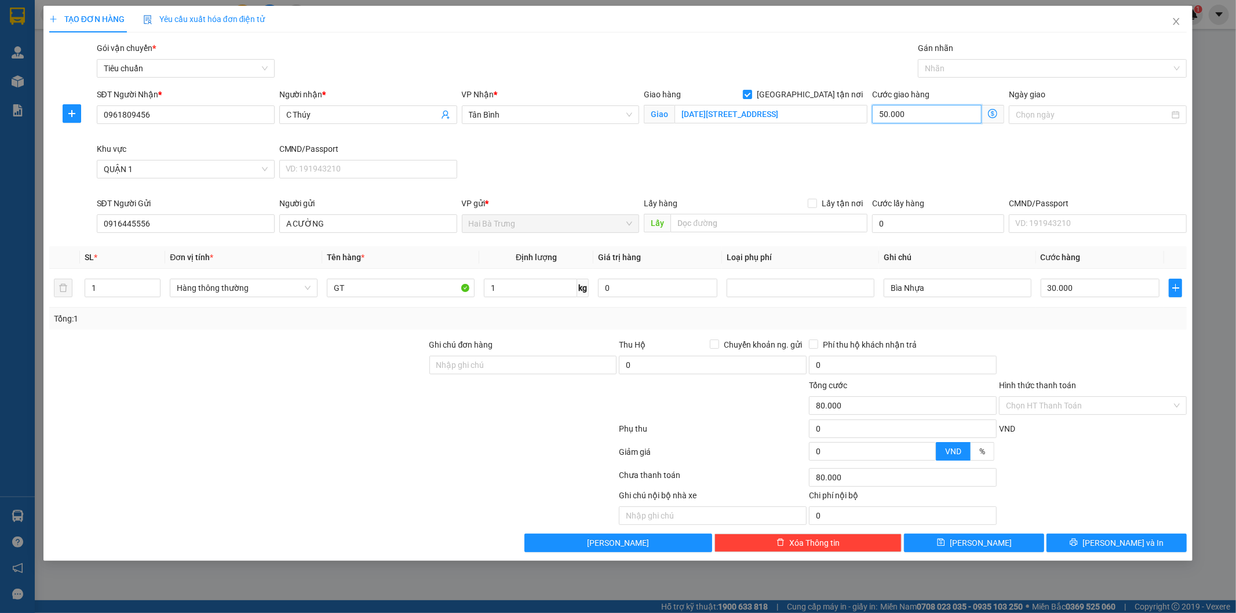
click at [909, 122] on input "50.000" at bounding box center [927, 114] width 110 height 19
click at [871, 149] on div "SĐT Người Nhận * 0961809456 Người nhận * C Thúy VP Nhận * Tân Bình Giao hàng G…" at bounding box center [641, 142] width 1095 height 109
click at [923, 114] on input "50.000" at bounding box center [927, 114] width 110 height 19
type input "30.008"
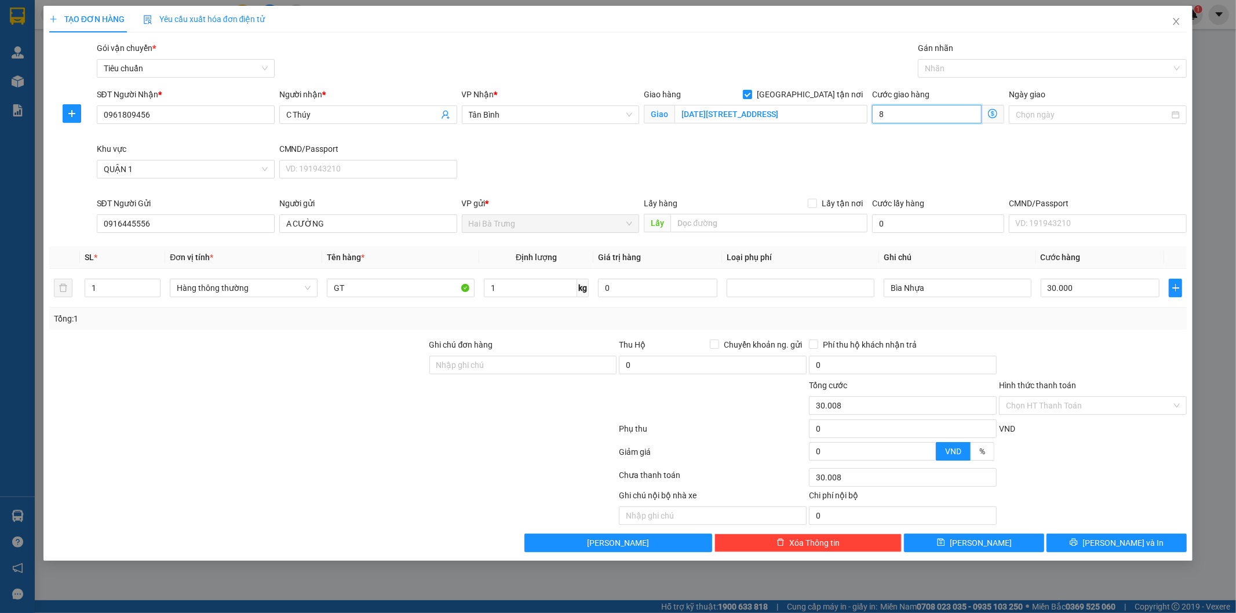
type input "80"
type input "30.080"
type input "80"
type input "110.000"
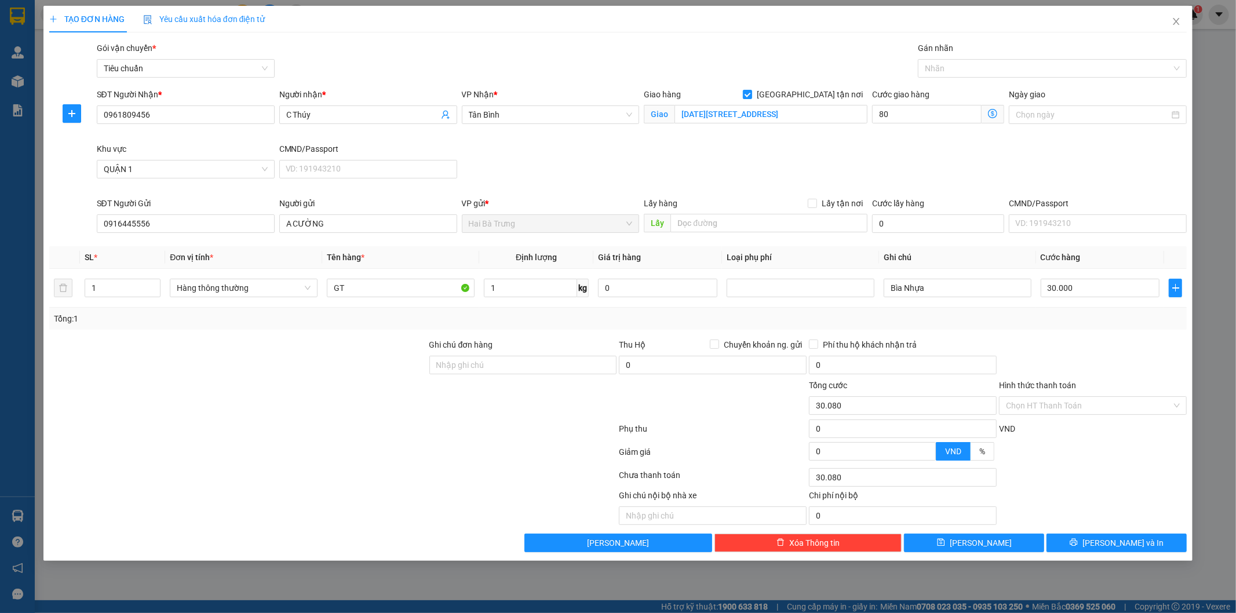
type input "110.000"
type input "80.000"
click at [793, 141] on div "Giao hàng [GEOGRAPHIC_DATA] tận nơi Giao [DATE][STREET_ADDRESS][PERSON_NAME]" at bounding box center [755, 115] width 228 height 54
click at [1064, 410] on input "Hình thức thanh toán" at bounding box center [1089, 405] width 166 height 17
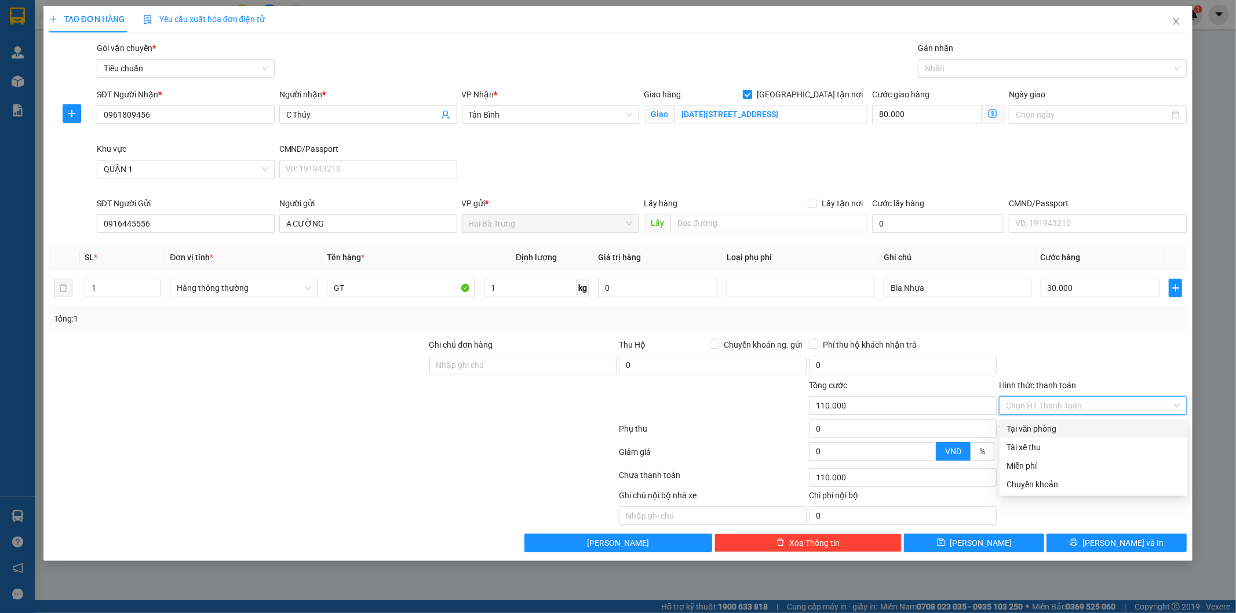
click at [1045, 426] on div "Tại văn phòng" at bounding box center [1093, 428] width 174 height 13
type input "0"
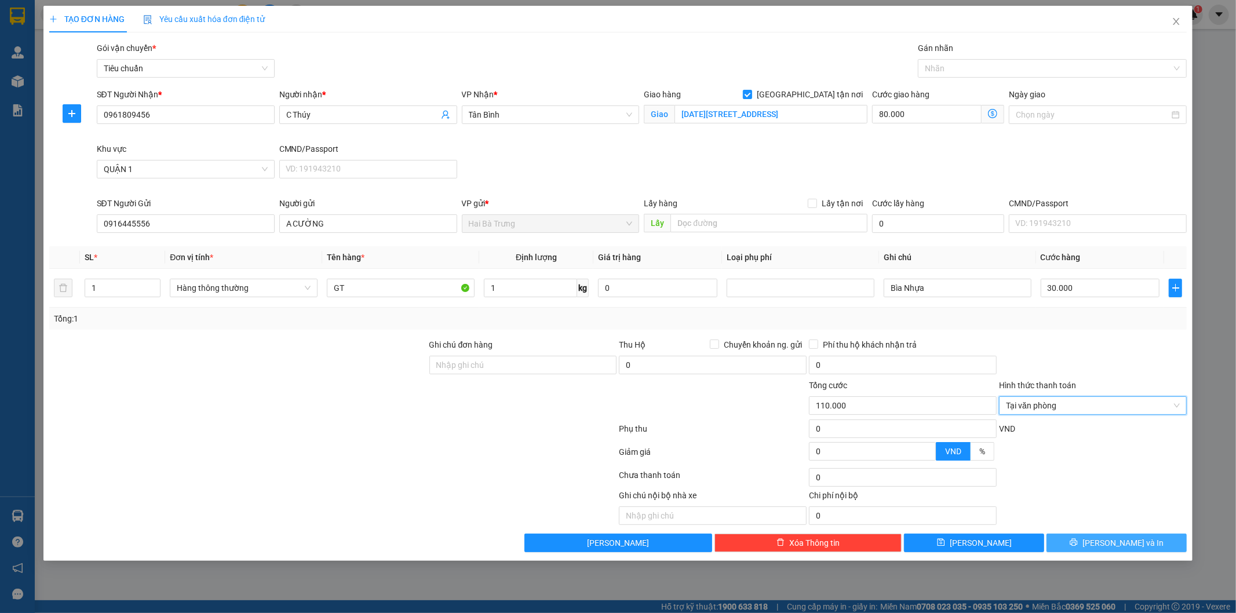
click at [1090, 539] on button "[PERSON_NAME] và In" at bounding box center [1116, 543] width 140 height 19
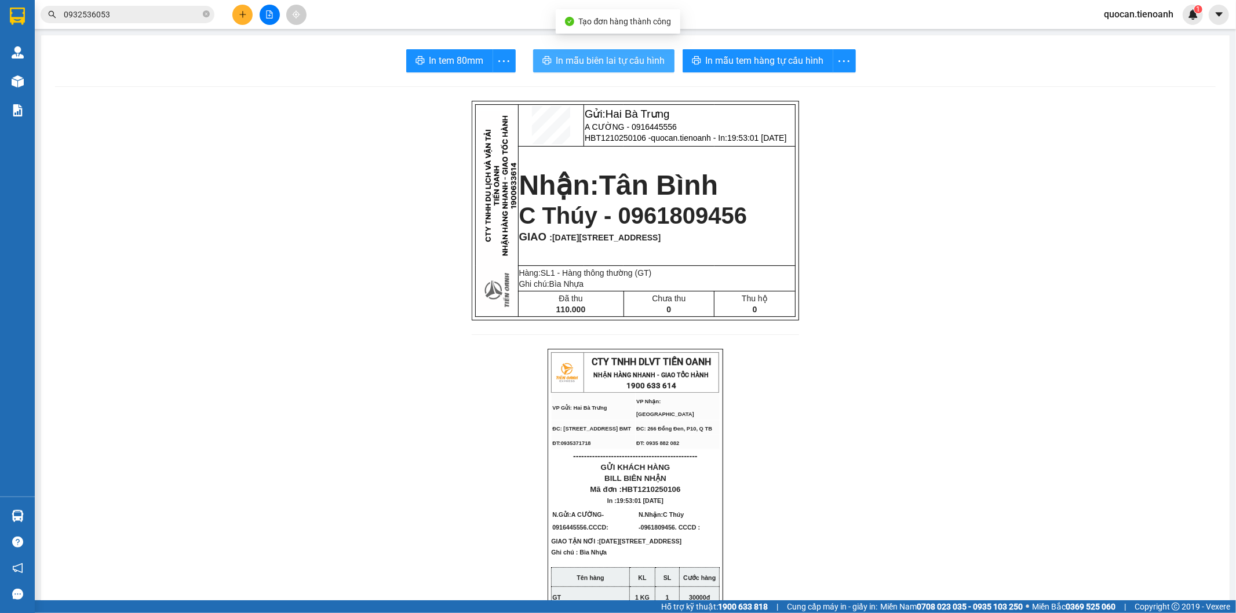
click at [611, 60] on span "In mẫu biên lai tự cấu hình" at bounding box center [610, 60] width 109 height 14
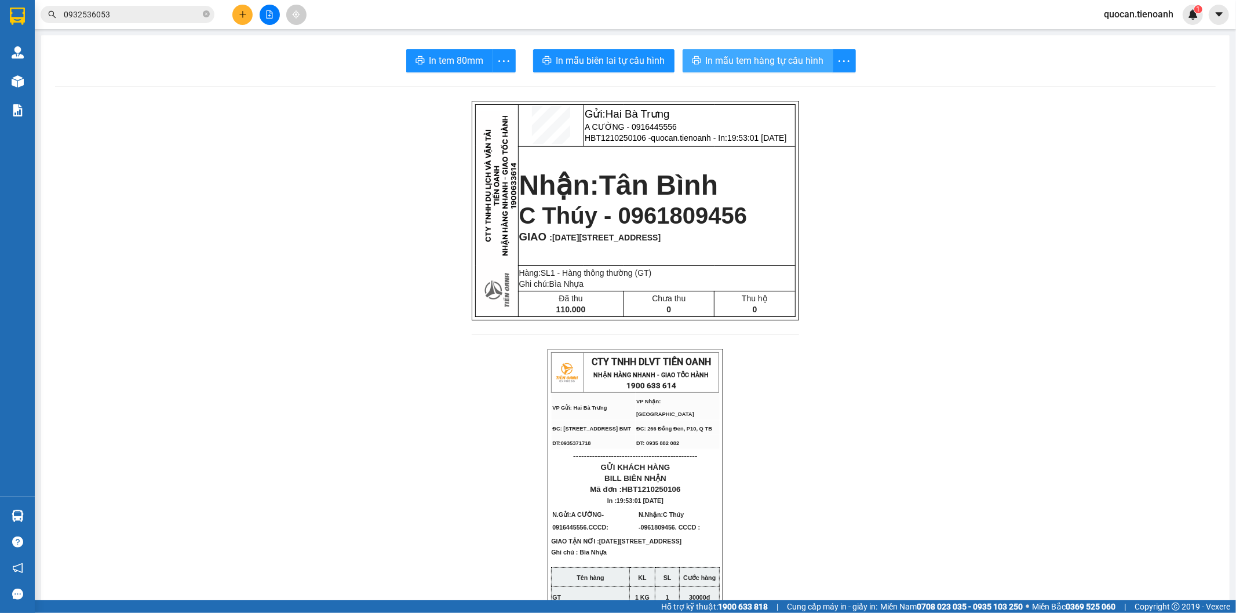
click at [756, 60] on span "In mẫu tem hàng tự cấu hình" at bounding box center [765, 60] width 118 height 14
click at [626, 56] on span "In mẫu biên lai tự cấu hình" at bounding box center [610, 60] width 109 height 14
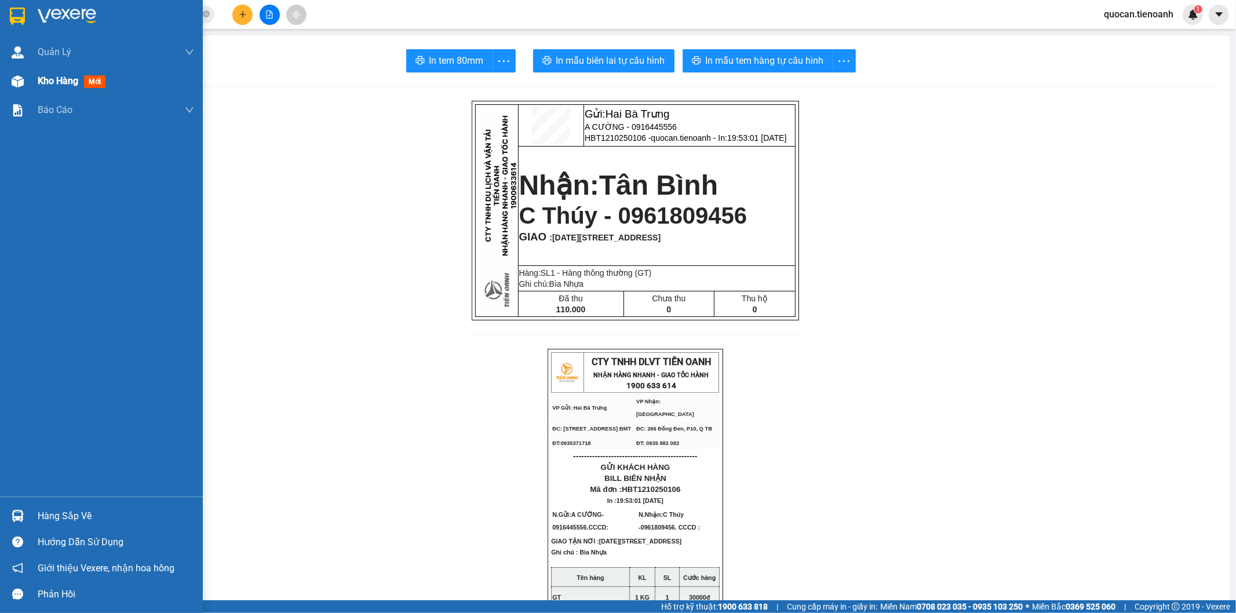
click at [53, 78] on span "Kho hàng" at bounding box center [58, 80] width 41 height 11
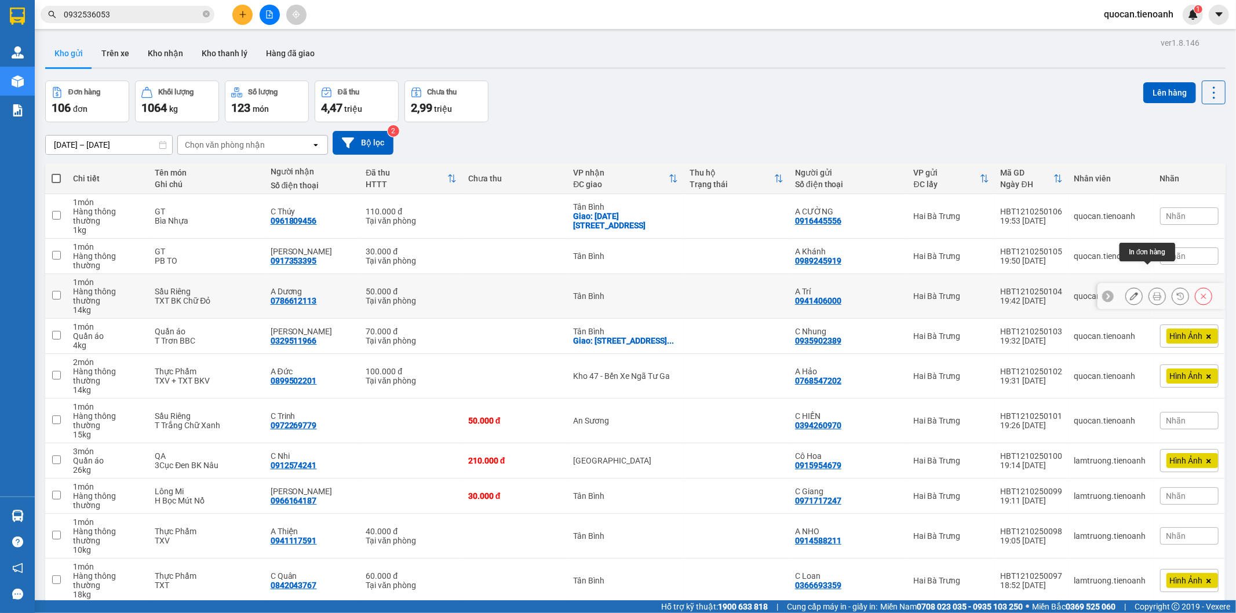
click at [1153, 286] on button at bounding box center [1157, 296] width 16 height 20
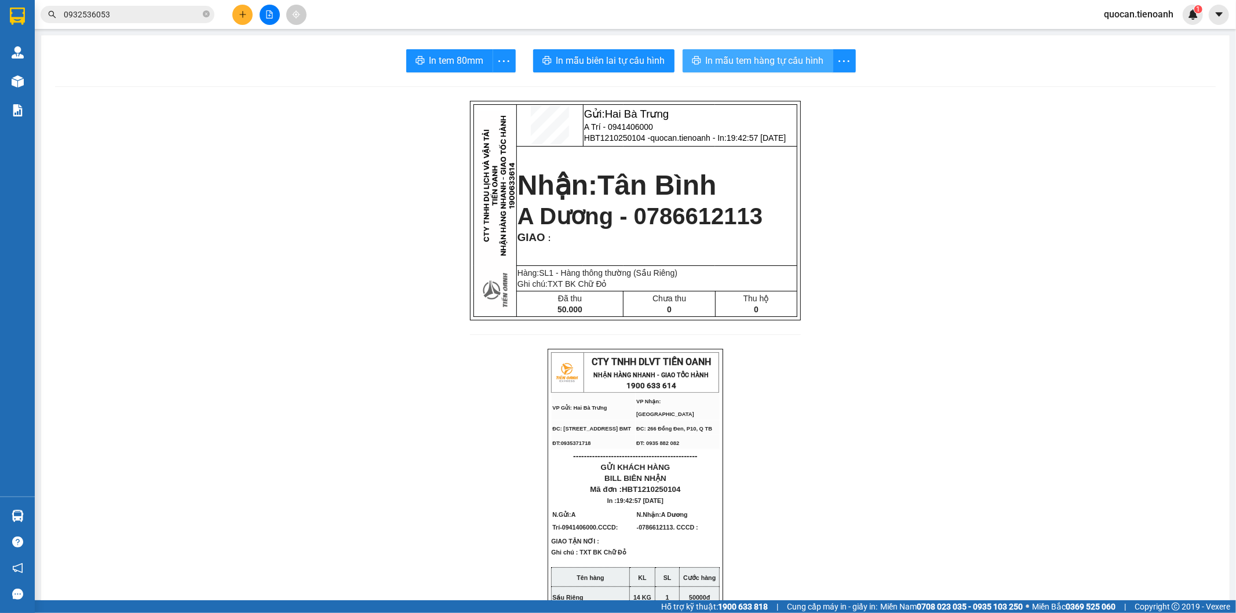
click at [714, 54] on span "In mẫu tem hàng tự cấu hình" at bounding box center [765, 60] width 118 height 14
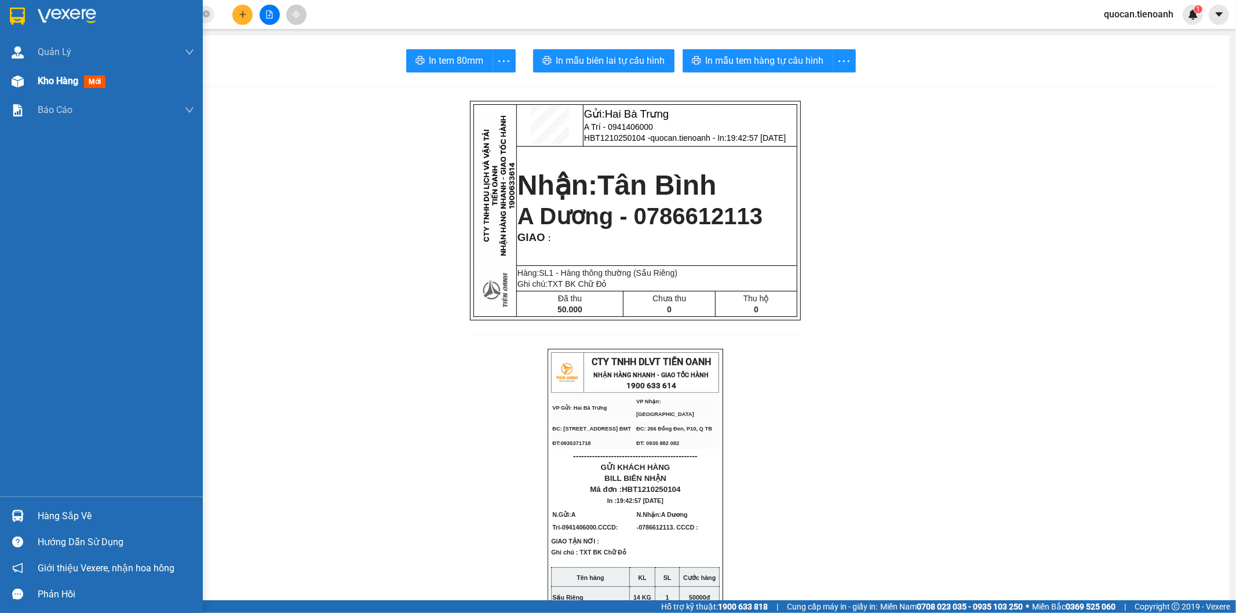
click at [87, 81] on span "mới" at bounding box center [94, 81] width 21 height 13
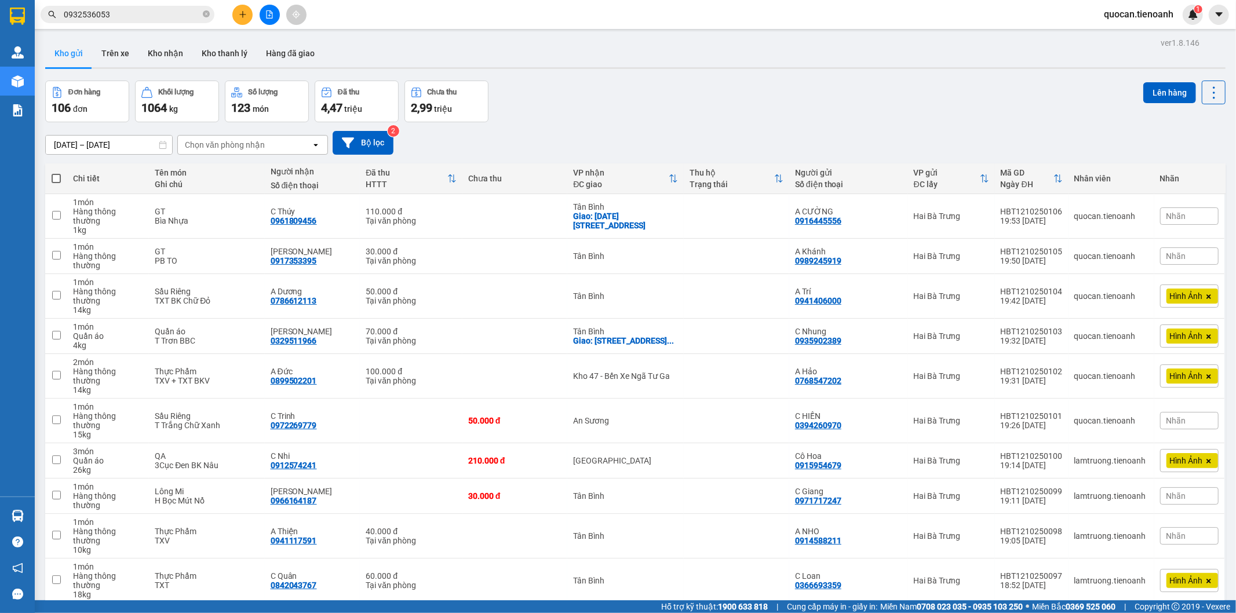
click at [249, 144] on div "Chọn văn phòng nhận" at bounding box center [225, 145] width 80 height 12
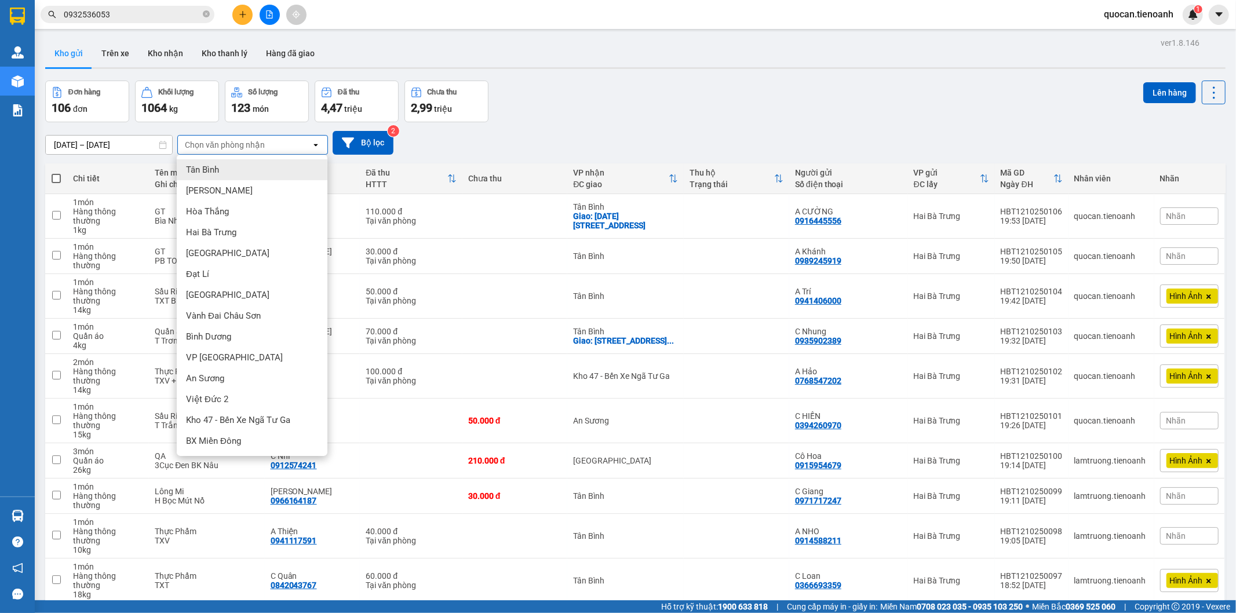
click at [227, 173] on div "Tân Bình" at bounding box center [252, 169] width 151 height 21
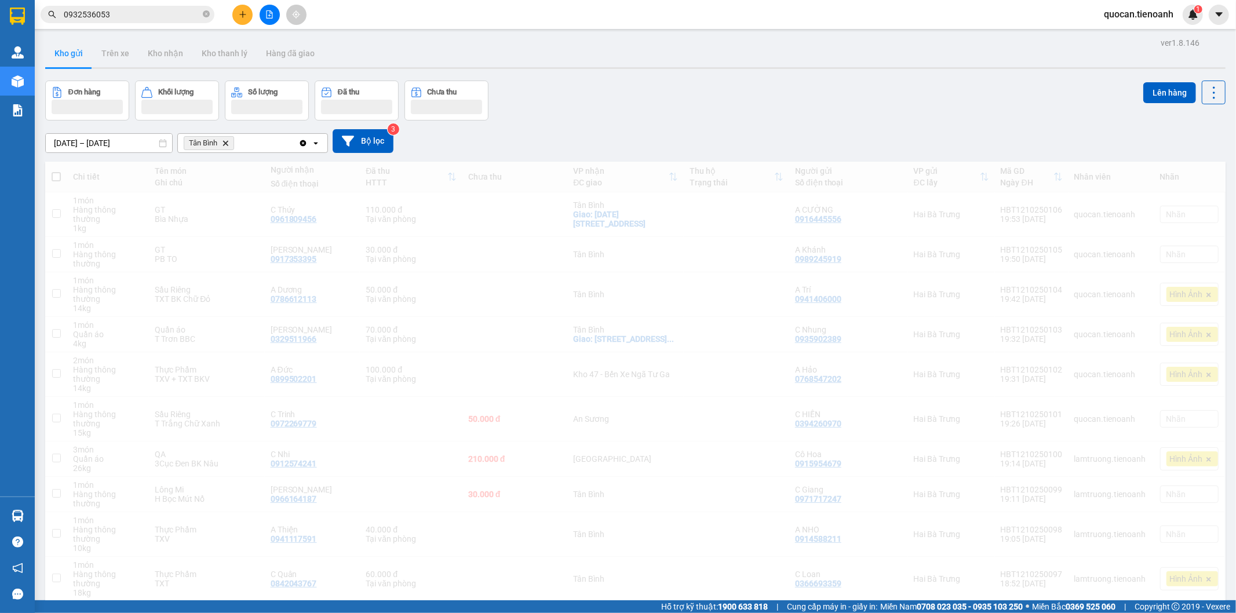
click at [251, 141] on div "Tân Bình Delete" at bounding box center [238, 143] width 121 height 19
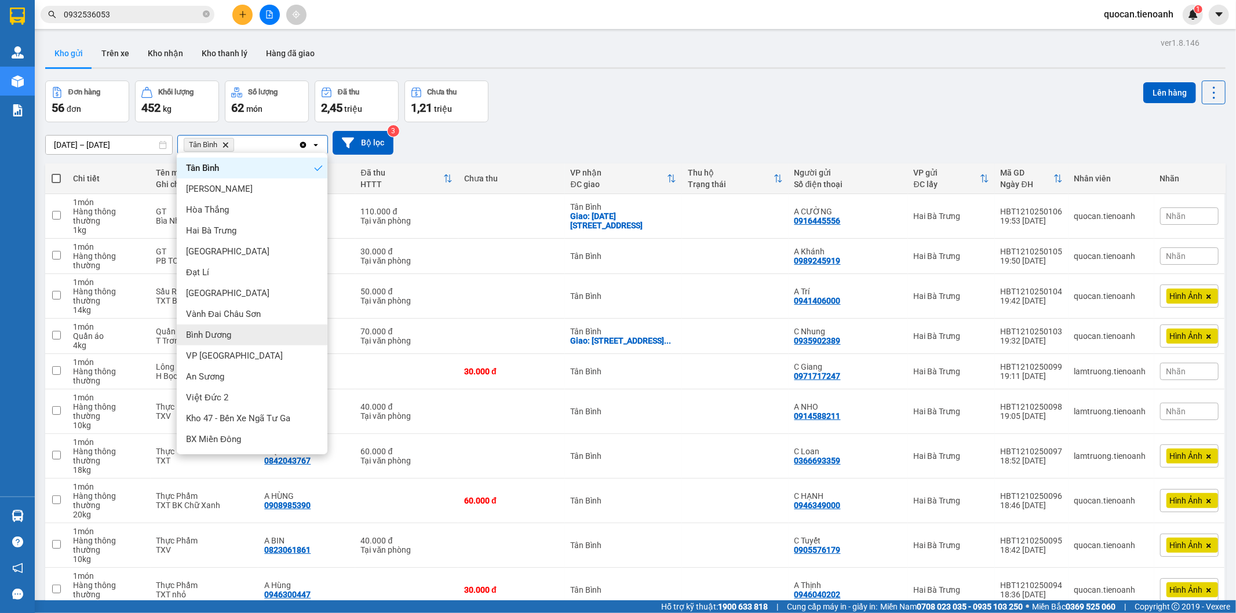
click at [253, 340] on div "Bình Dương" at bounding box center [252, 334] width 151 height 21
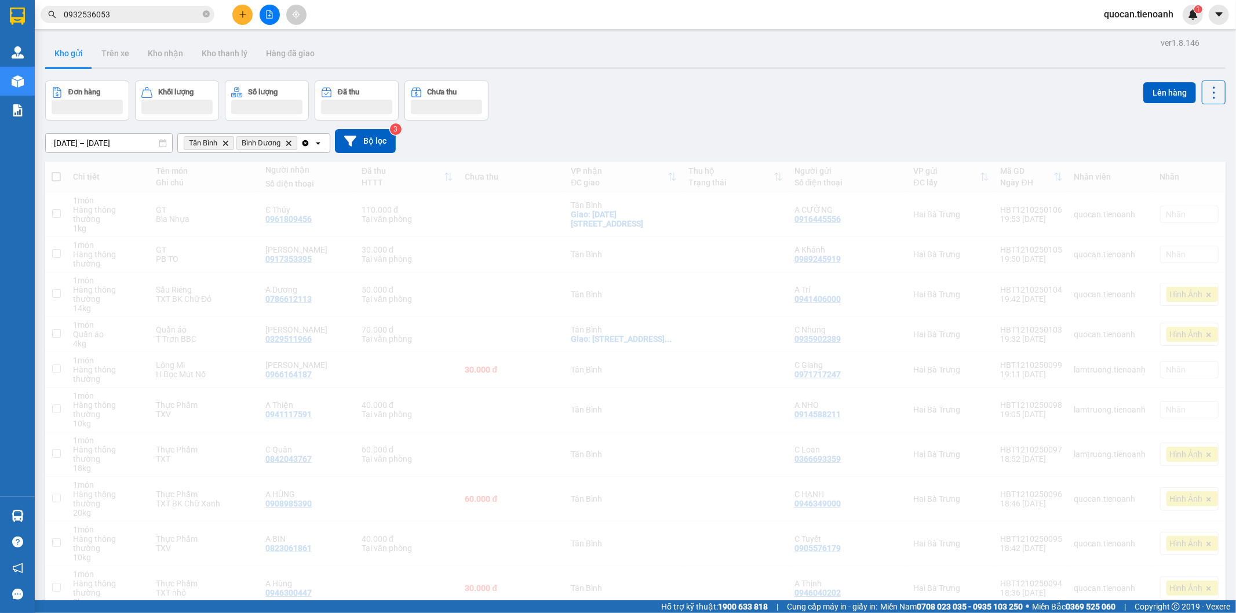
click at [300, 143] on input "Selected Tân Bình, Bình Dương." at bounding box center [300, 143] width 1 height 12
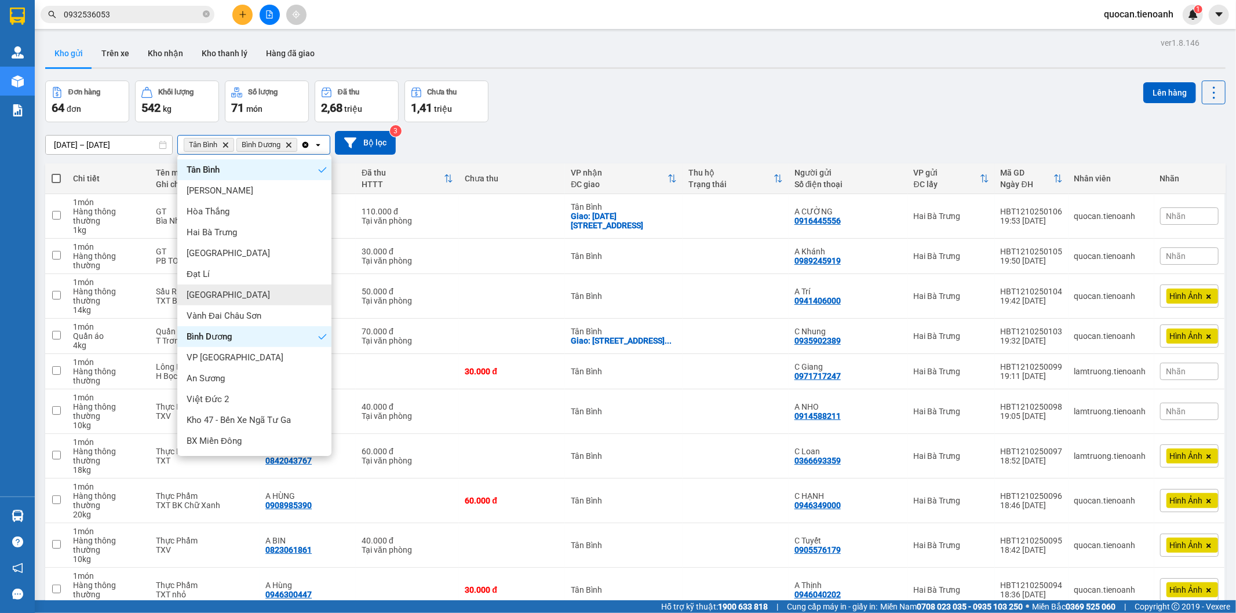
click at [240, 296] on div "[GEOGRAPHIC_DATA]" at bounding box center [254, 294] width 154 height 21
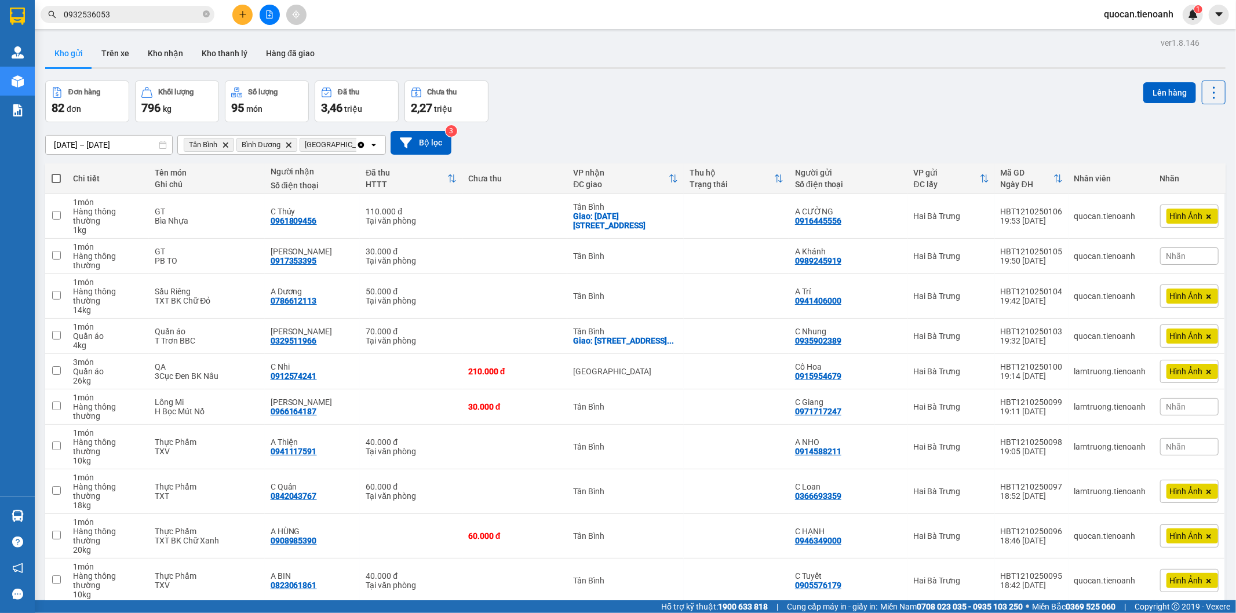
click at [62, 177] on th at bounding box center [56, 178] width 22 height 31
click at [58, 181] on span at bounding box center [56, 178] width 9 height 9
click at [56, 173] on input "checkbox" at bounding box center [56, 173] width 0 height 0
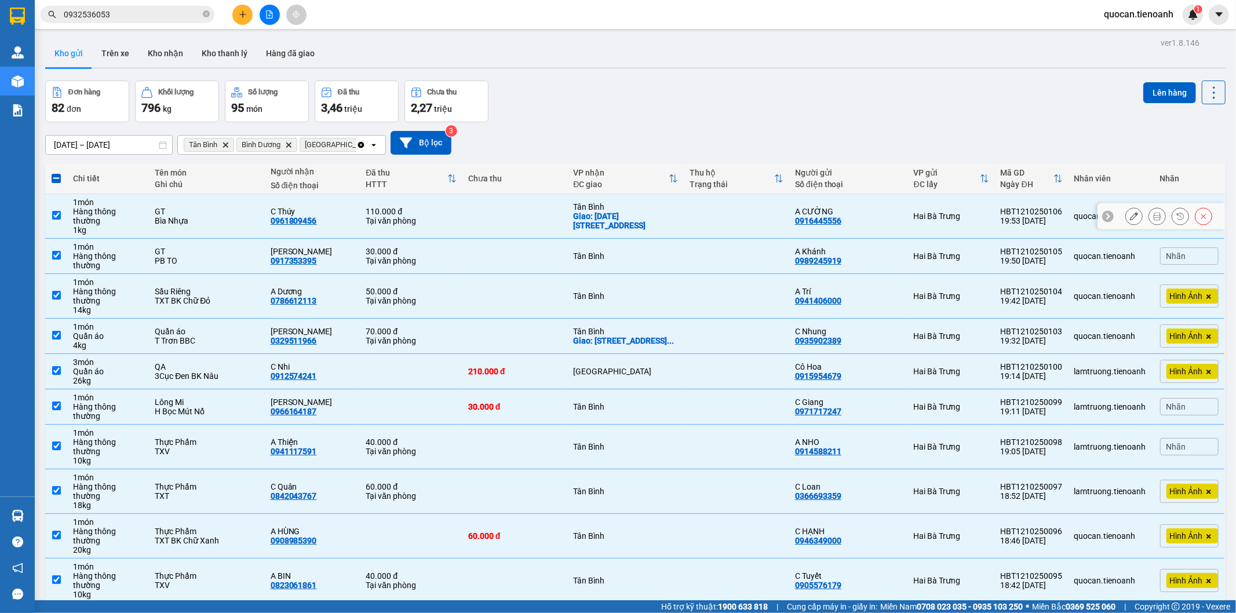
click at [111, 225] on div "1 kg" at bounding box center [108, 229] width 70 height 9
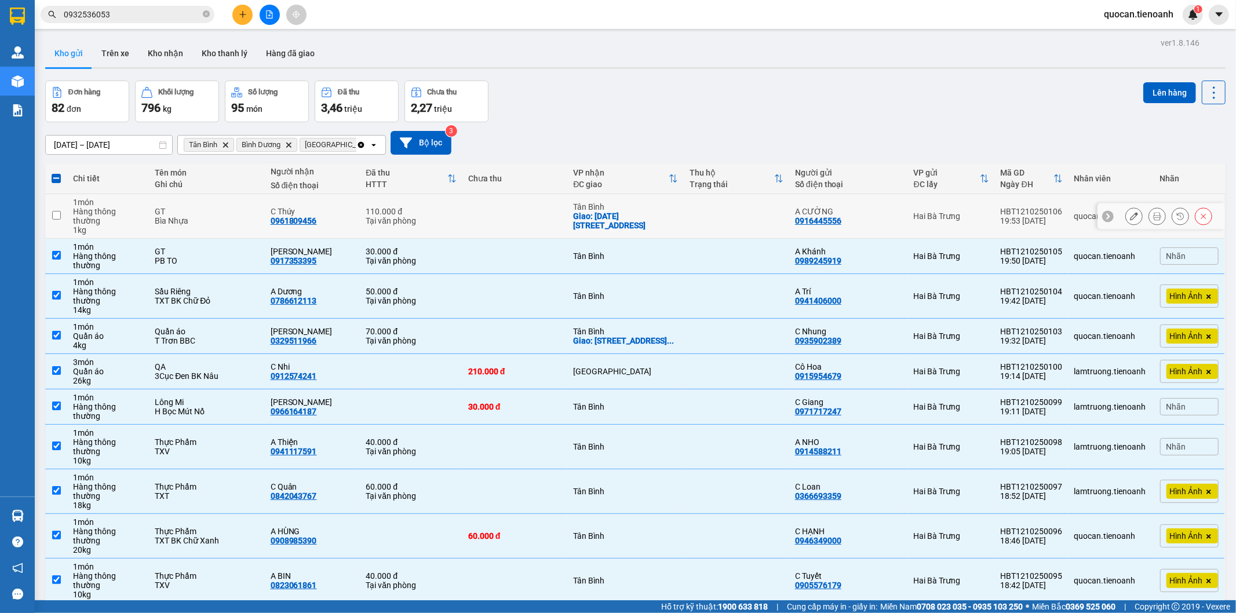
click at [113, 239] on td "1 món Hàng thông thường" at bounding box center [108, 256] width 82 height 35
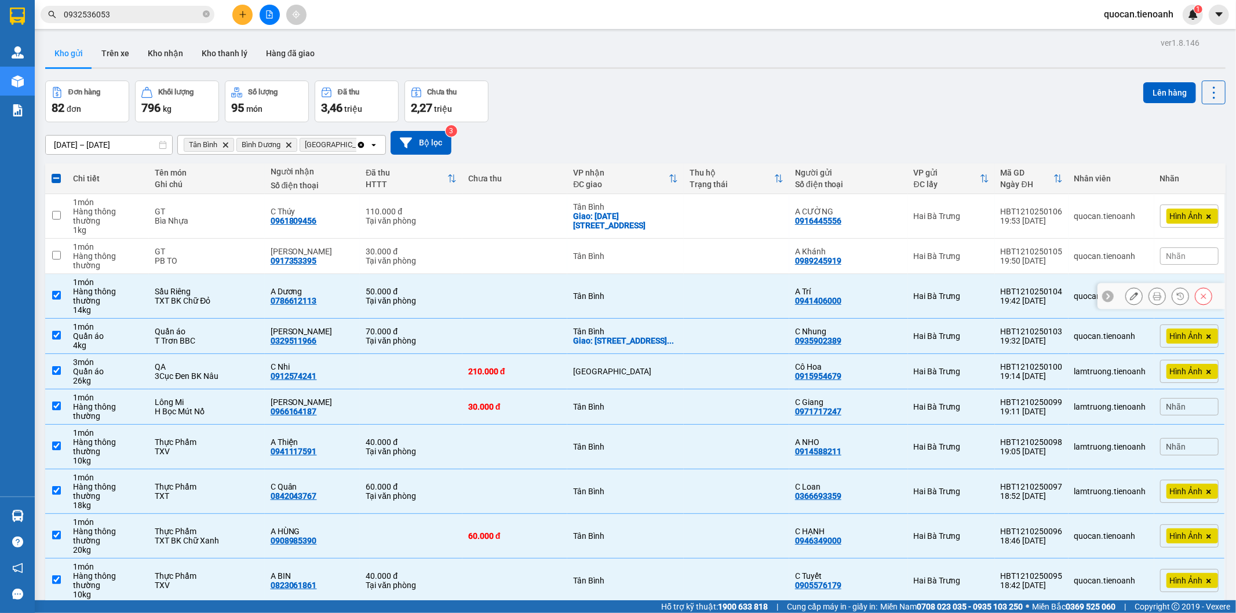
click at [141, 305] on div "14 kg" at bounding box center [108, 309] width 70 height 9
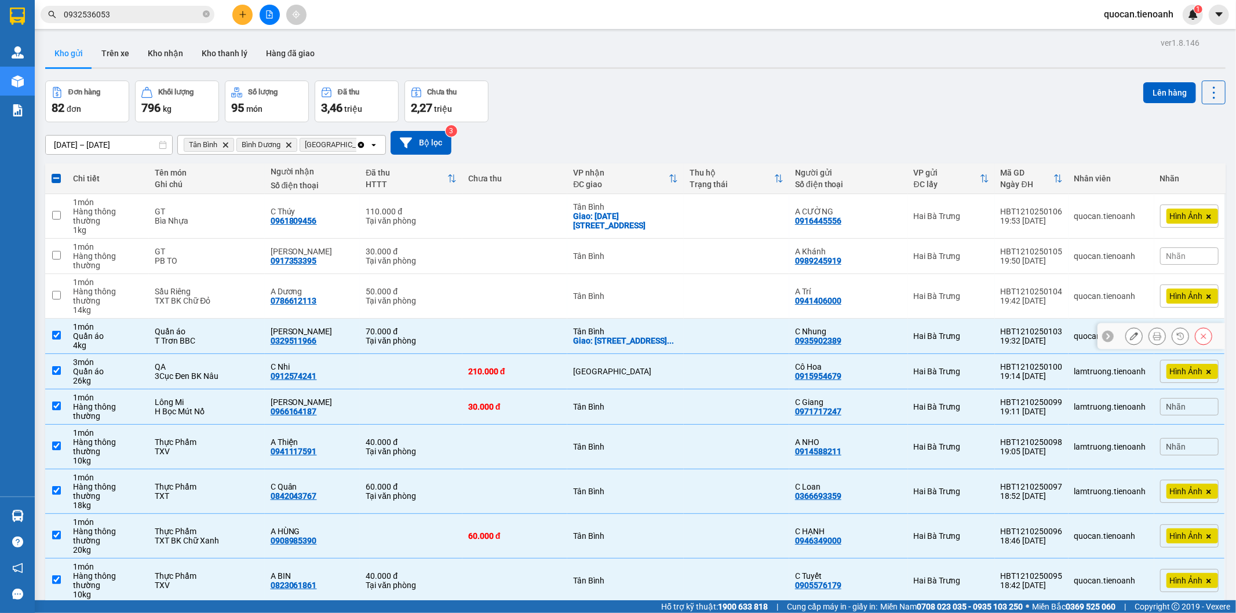
click at [132, 322] on div "1 món" at bounding box center [108, 326] width 70 height 9
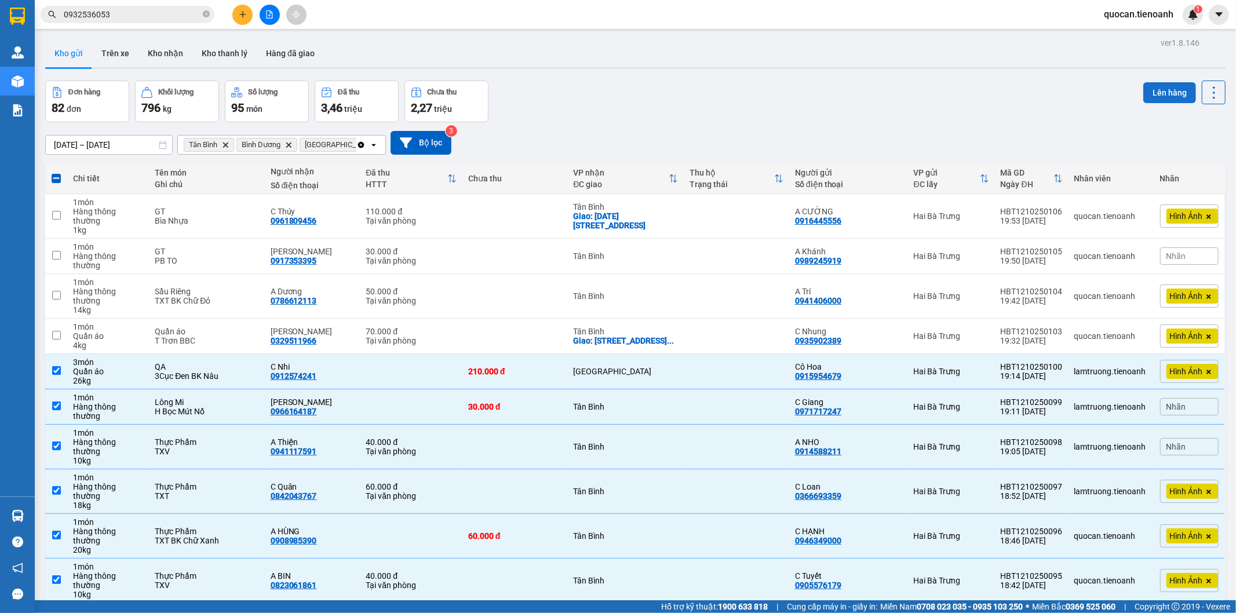
click at [1156, 97] on button "Lên hàng" at bounding box center [1169, 92] width 53 height 21
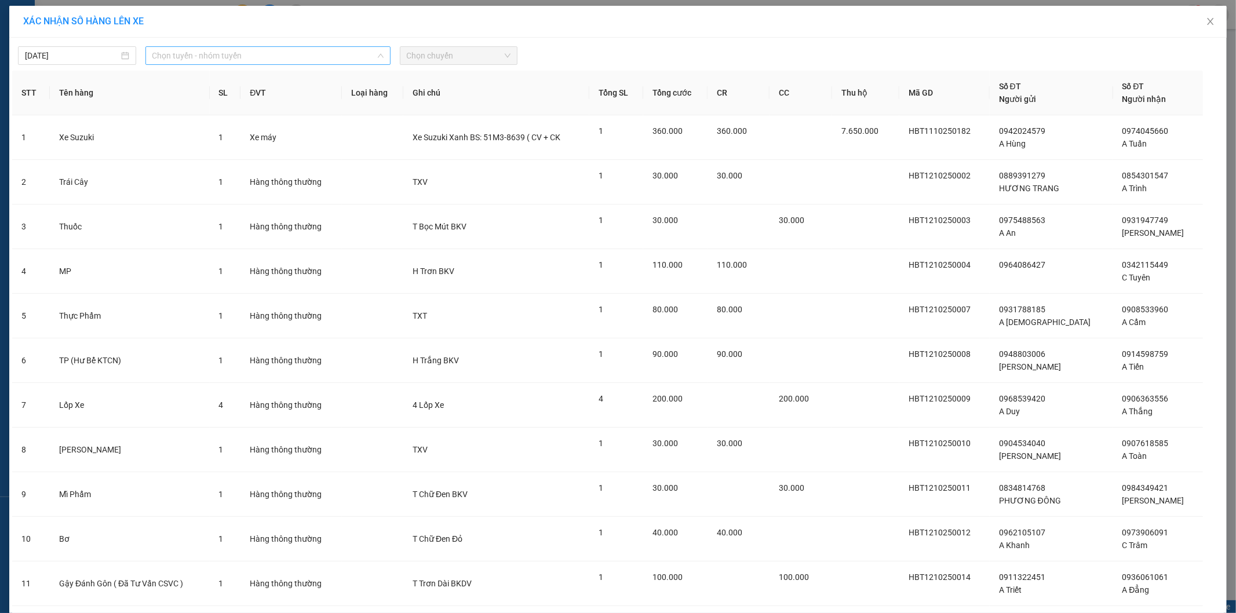
click at [253, 53] on span "Chọn tuyến - nhóm tuyến" at bounding box center [267, 55] width 231 height 17
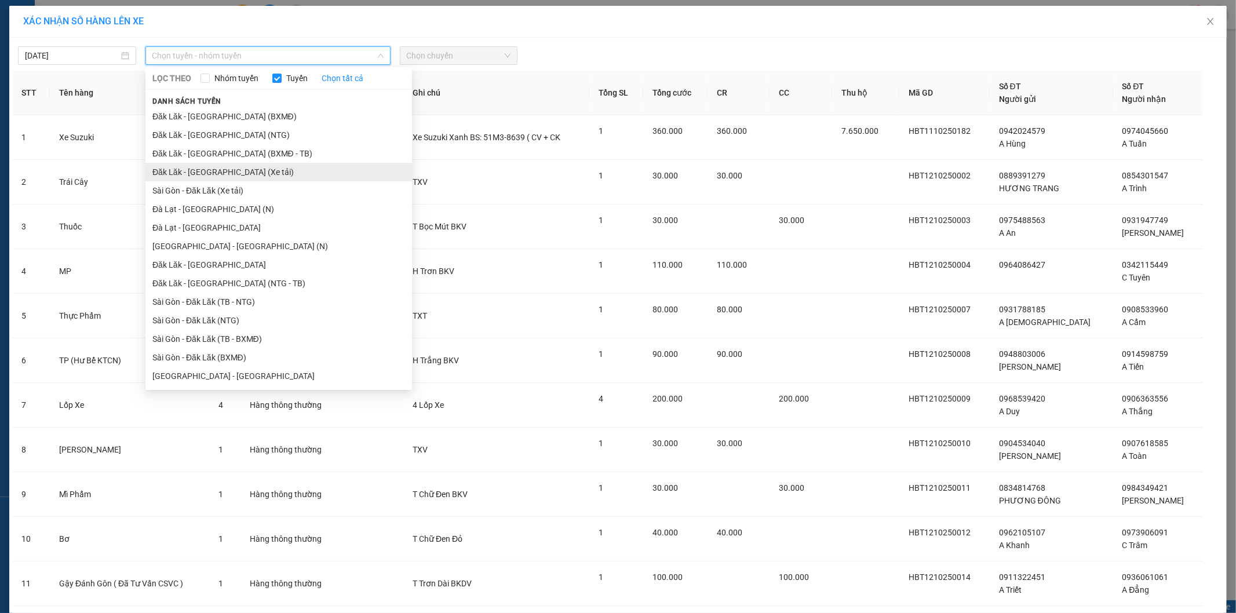
click at [277, 167] on li "Đăk Lăk - [GEOGRAPHIC_DATA] (Xe tải)" at bounding box center [278, 172] width 267 height 19
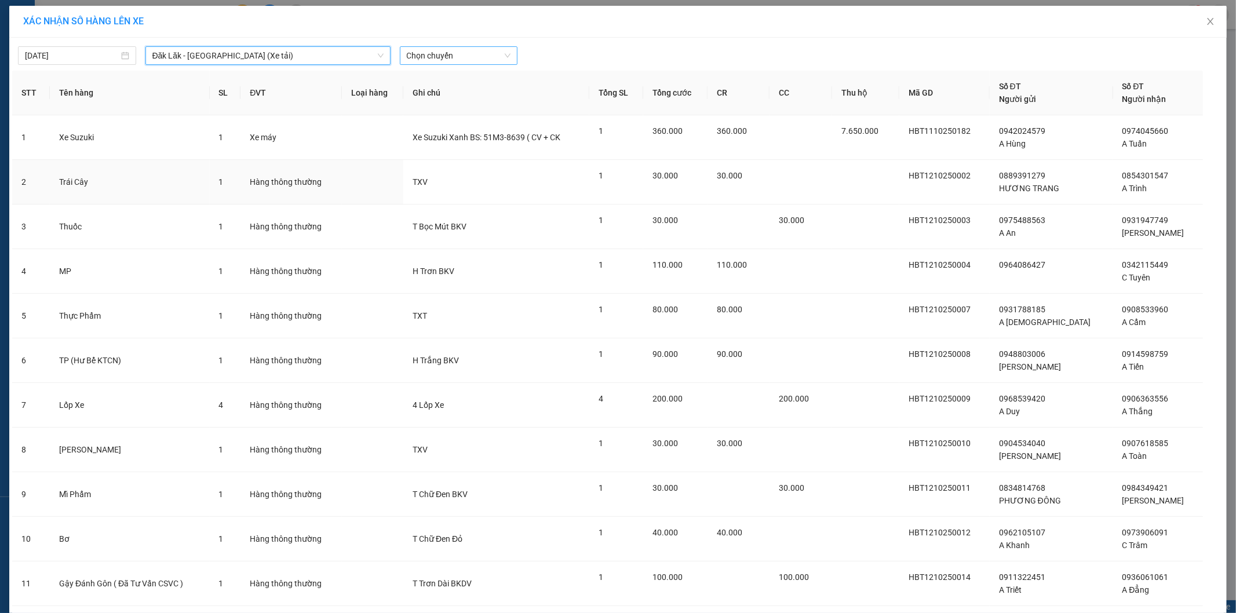
click at [439, 56] on span "Chọn chuyến" at bounding box center [459, 55] width 104 height 17
click at [430, 94] on div "21:00 - 50H-080.78" at bounding box center [447, 97] width 90 height 13
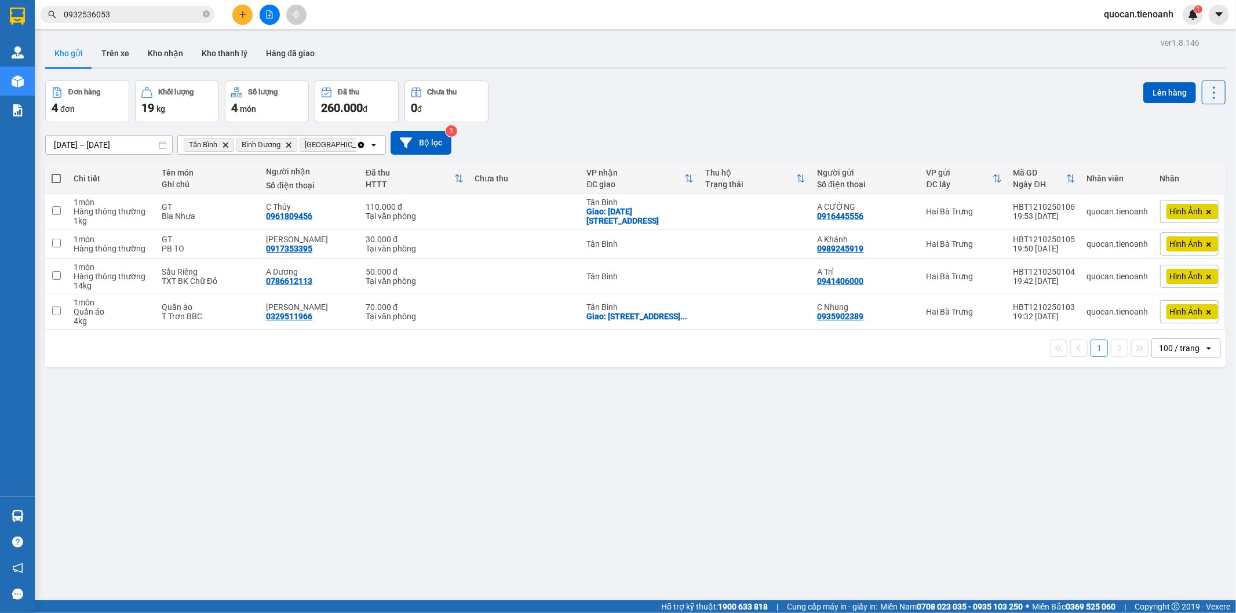
click at [227, 143] on icon "Delete" at bounding box center [225, 144] width 7 height 7
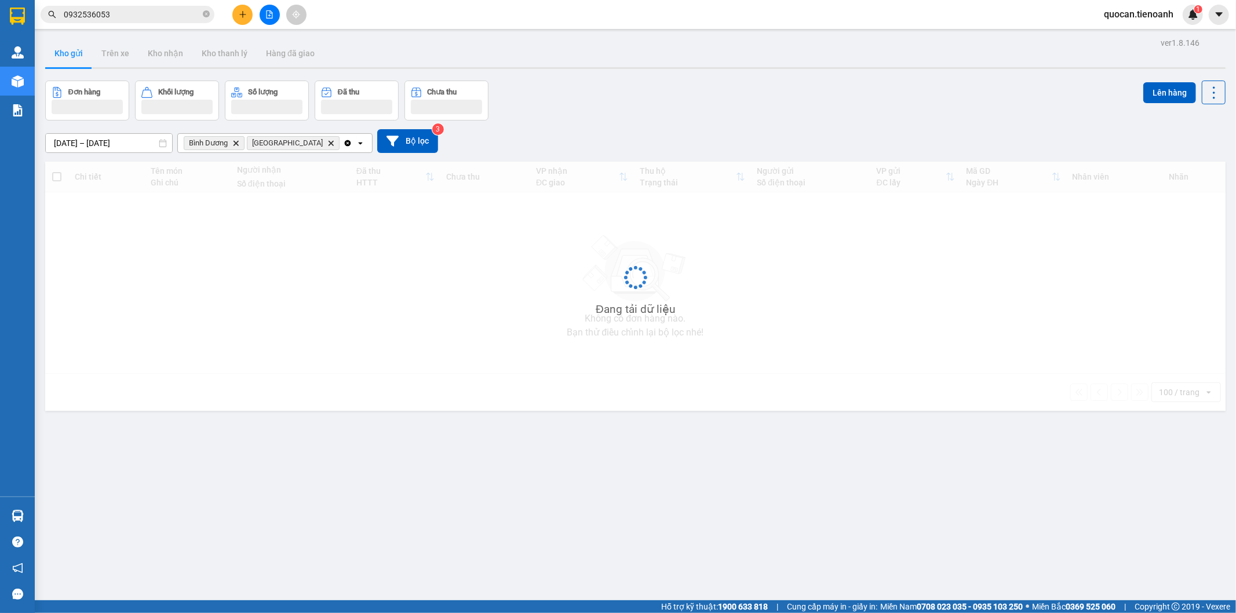
click at [232, 143] on span "Bình [PERSON_NAME]" at bounding box center [214, 143] width 61 height 14
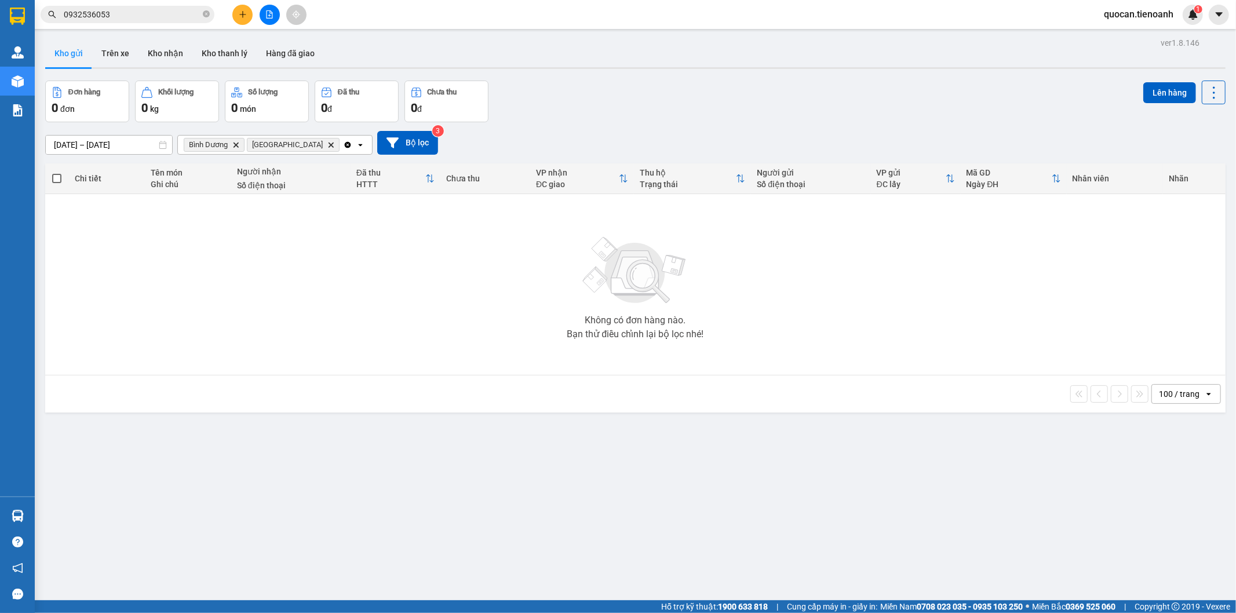
click at [235, 143] on icon "Bình Dương, close by backspace" at bounding box center [236, 144] width 5 height 5
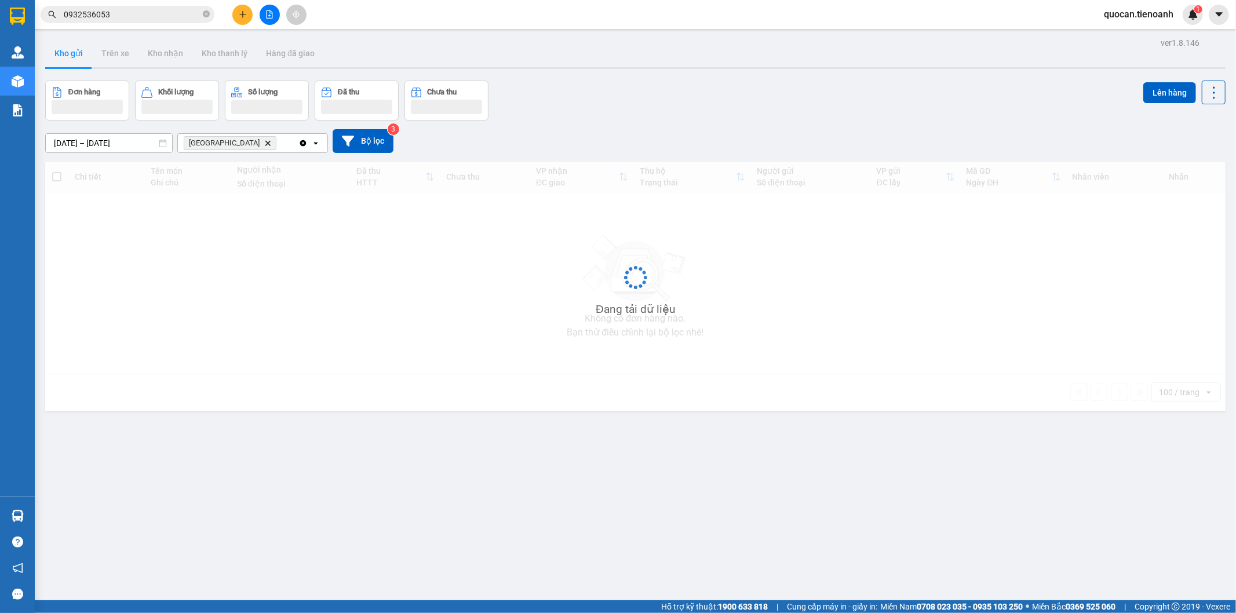
click at [265, 143] on icon "Thủ Đức, close by backspace" at bounding box center [267, 142] width 5 height 5
click at [227, 143] on div "Chọn văn phòng nhận" at bounding box center [225, 143] width 80 height 12
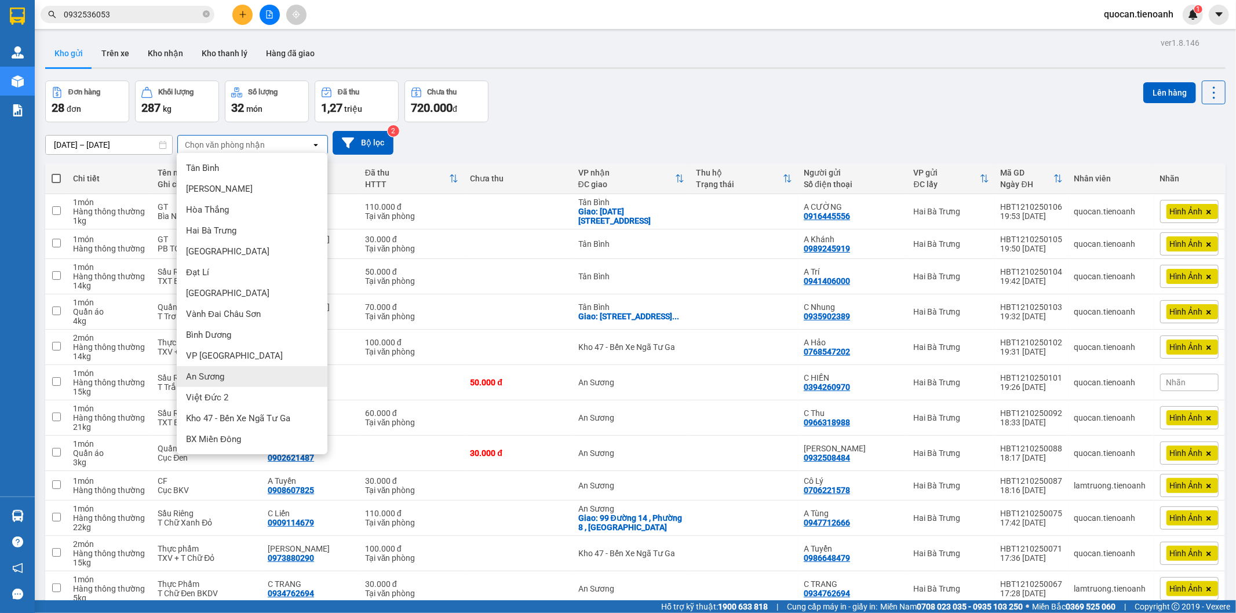
click at [214, 372] on span "An Sương" at bounding box center [205, 377] width 38 height 12
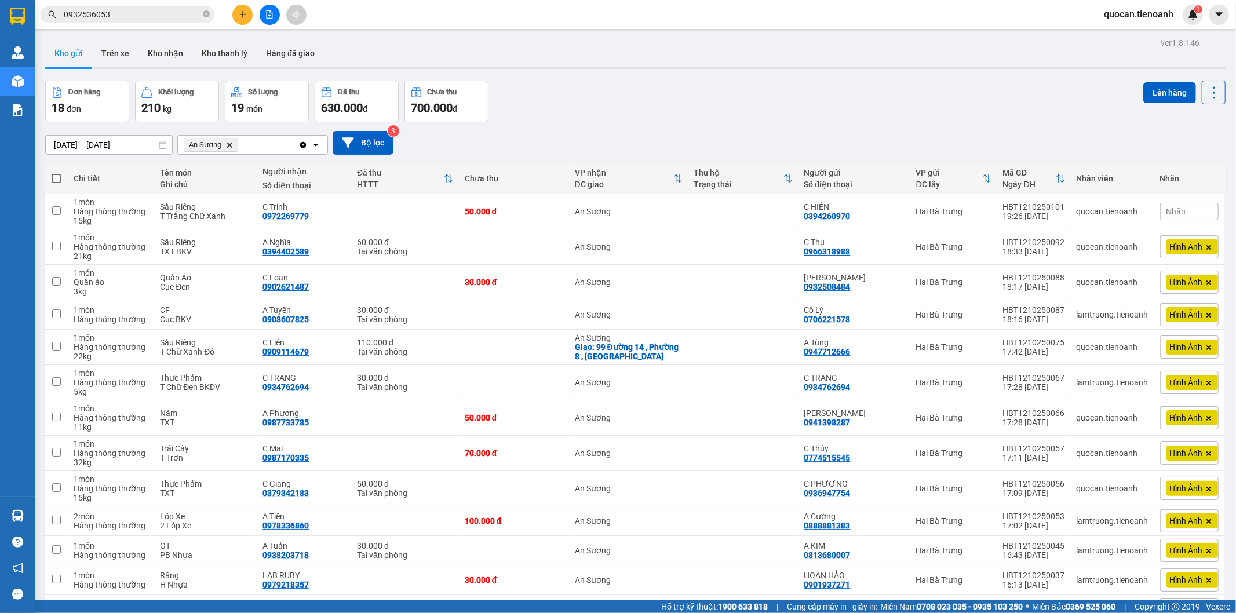
click at [59, 172] on th at bounding box center [56, 178] width 23 height 31
click at [59, 180] on span at bounding box center [56, 178] width 9 height 9
click at [56, 173] on input "checkbox" at bounding box center [56, 173] width 0 height 0
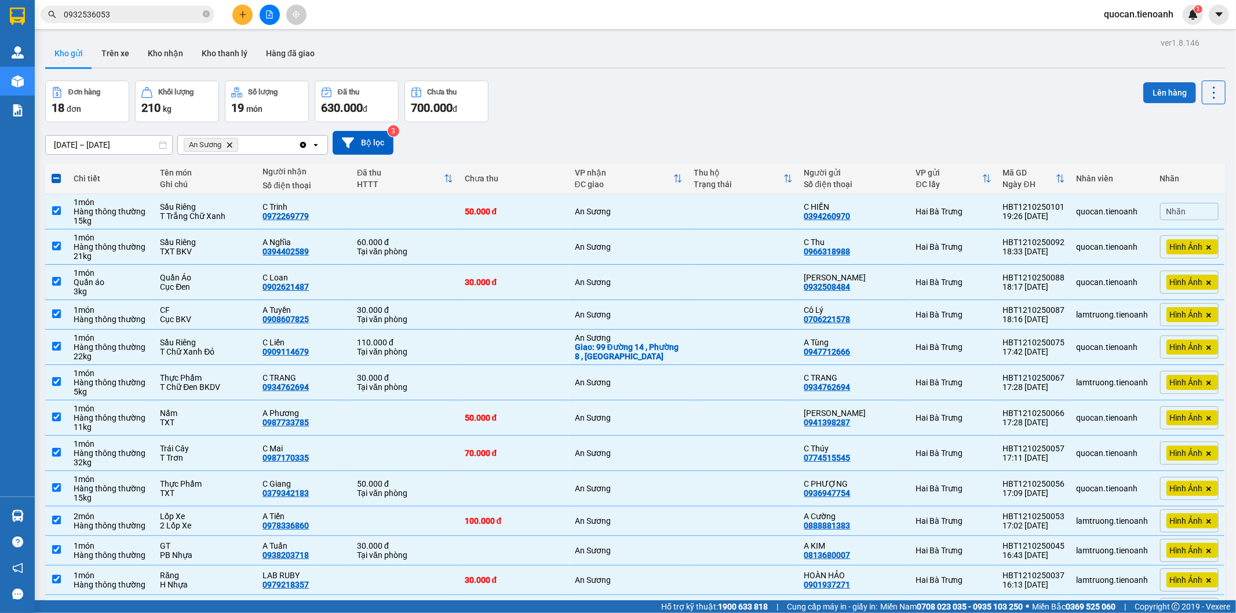
click at [1170, 91] on button "Lên hàng" at bounding box center [1169, 92] width 53 height 21
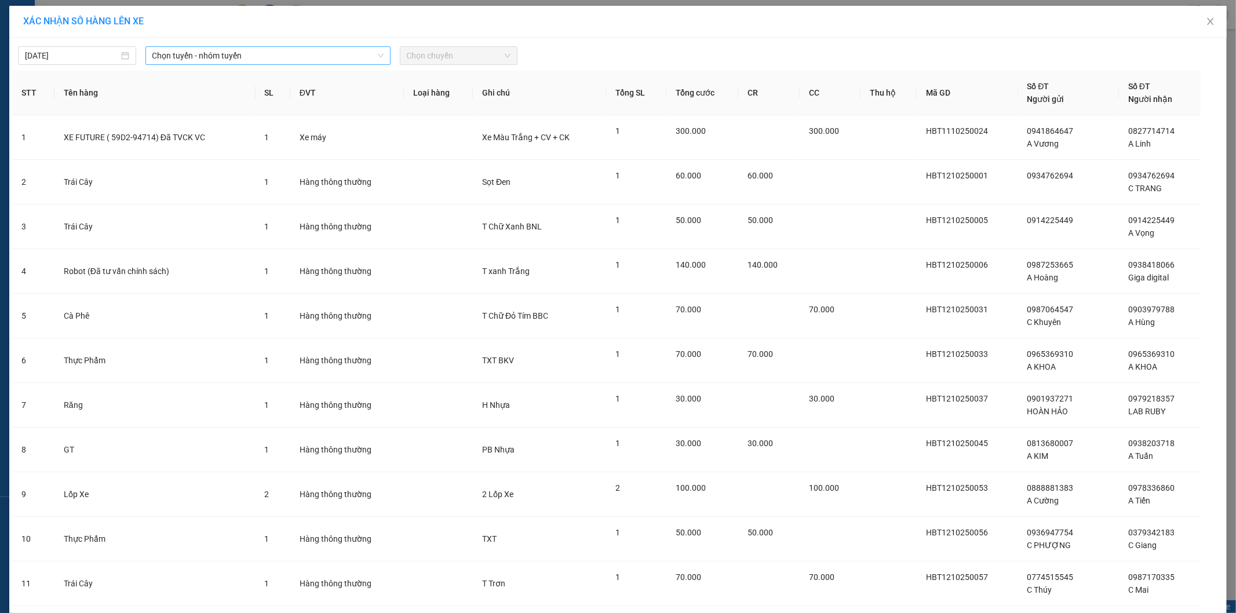
click at [362, 57] on span "Chọn tuyến - nhóm tuyến" at bounding box center [267, 55] width 231 height 17
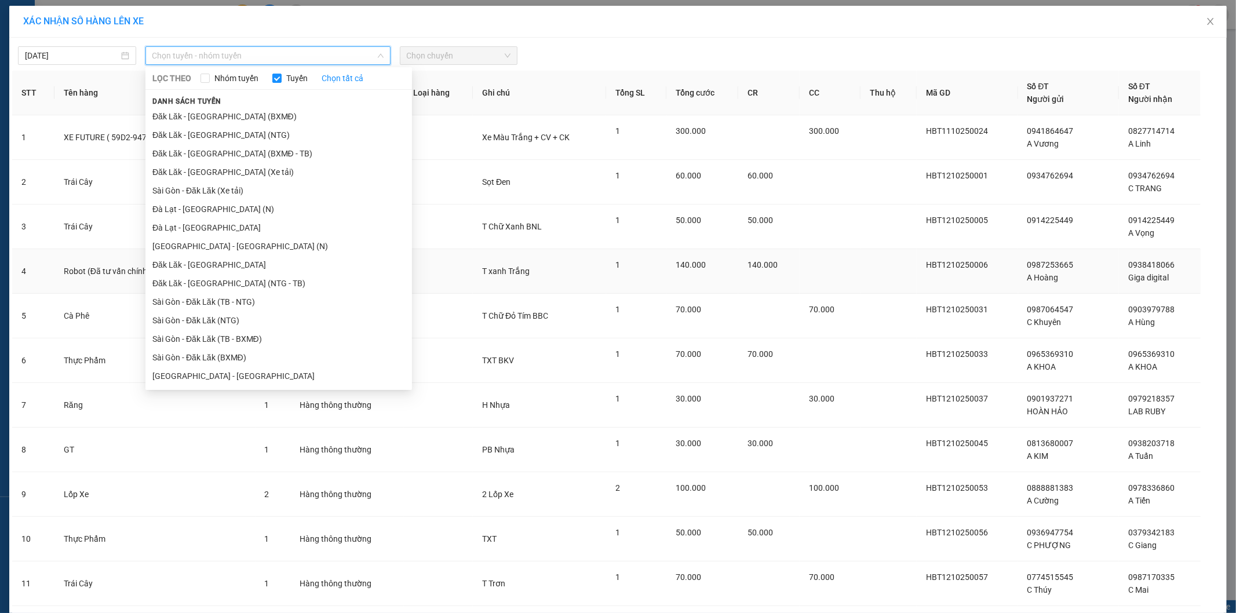
click at [281, 291] on li "Đăk Lăk - [GEOGRAPHIC_DATA] (NTG - TB)" at bounding box center [278, 283] width 267 height 19
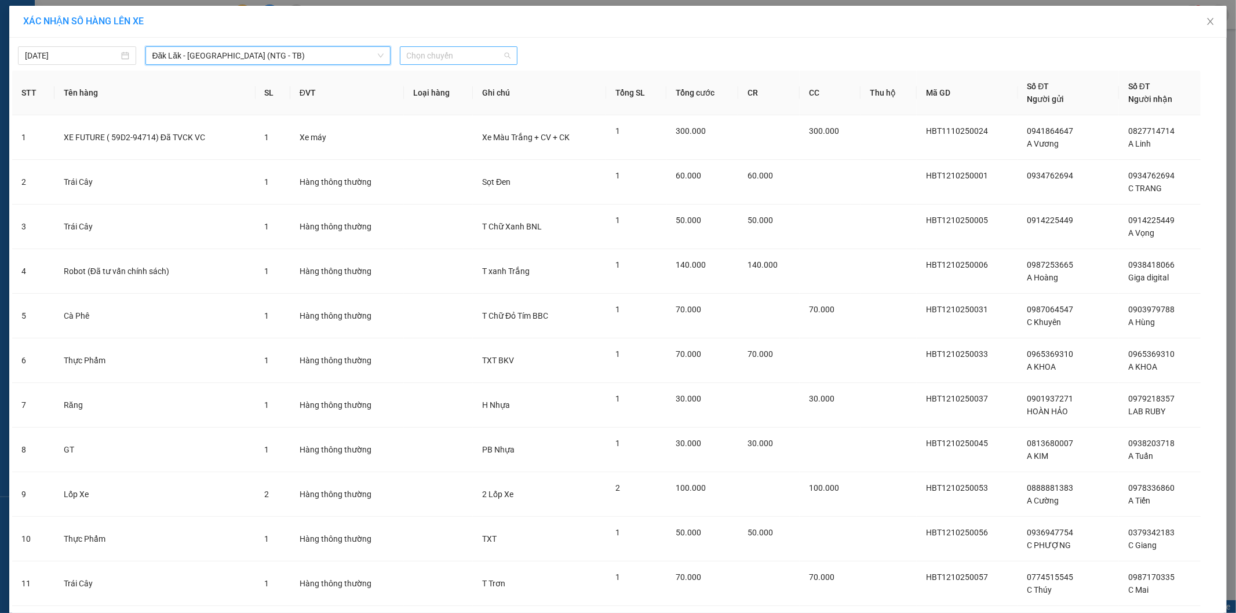
click at [453, 59] on span "Chọn chuyến" at bounding box center [459, 55] width 104 height 17
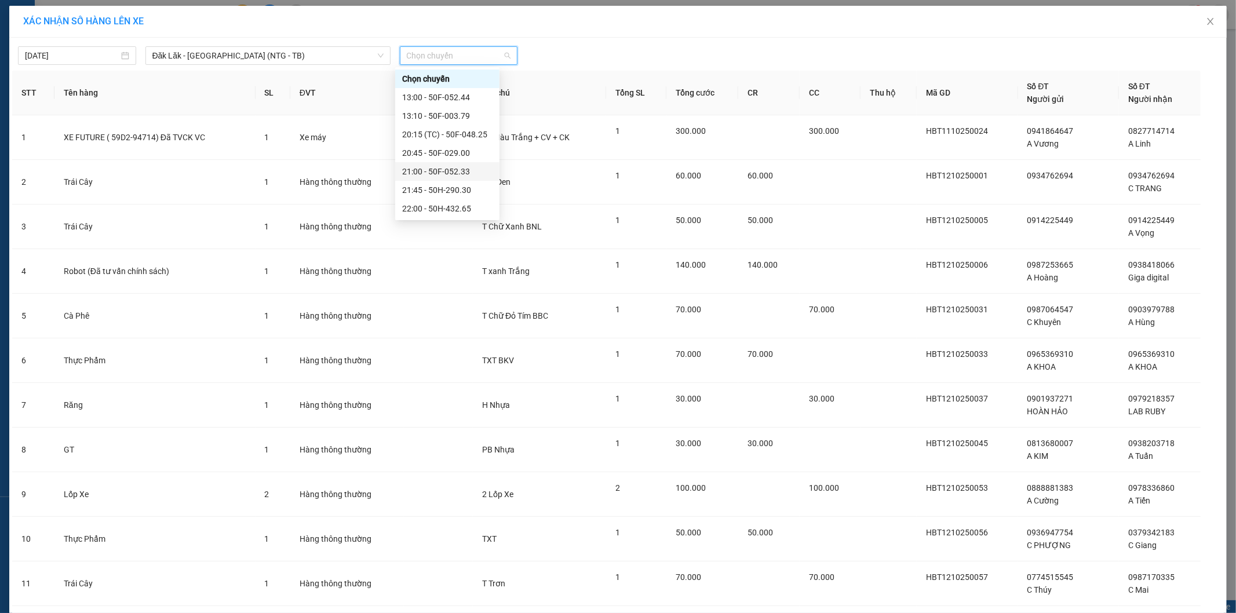
click at [453, 171] on div "21:00 - 50F-052.33" at bounding box center [447, 171] width 90 height 13
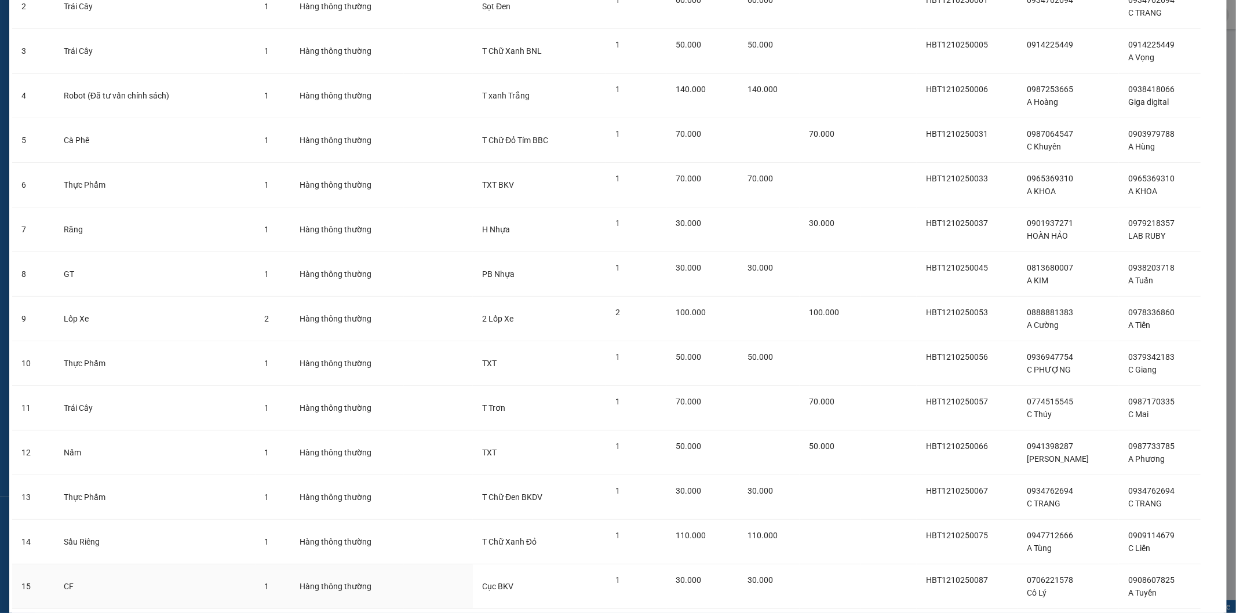
scroll to position [397, 0]
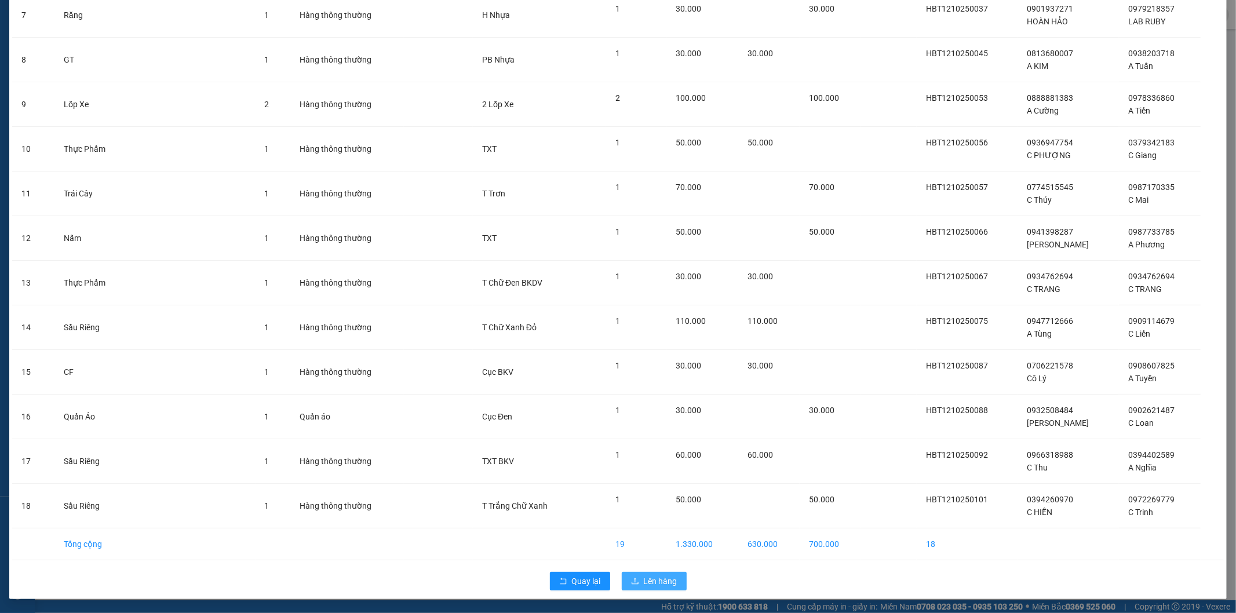
click at [669, 575] on span "Lên hàng" at bounding box center [661, 581] width 34 height 13
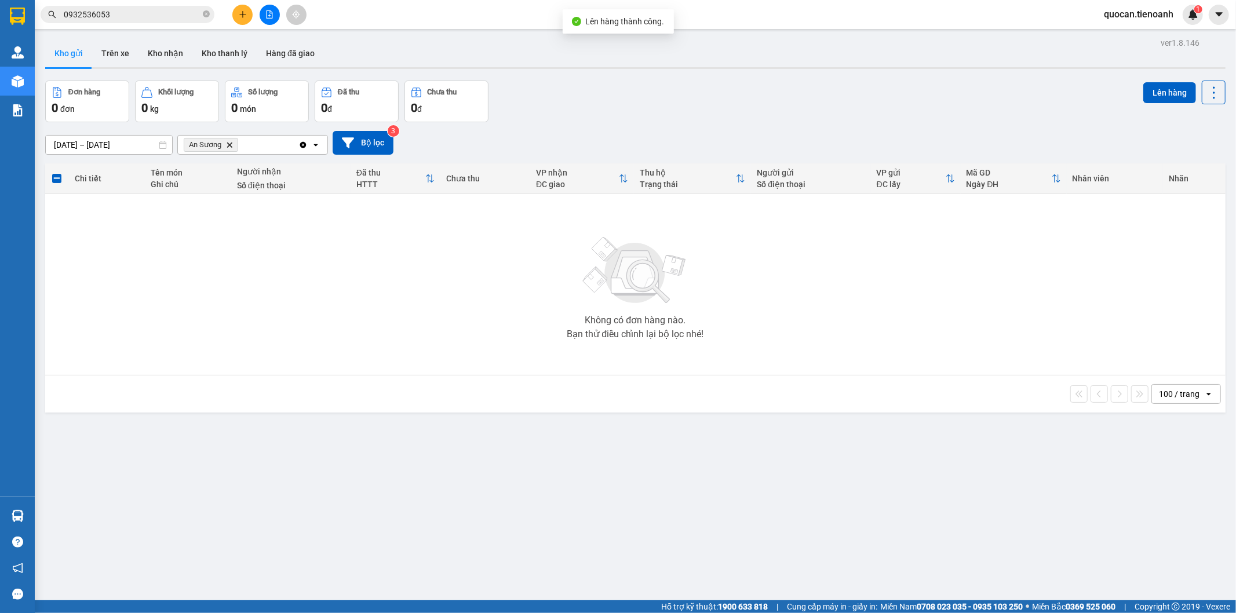
click at [229, 145] on icon "An Sương, close by backspace" at bounding box center [229, 144] width 5 height 5
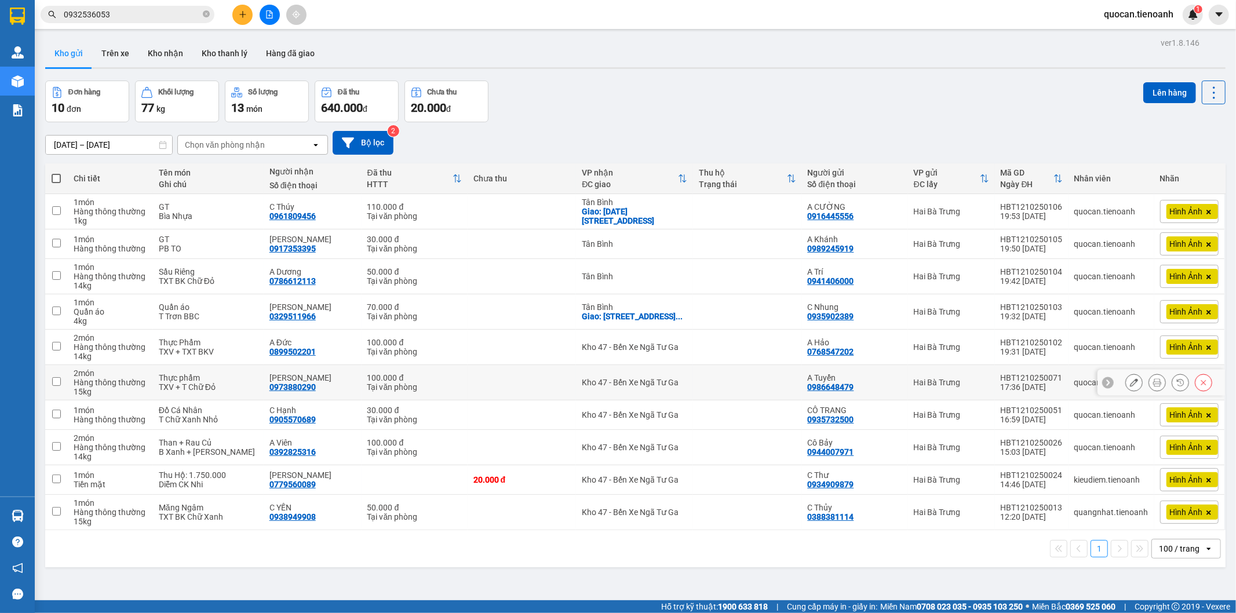
scroll to position [53, 0]
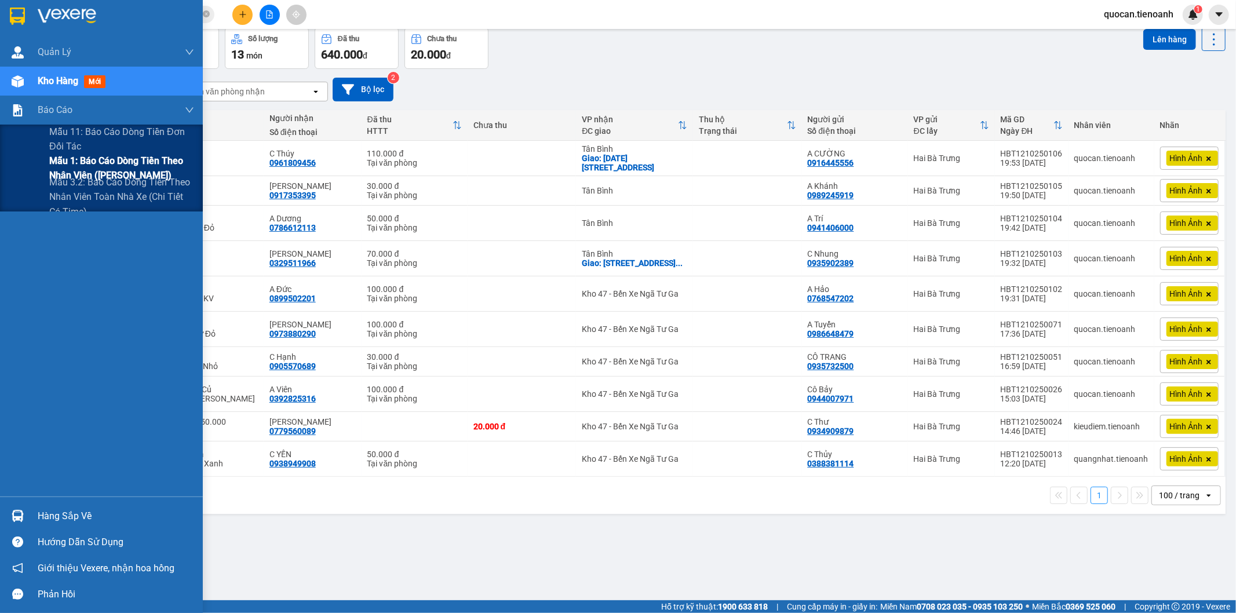
click at [119, 157] on span "Mẫu 1: Báo cáo dòng tiền theo nhân viên ([PERSON_NAME])" at bounding box center [121, 168] width 145 height 29
